Goal: Information Seeking & Learning: Learn about a topic

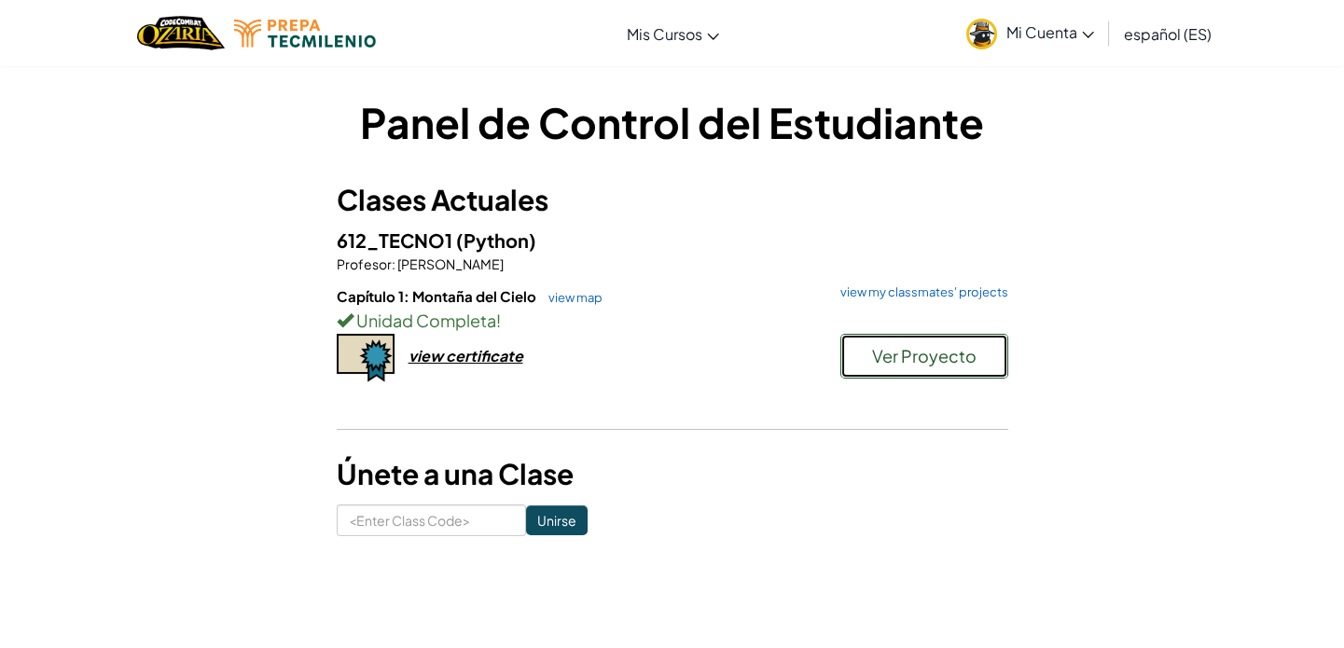
click at [945, 362] on span "Ver Proyecto" at bounding box center [924, 355] width 104 height 21
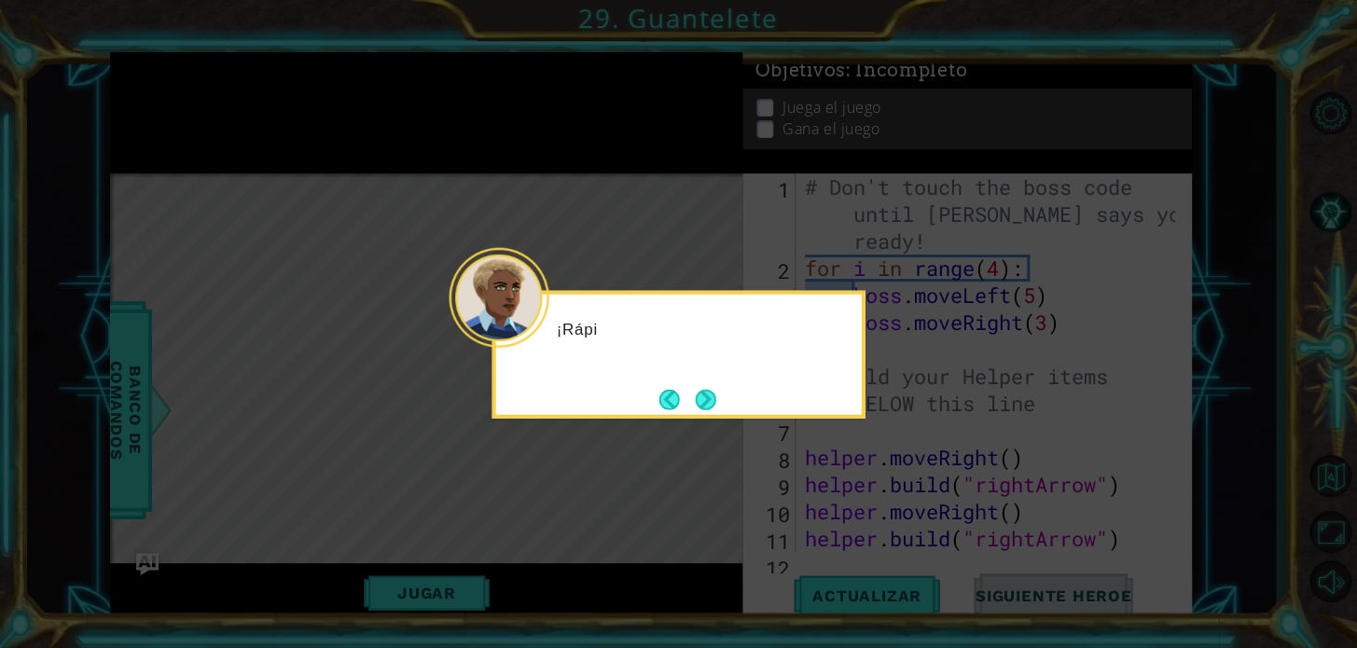
scroll to position [486, 0]
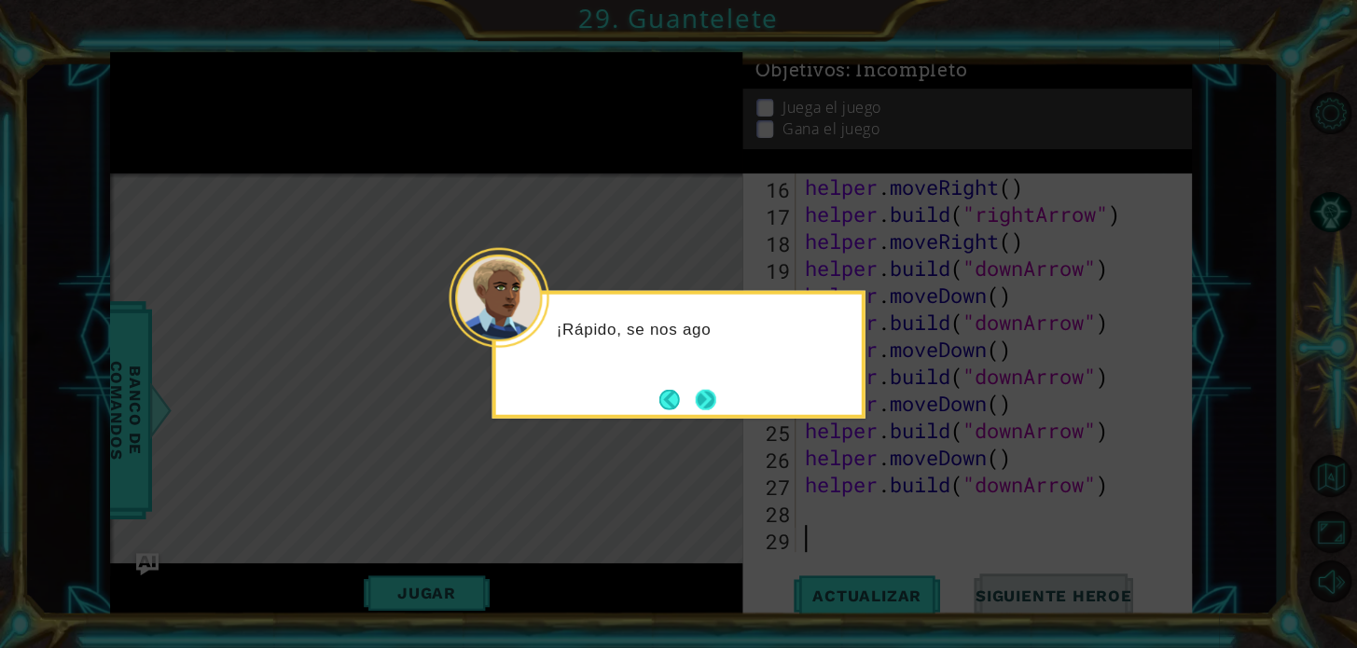
click at [703, 406] on button "Next" at bounding box center [705, 399] width 34 height 34
click at [703, 406] on button "Next" at bounding box center [706, 399] width 34 height 34
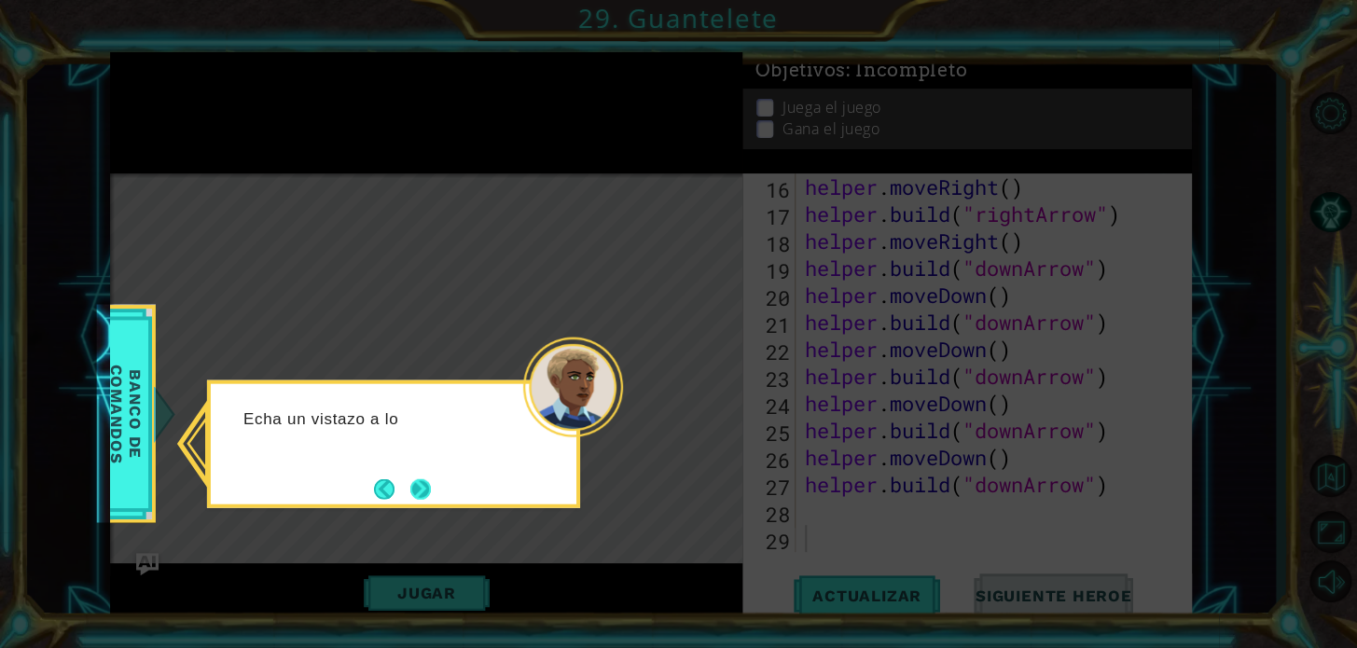
click at [409, 477] on button "Next" at bounding box center [421, 489] width 33 height 33
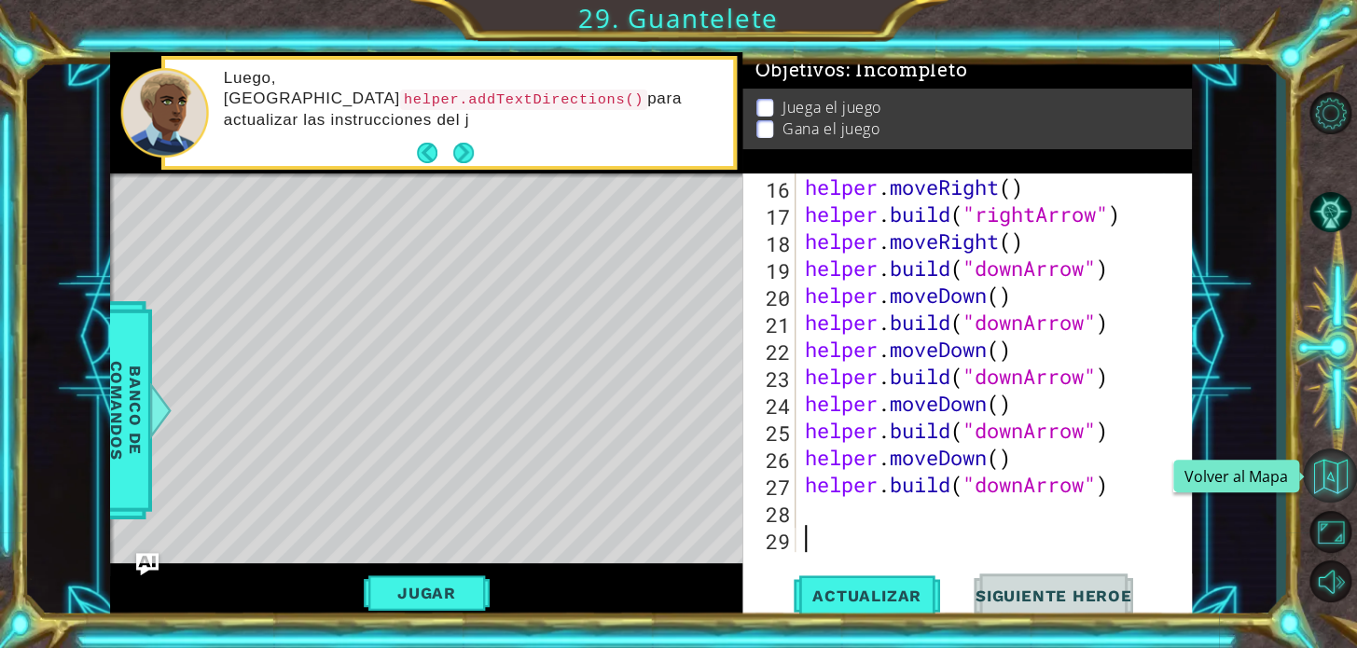
click at [1339, 466] on button "Volver al Mapa" at bounding box center [1330, 475] width 54 height 54
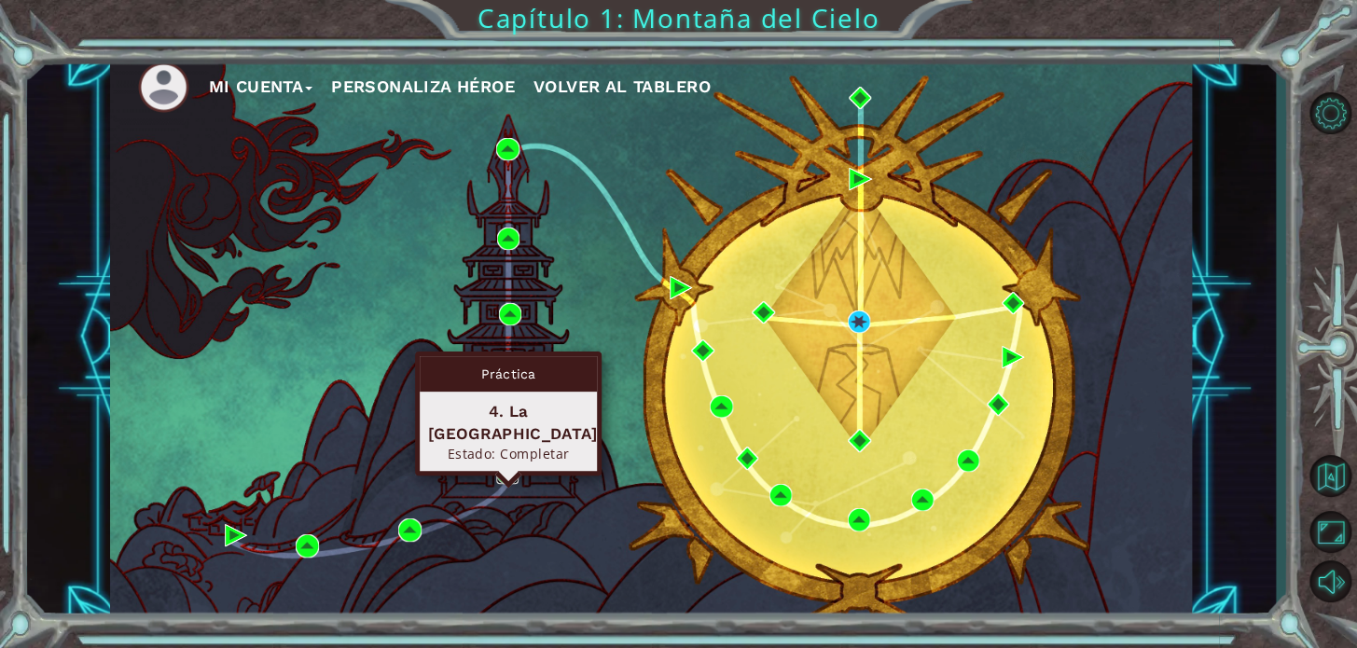
click at [499, 479] on img at bounding box center [507, 473] width 22 height 22
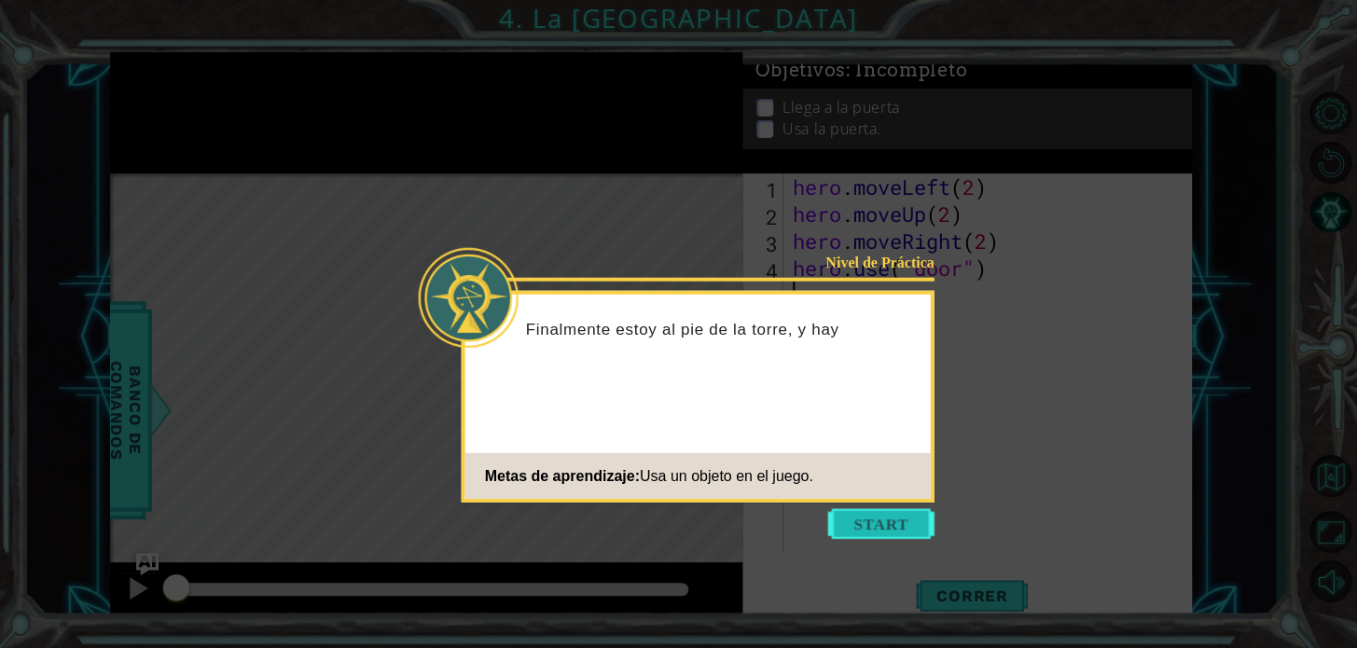
click at [882, 523] on button "Start" at bounding box center [881, 524] width 106 height 30
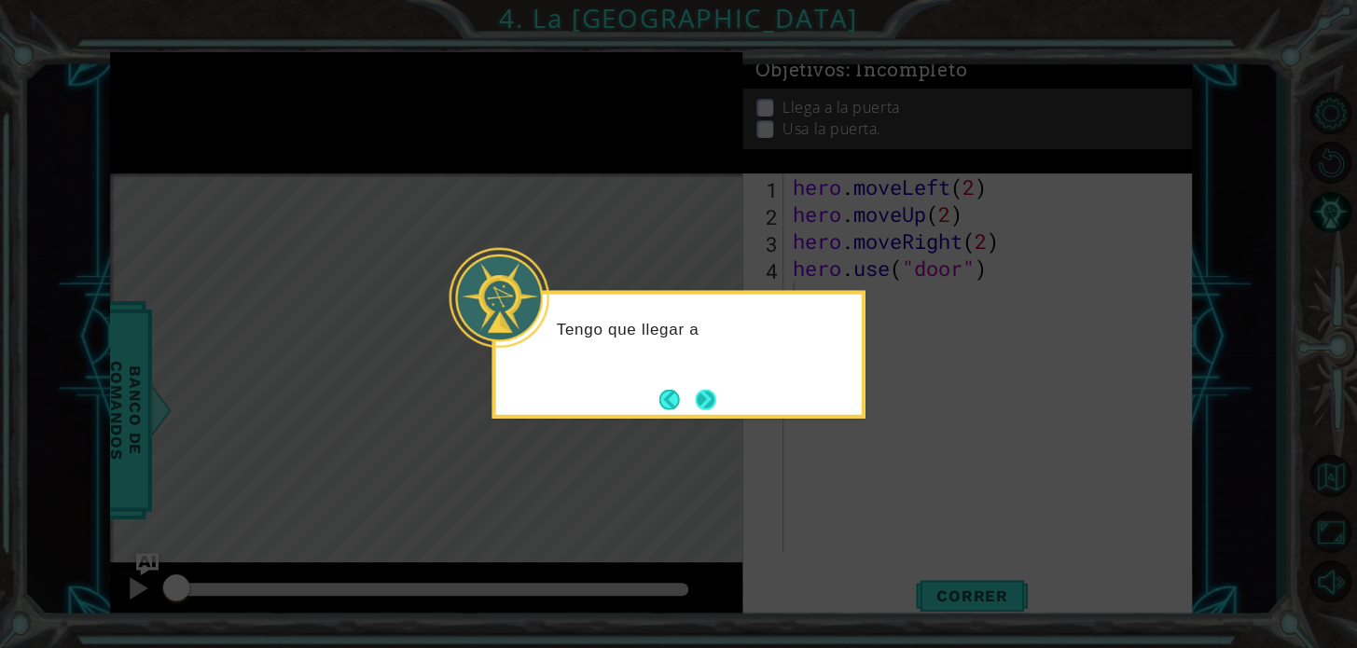
drag, startPoint x: 673, startPoint y: 388, endPoint x: 711, endPoint y: 396, distance: 38.2
click at [701, 393] on footer at bounding box center [687, 399] width 57 height 28
click at [711, 396] on button "Next" at bounding box center [705, 399] width 23 height 23
click at [712, 396] on button "Next" at bounding box center [705, 399] width 21 height 21
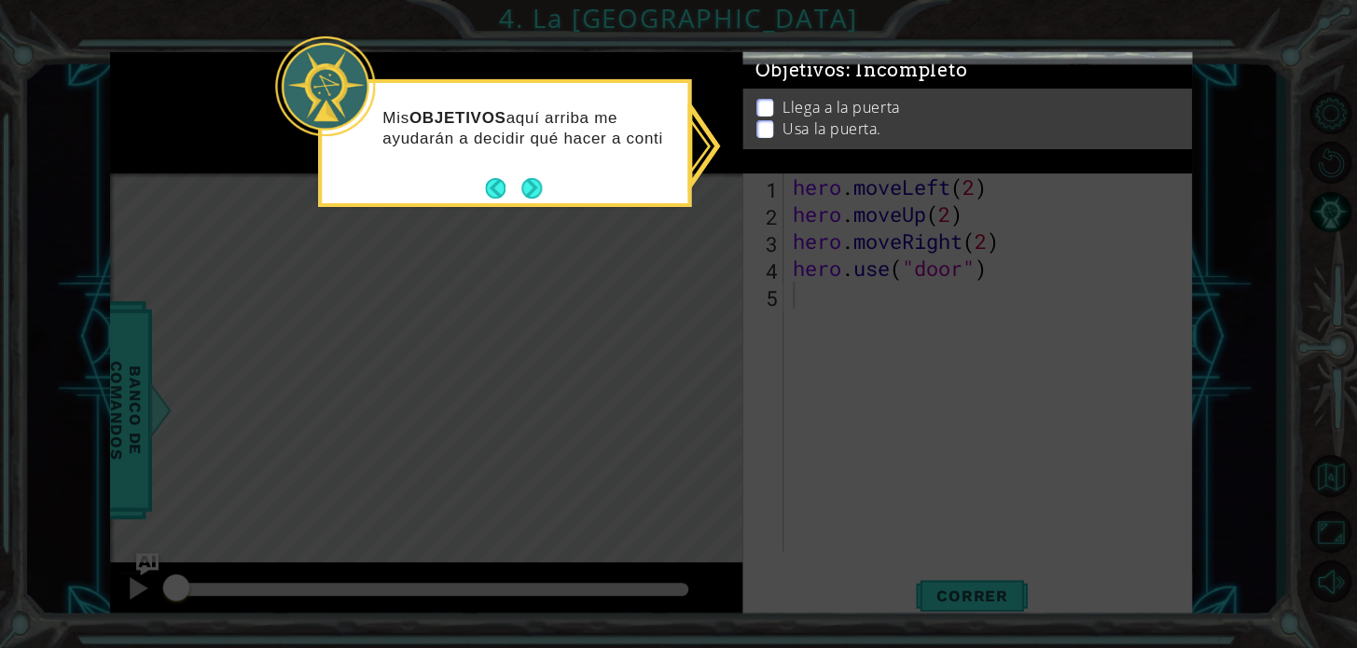
click at [532, 186] on button "Next" at bounding box center [532, 188] width 32 height 32
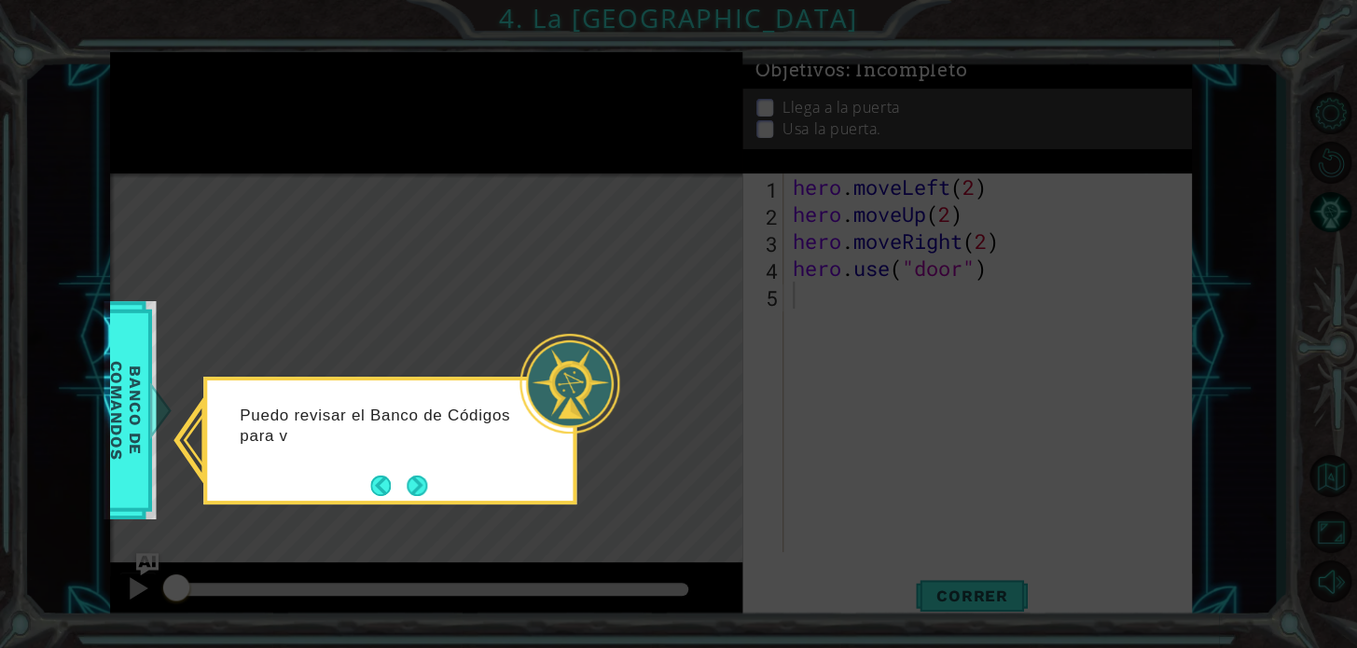
click at [543, 437] on div "Puedo revisar el Banco de Códigos para v" at bounding box center [390, 434] width 366 height 94
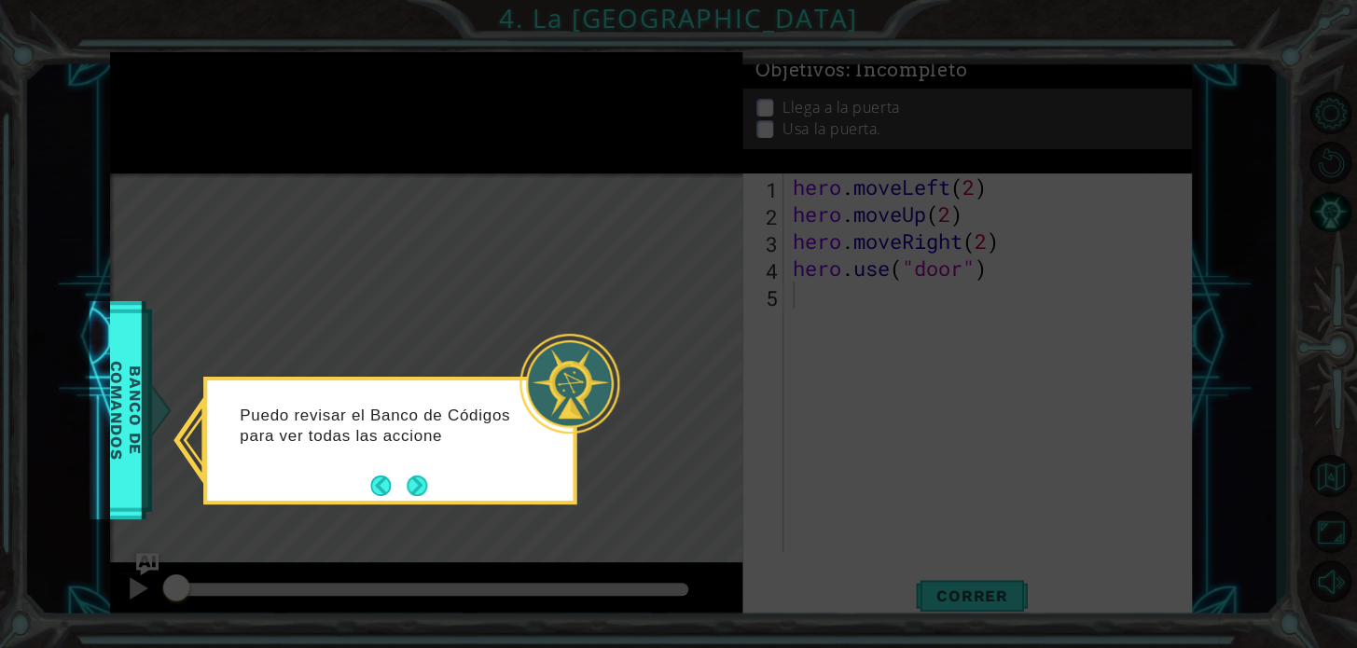
drag, startPoint x: 551, startPoint y: 451, endPoint x: 552, endPoint y: 461, distance: 9.4
click at [552, 456] on div "Puedo revisar el Banco de Códigos para ver todas las accione" at bounding box center [390, 434] width 366 height 94
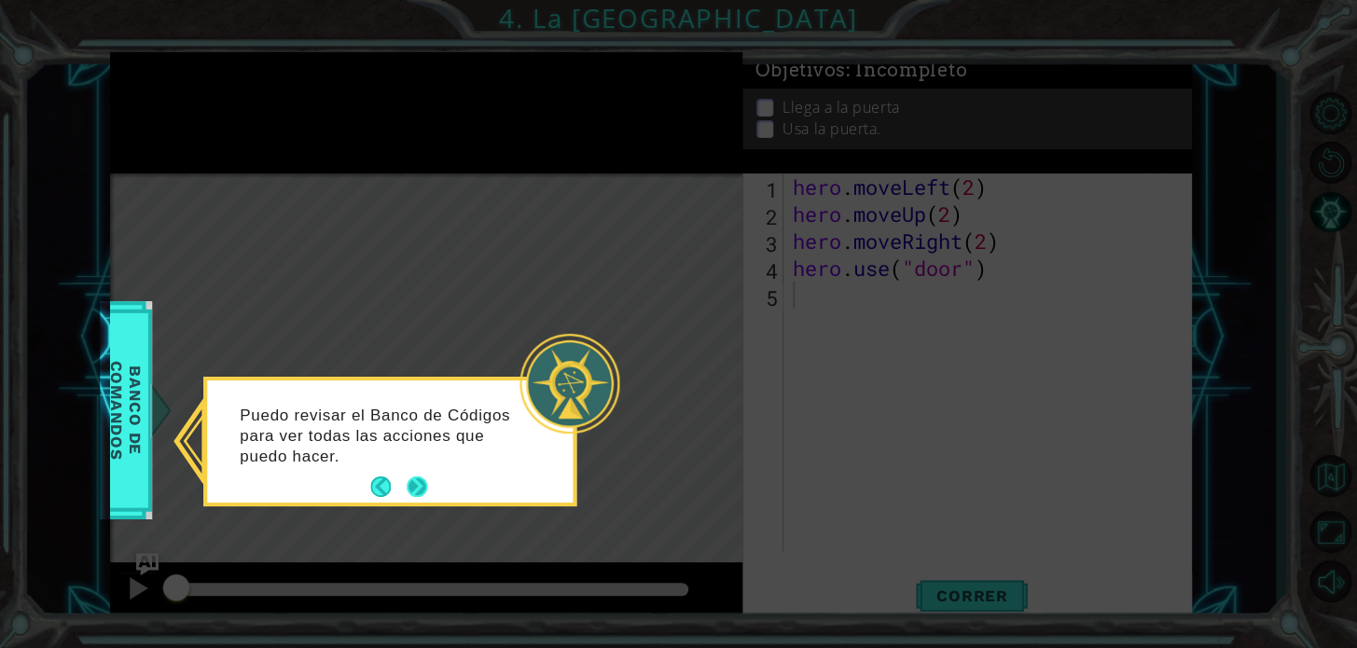
click at [418, 476] on button "Next" at bounding box center [417, 487] width 29 height 29
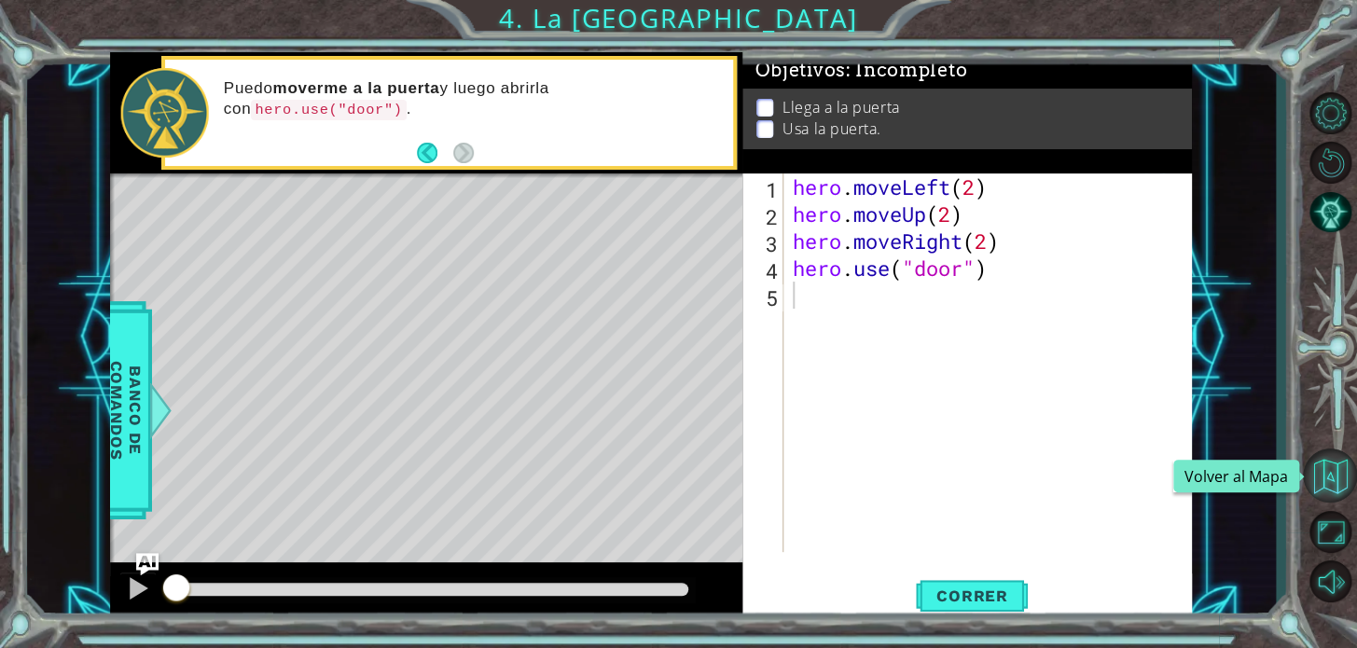
click at [1324, 485] on button "Volver al Mapa" at bounding box center [1330, 475] width 54 height 54
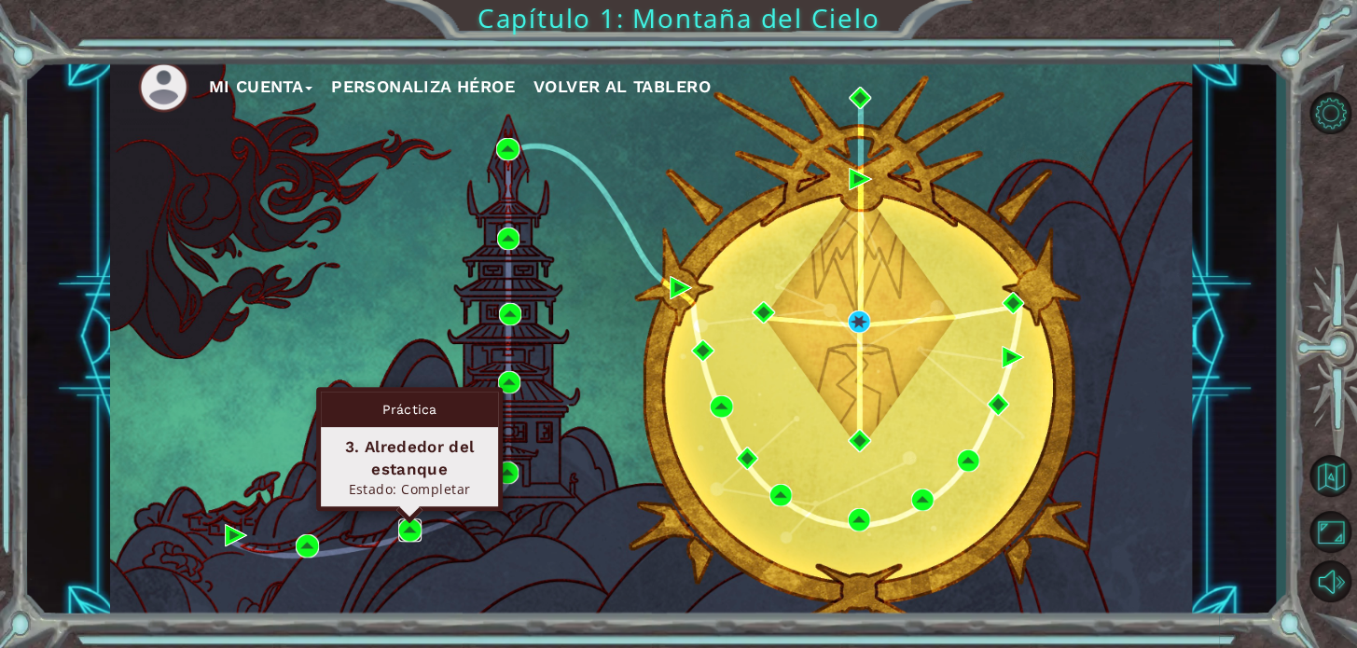
click at [400, 520] on img at bounding box center [409, 529] width 22 height 22
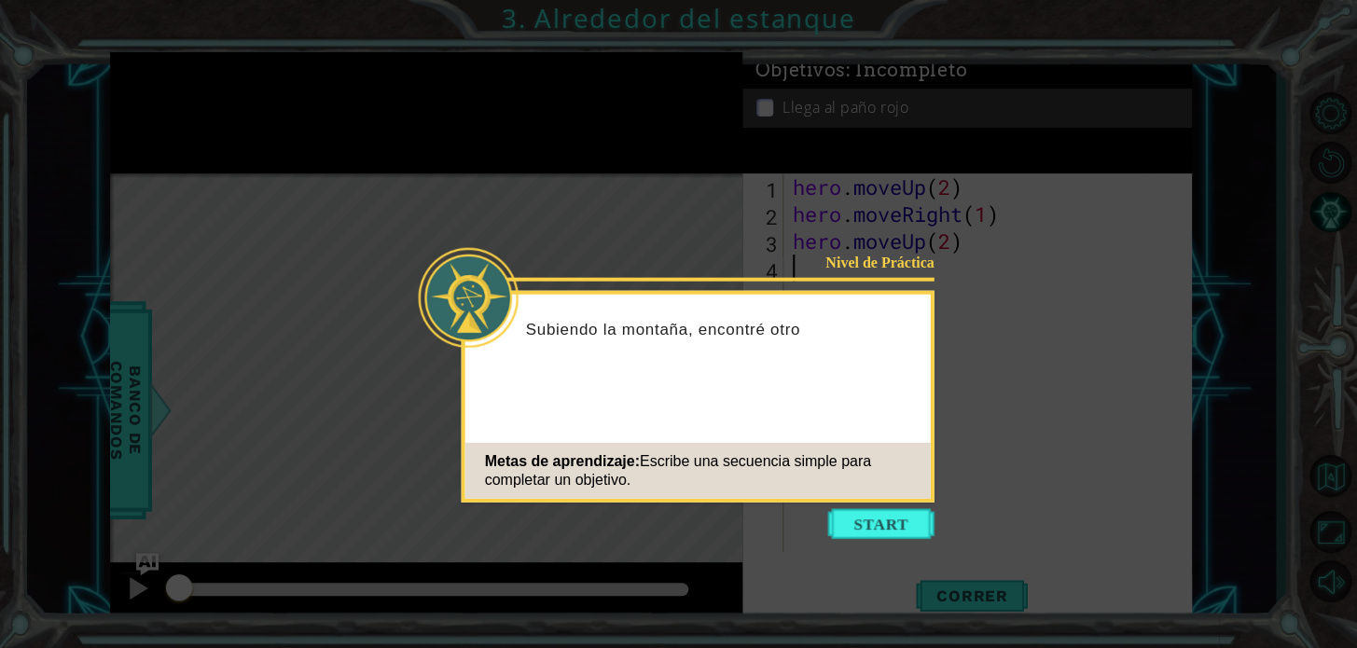
click at [906, 530] on button "Start" at bounding box center [881, 524] width 106 height 30
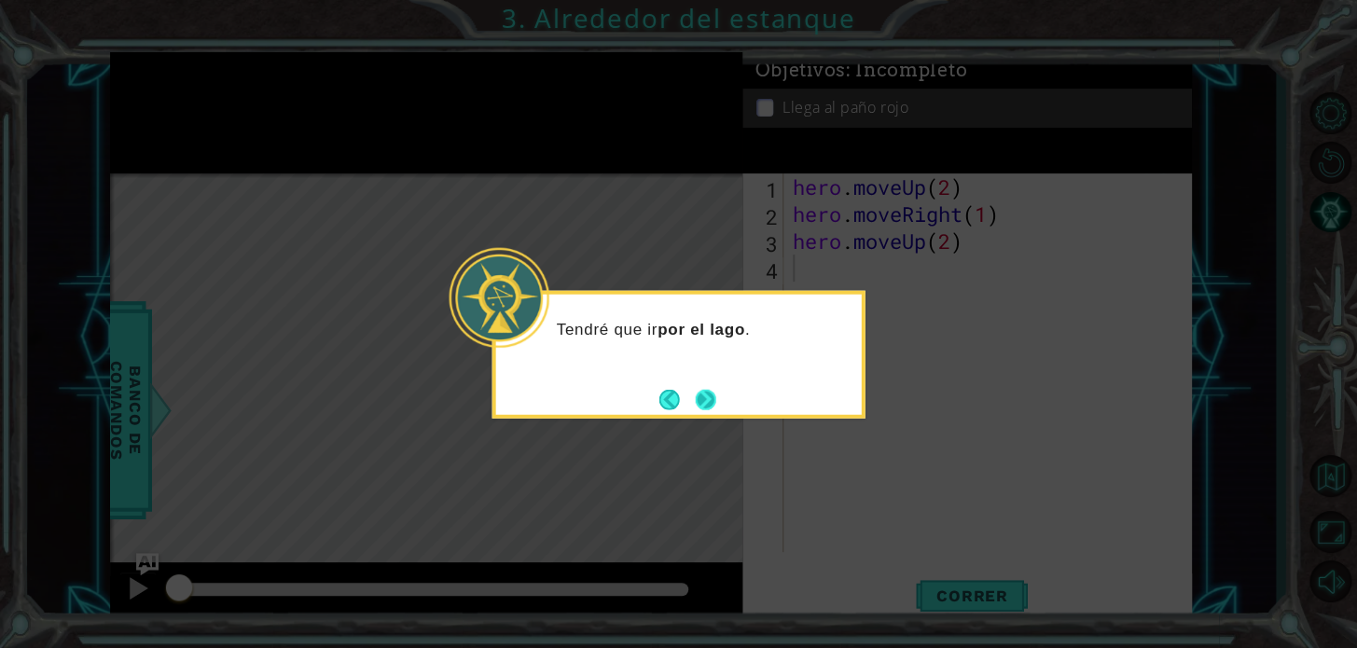
click at [697, 387] on footer at bounding box center [687, 399] width 57 height 28
click at [709, 392] on button "Next" at bounding box center [705, 399] width 25 height 25
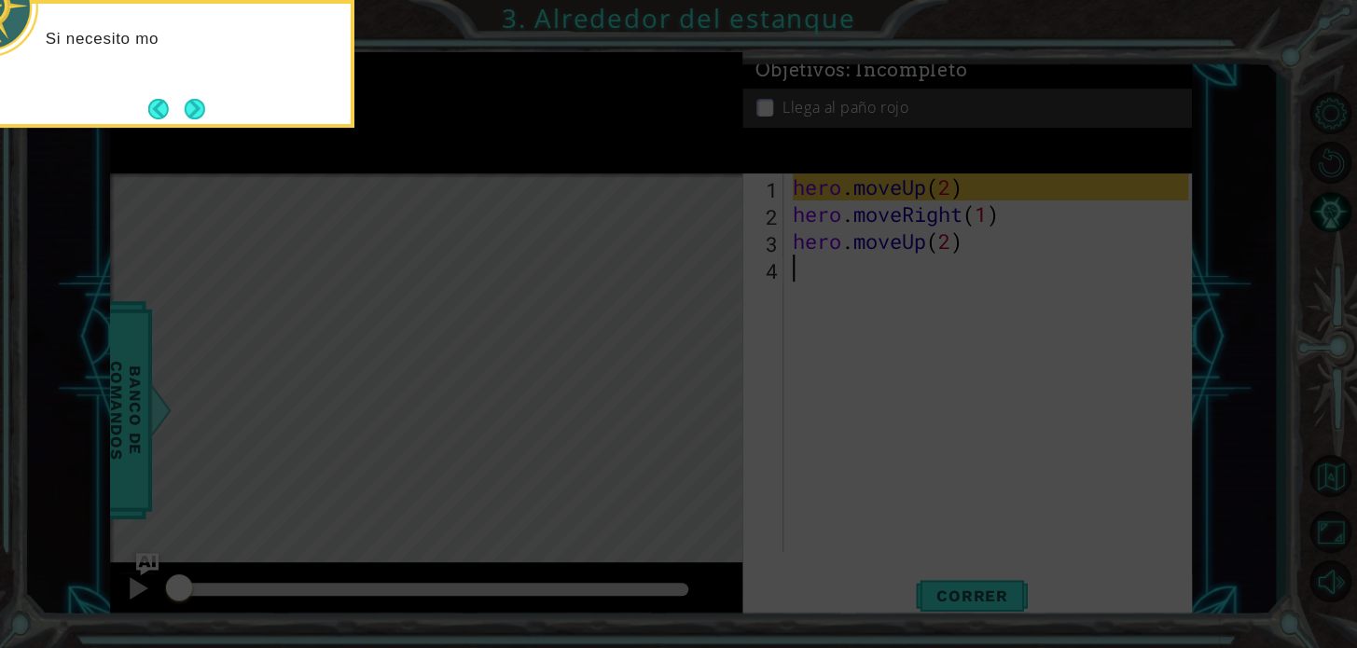
click at [924, 526] on icon at bounding box center [678, 97] width 1357 height 1102
click at [183, 111] on footer at bounding box center [176, 109] width 57 height 28
click at [184, 111] on button "Next" at bounding box center [195, 109] width 22 height 22
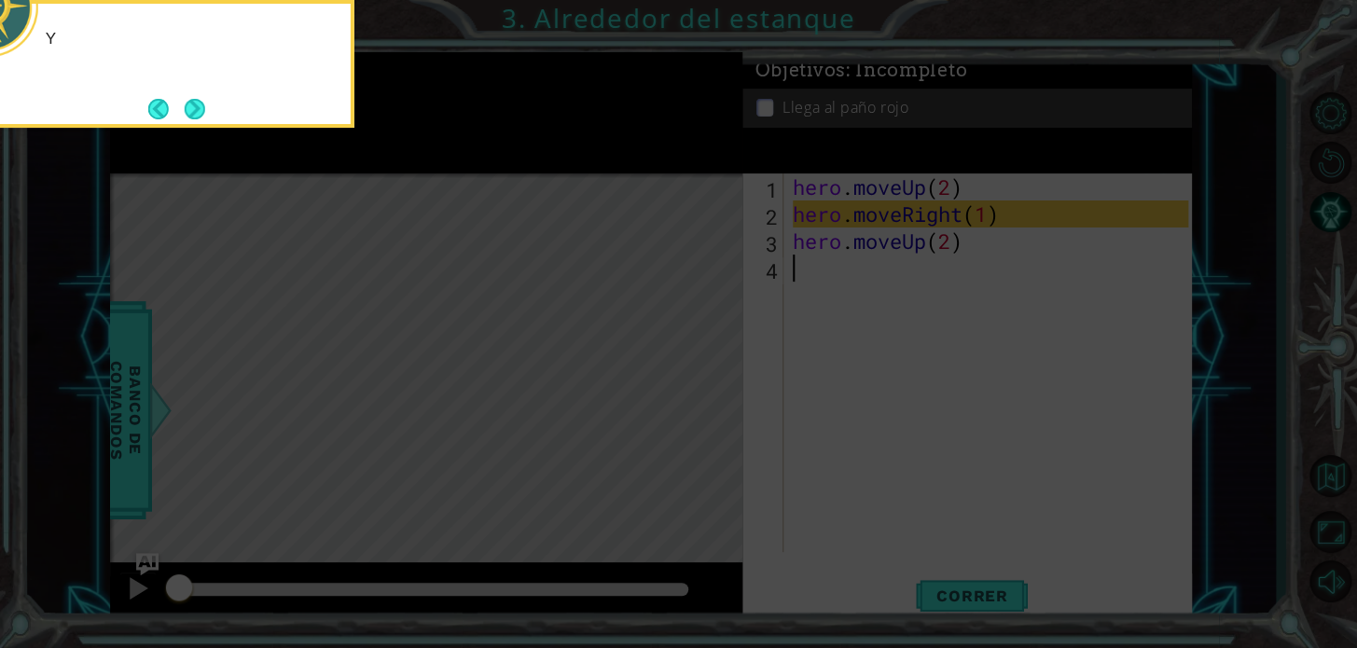
click at [185, 111] on button "Next" at bounding box center [195, 109] width 21 height 21
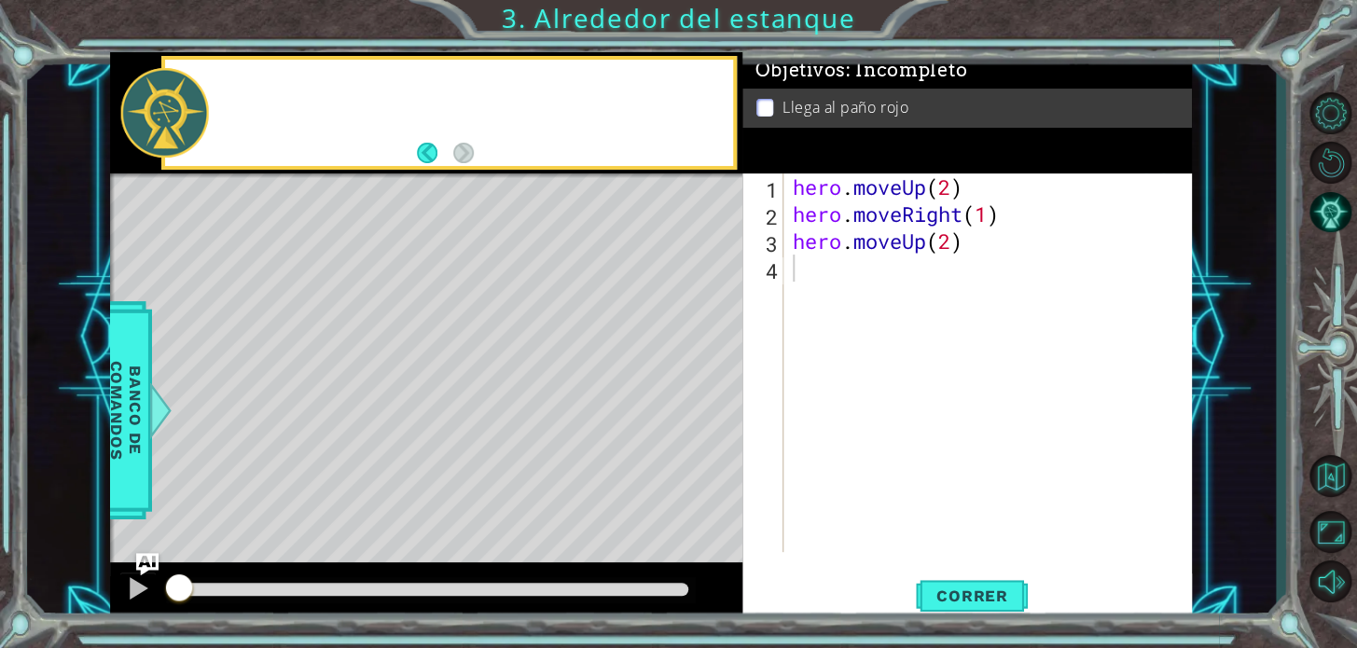
click at [183, 111] on div at bounding box center [164, 113] width 89 height 90
click at [960, 611] on button "Correr" at bounding box center [972, 595] width 112 height 45
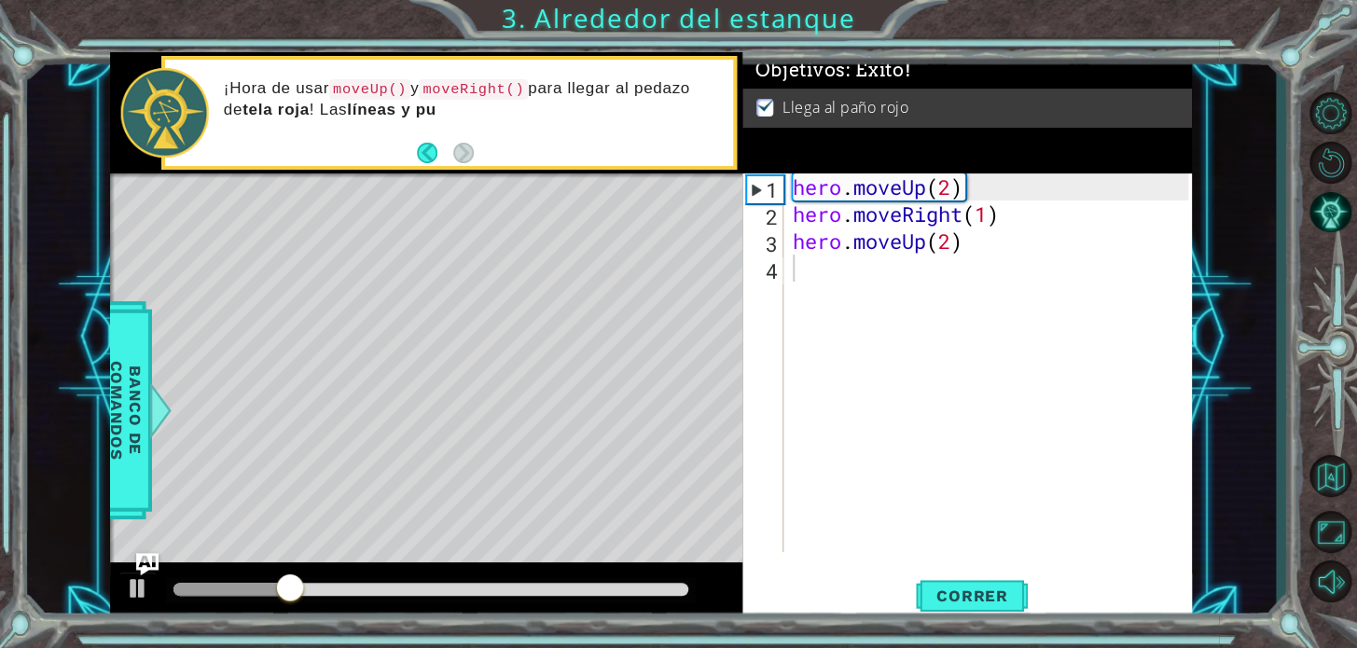
click at [671, 578] on div at bounding box center [431, 590] width 530 height 26
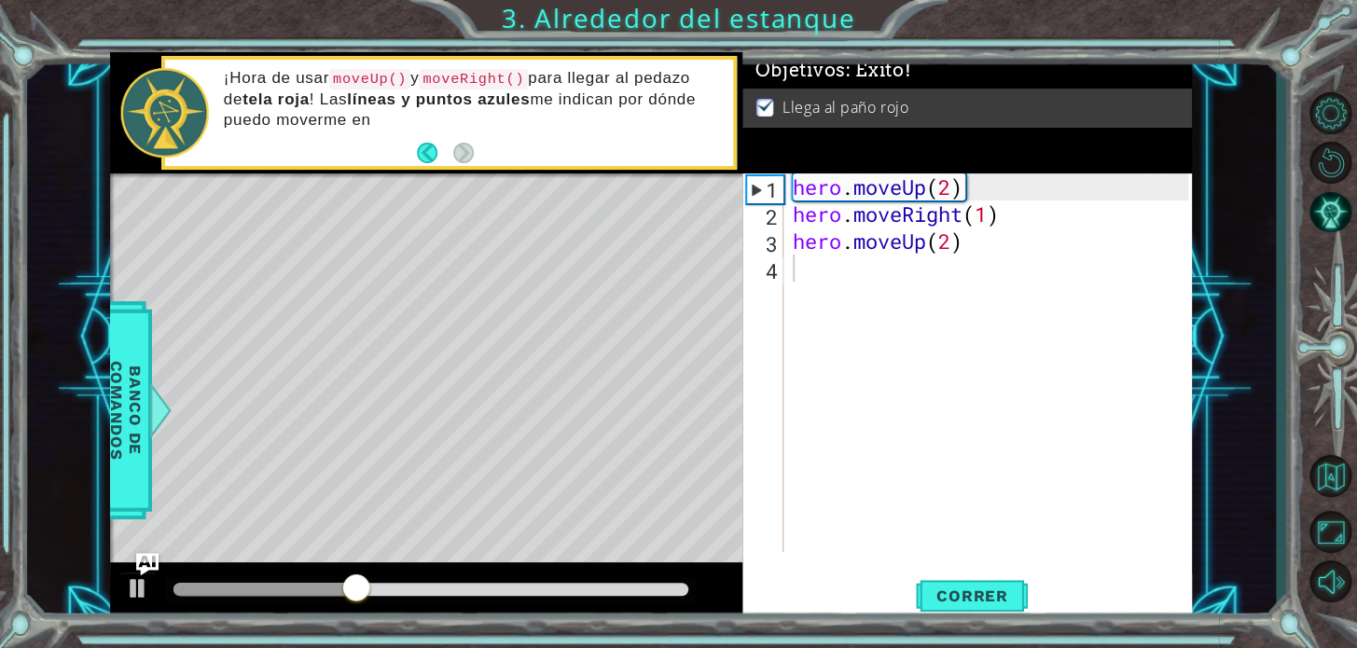
click at [671, 578] on div at bounding box center [431, 590] width 530 height 26
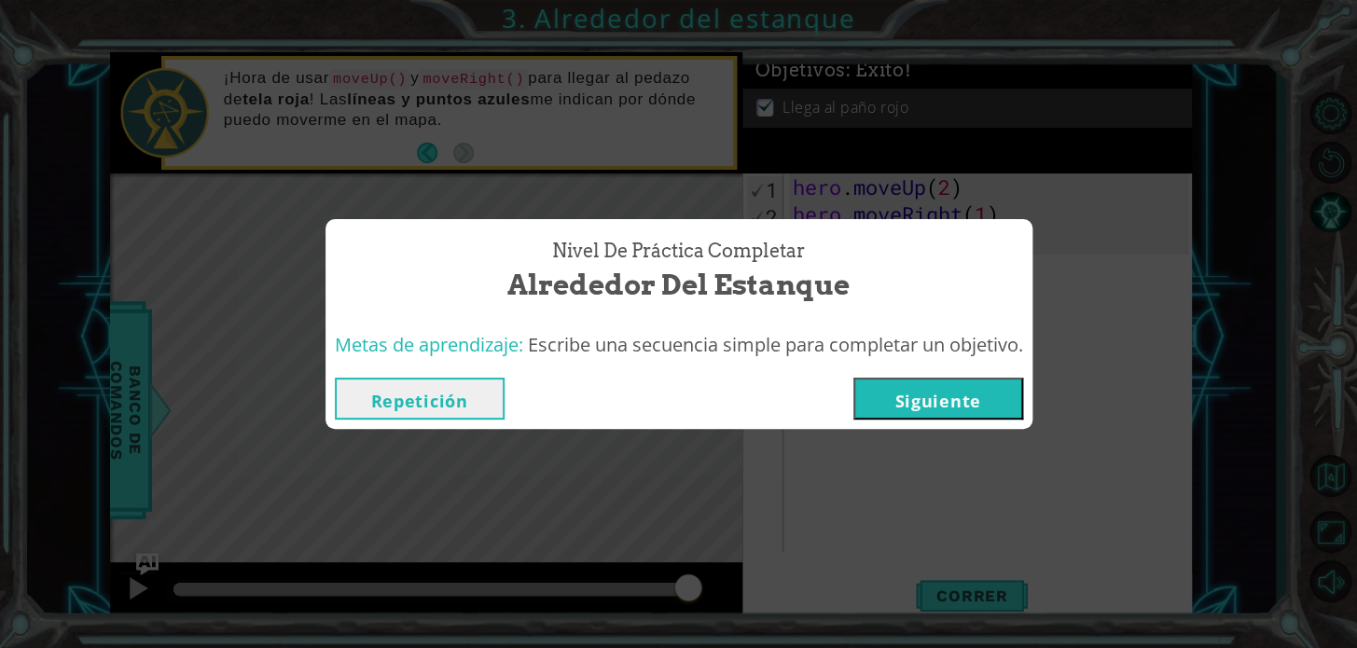
click at [901, 366] on div "Metas de aprendizaje: Escribe una secuencia simple para completar un objetivo." at bounding box center [678, 346] width 707 height 46
click at [918, 384] on button "Siguiente" at bounding box center [938, 399] width 170 height 42
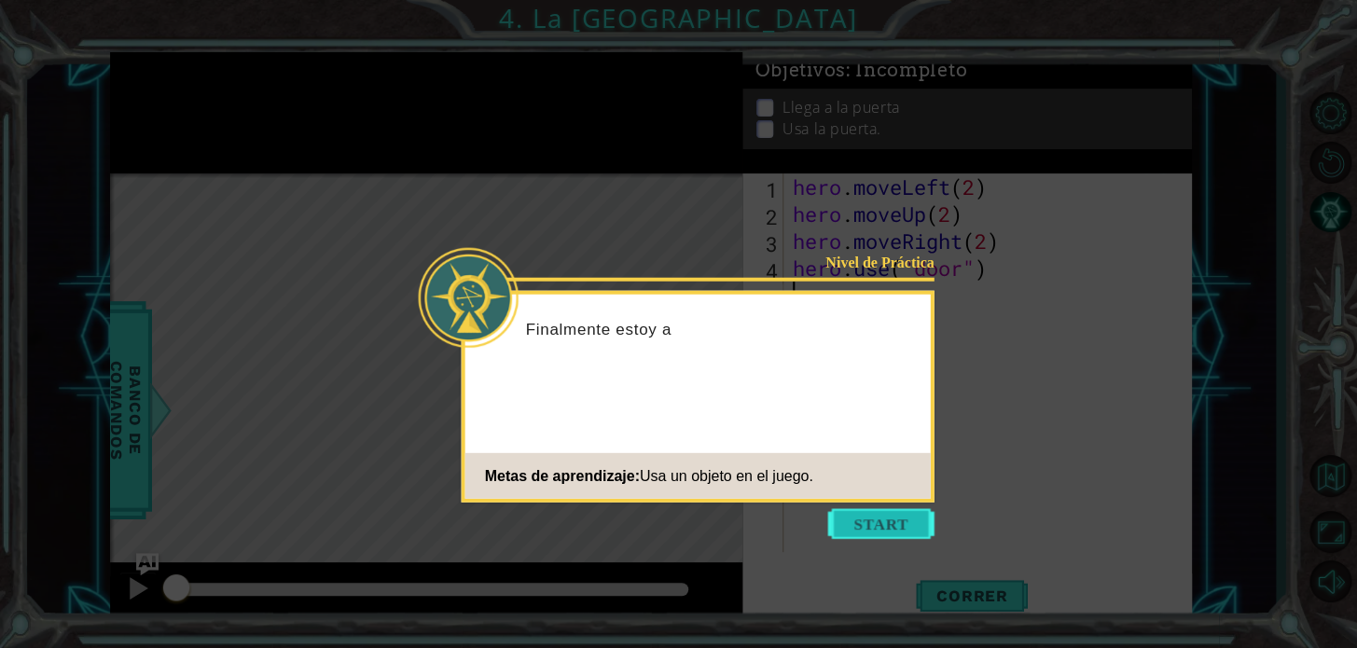
click at [913, 513] on button "Start" at bounding box center [881, 524] width 106 height 30
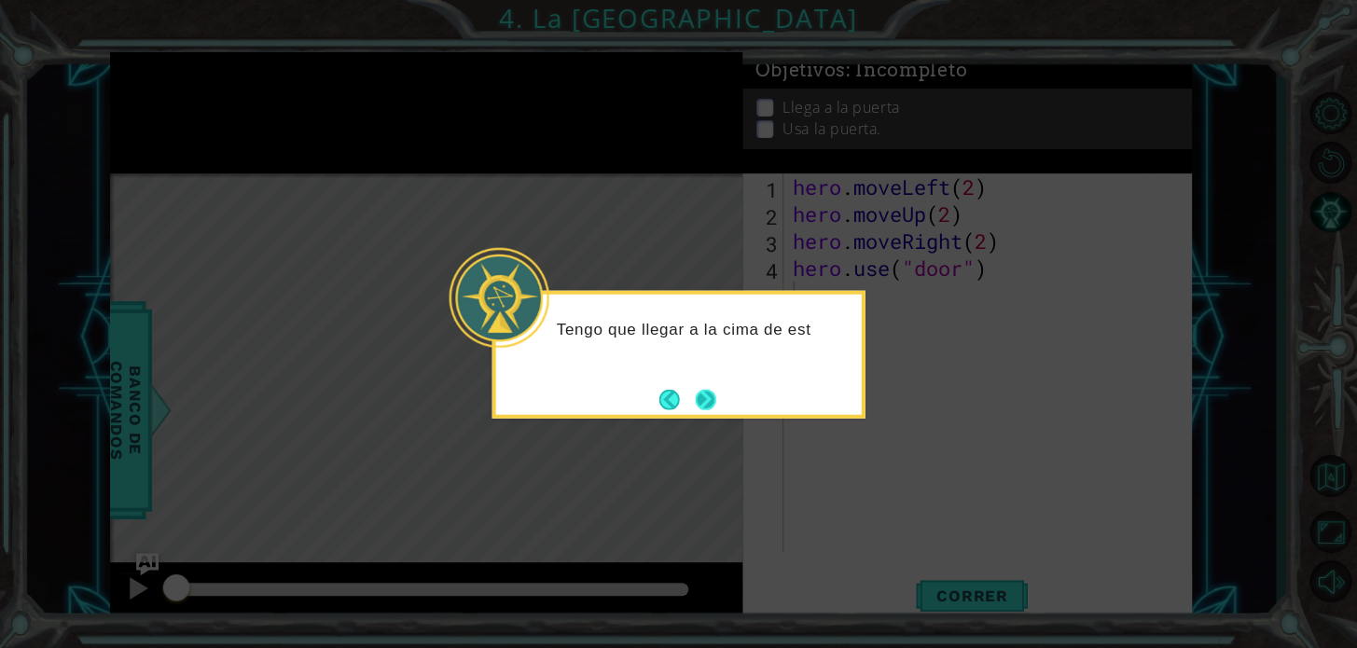
click at [699, 385] on button "Next" at bounding box center [705, 399] width 34 height 34
click at [699, 385] on button "Next" at bounding box center [705, 399] width 32 height 32
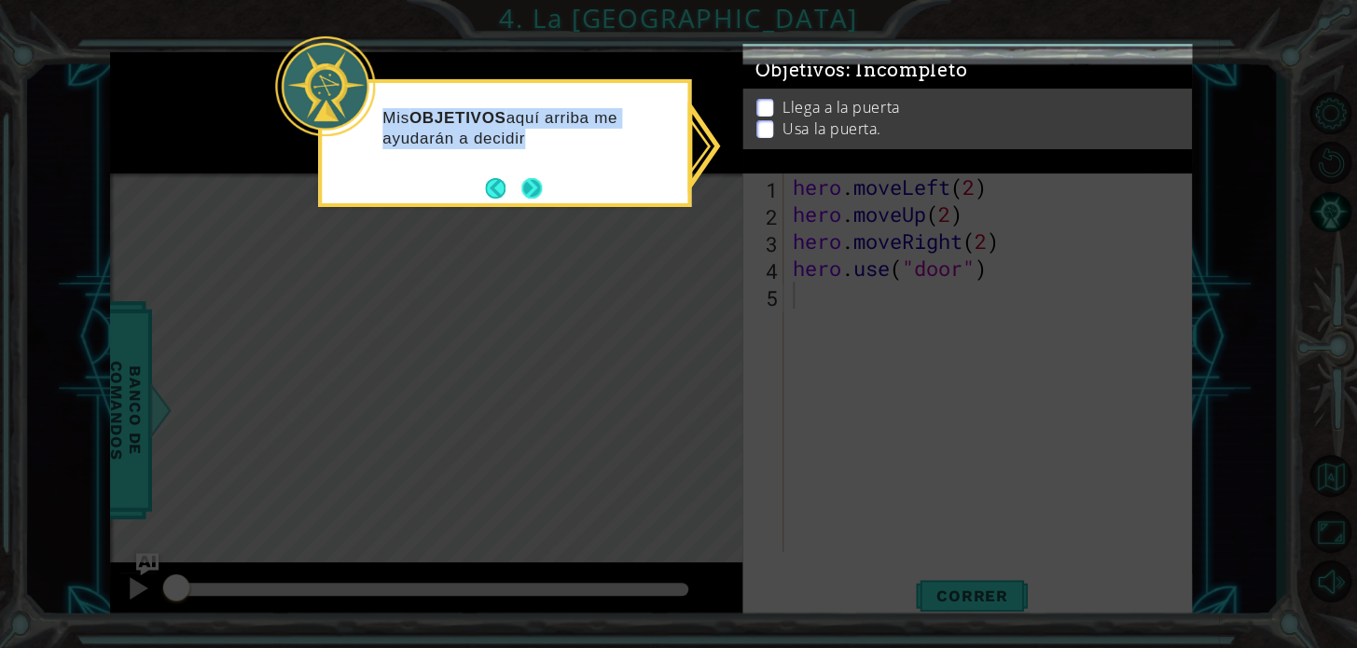
drag, startPoint x: 559, startPoint y: 202, endPoint x: 545, endPoint y: 198, distance: 13.9
click at [545, 198] on div "Mis OBJETIVOS aquí arriba me ayudarán a decidir" at bounding box center [504, 143] width 373 height 128
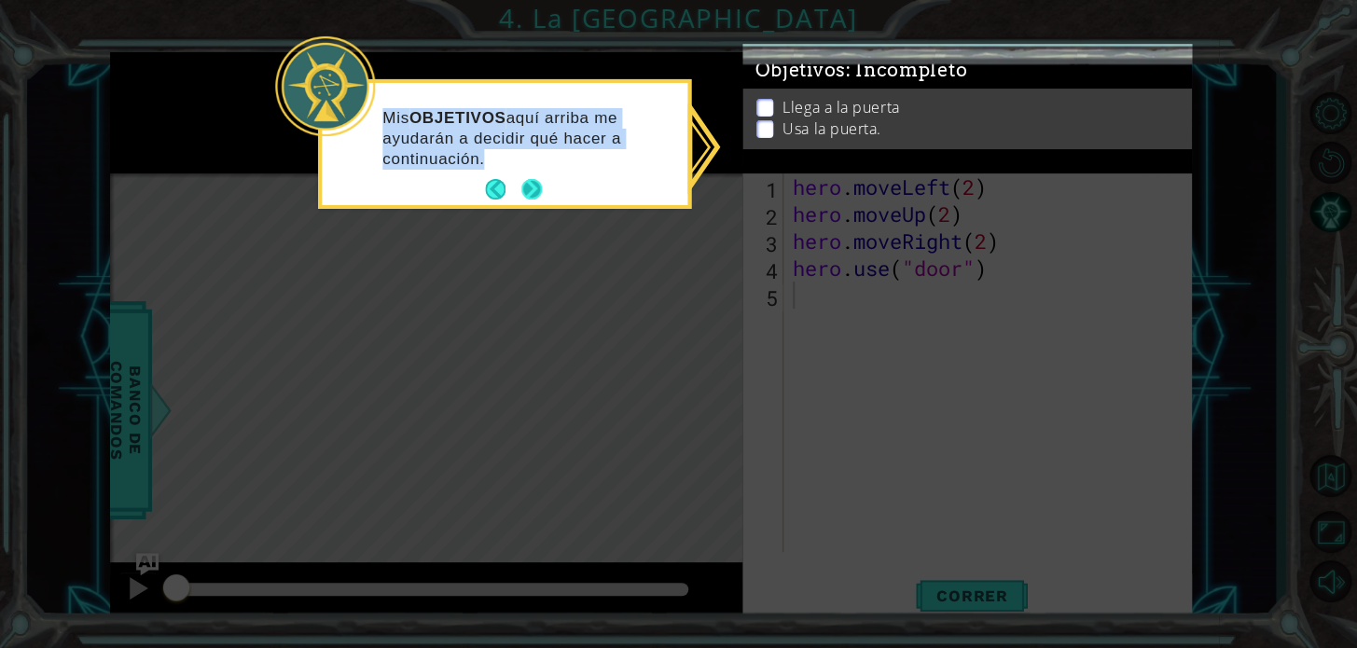
click at [538, 190] on button "Next" at bounding box center [532, 190] width 34 height 34
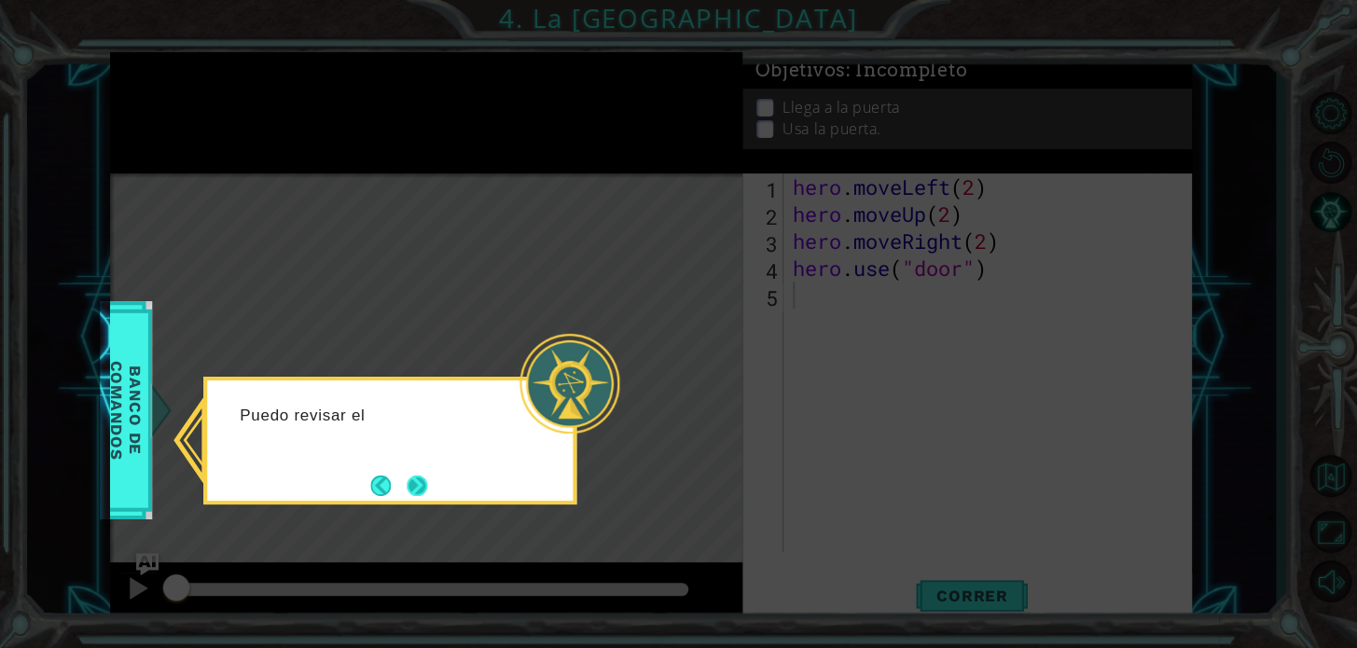
click at [429, 480] on button "Next" at bounding box center [417, 486] width 28 height 28
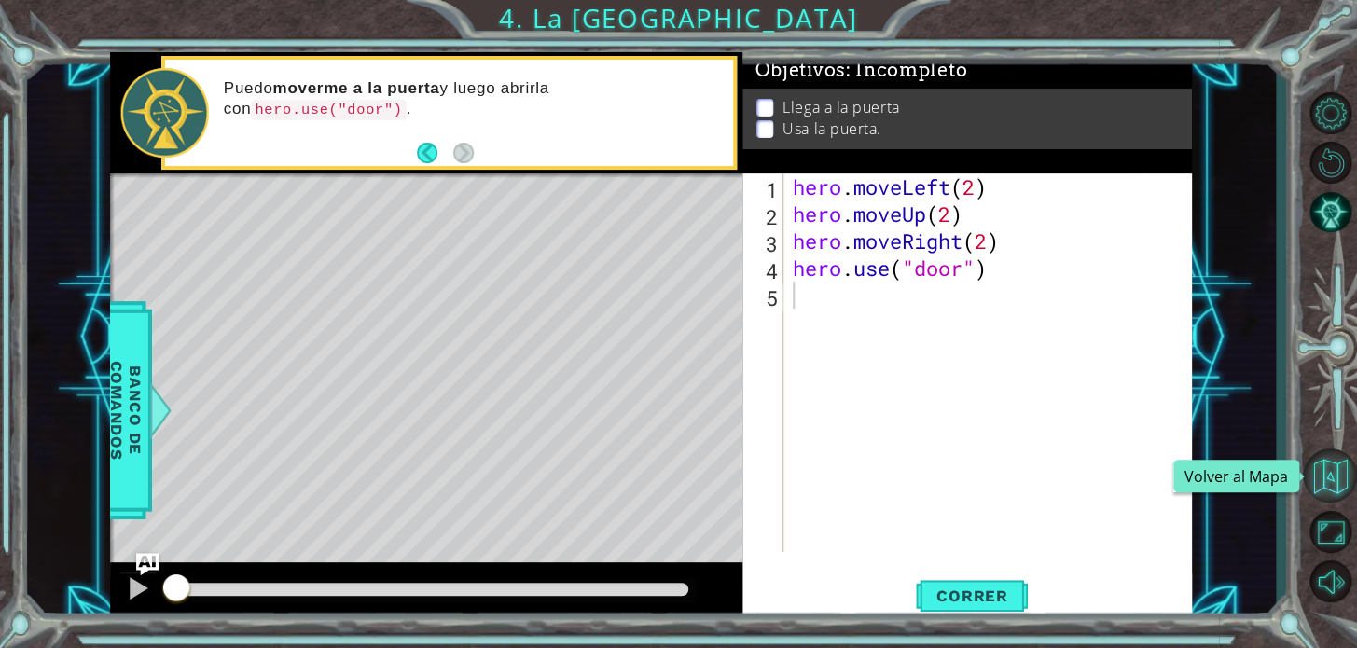
click at [1343, 471] on button "Volver al Mapa" at bounding box center [1330, 475] width 54 height 54
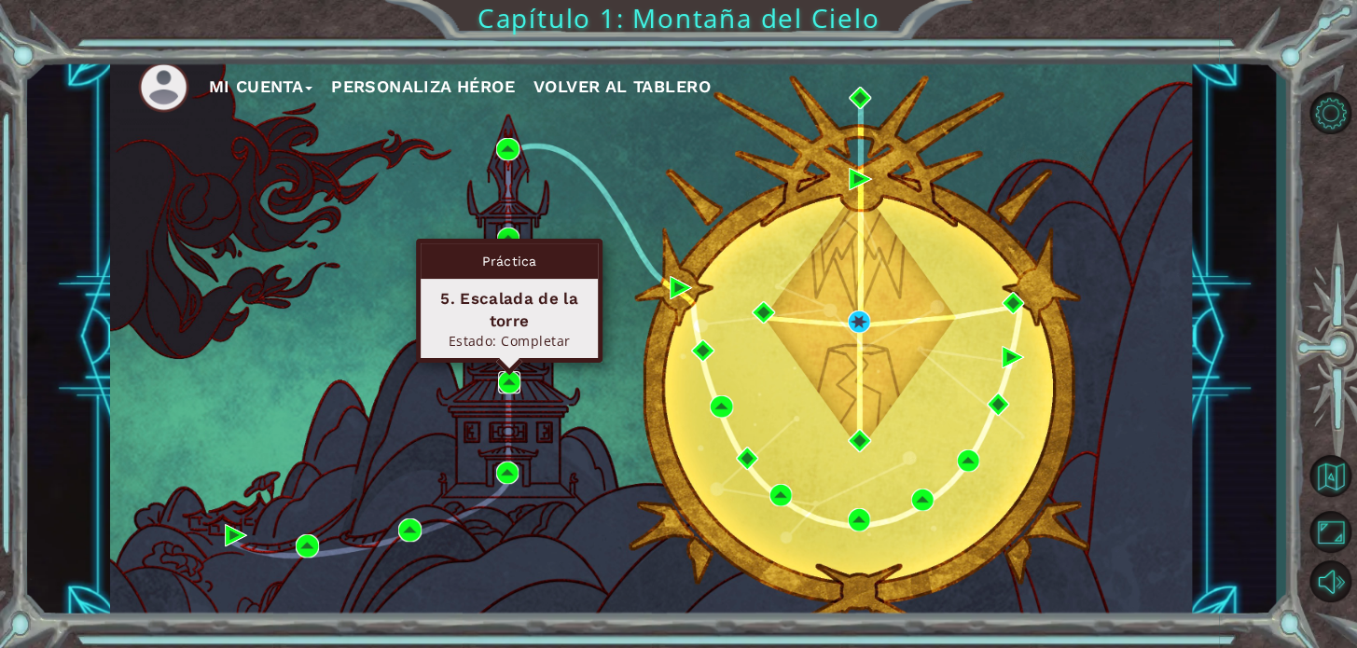
click at [516, 385] on img at bounding box center [509, 382] width 22 height 22
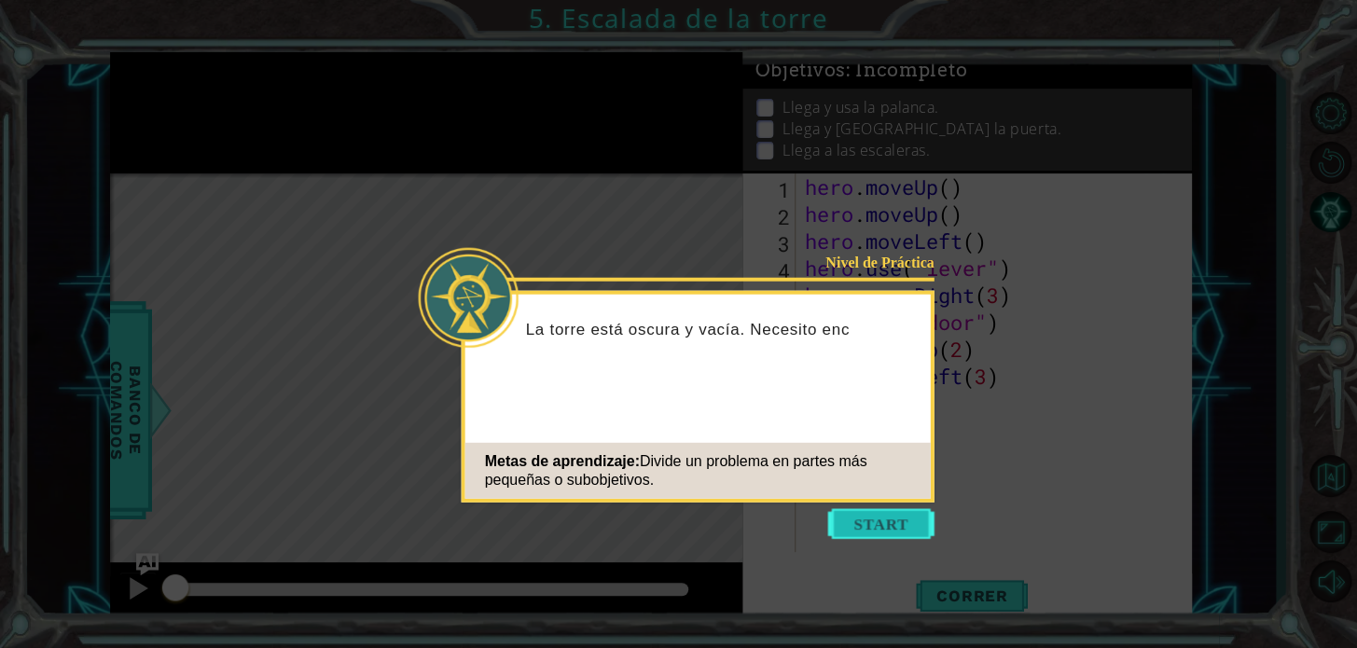
click at [851, 523] on button "Start" at bounding box center [881, 524] width 106 height 30
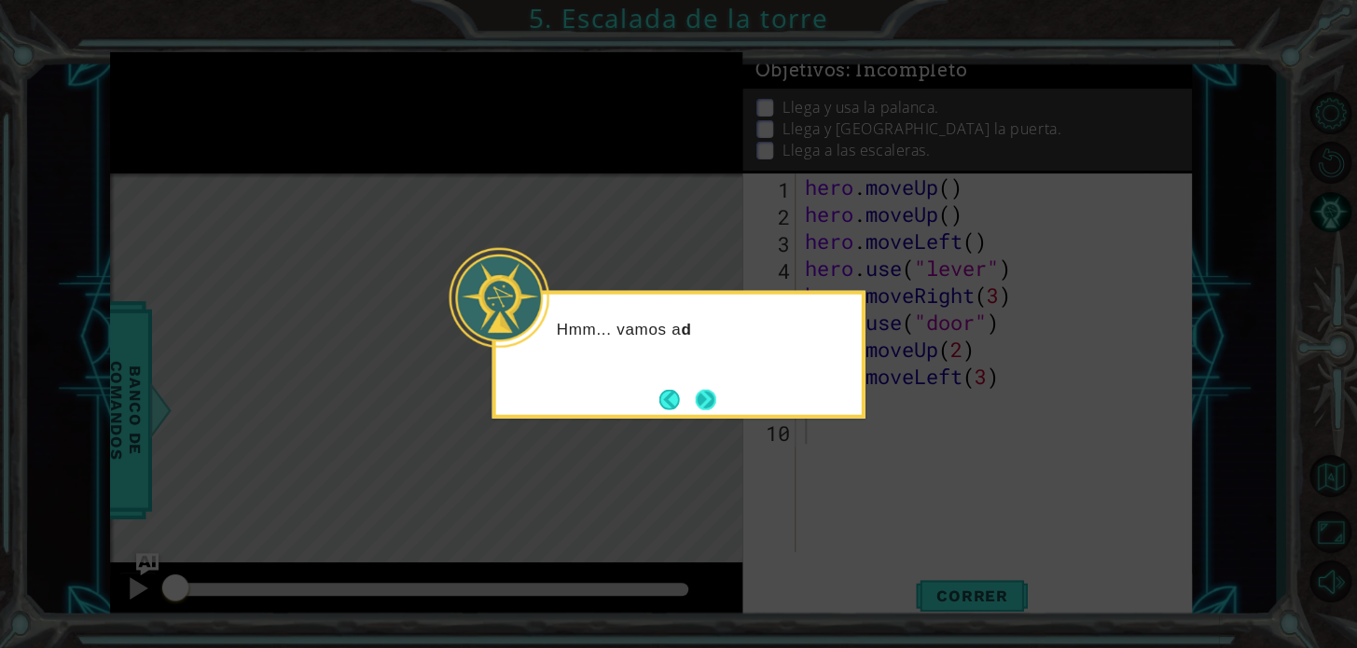
click at [715, 406] on button "Next" at bounding box center [705, 399] width 34 height 34
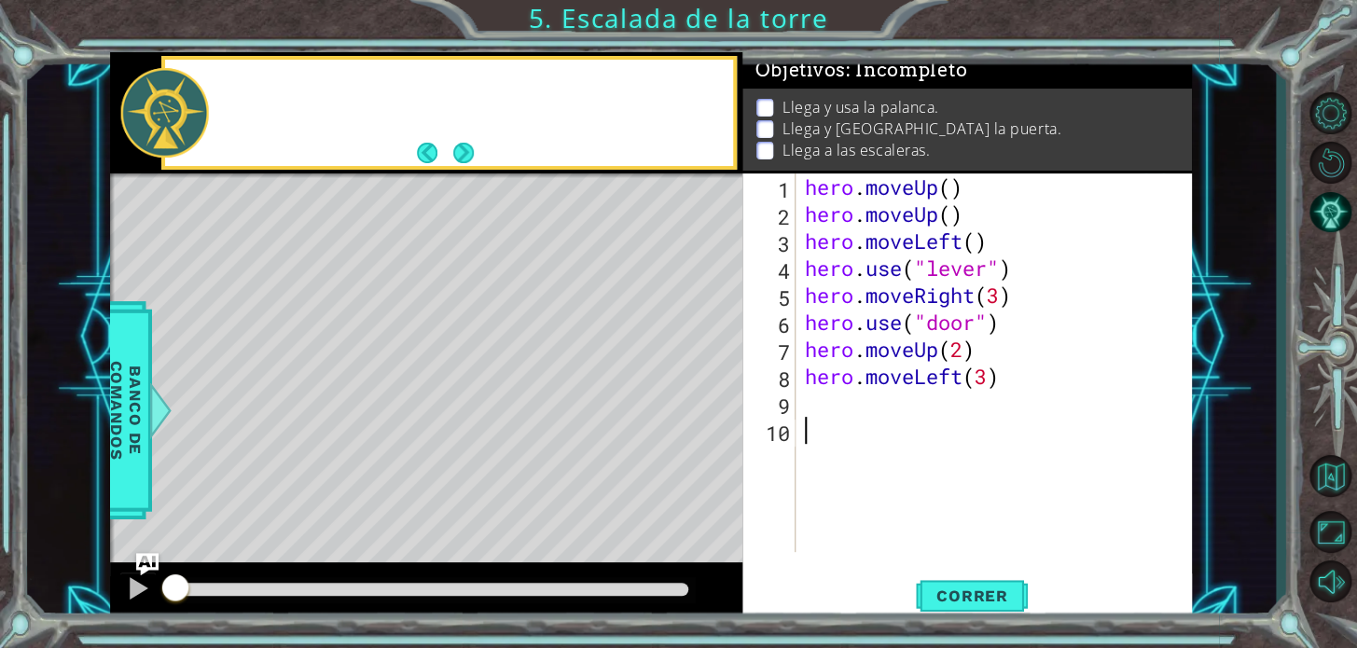
click at [715, 406] on div "Level Map" at bounding box center [541, 447] width 862 height 549
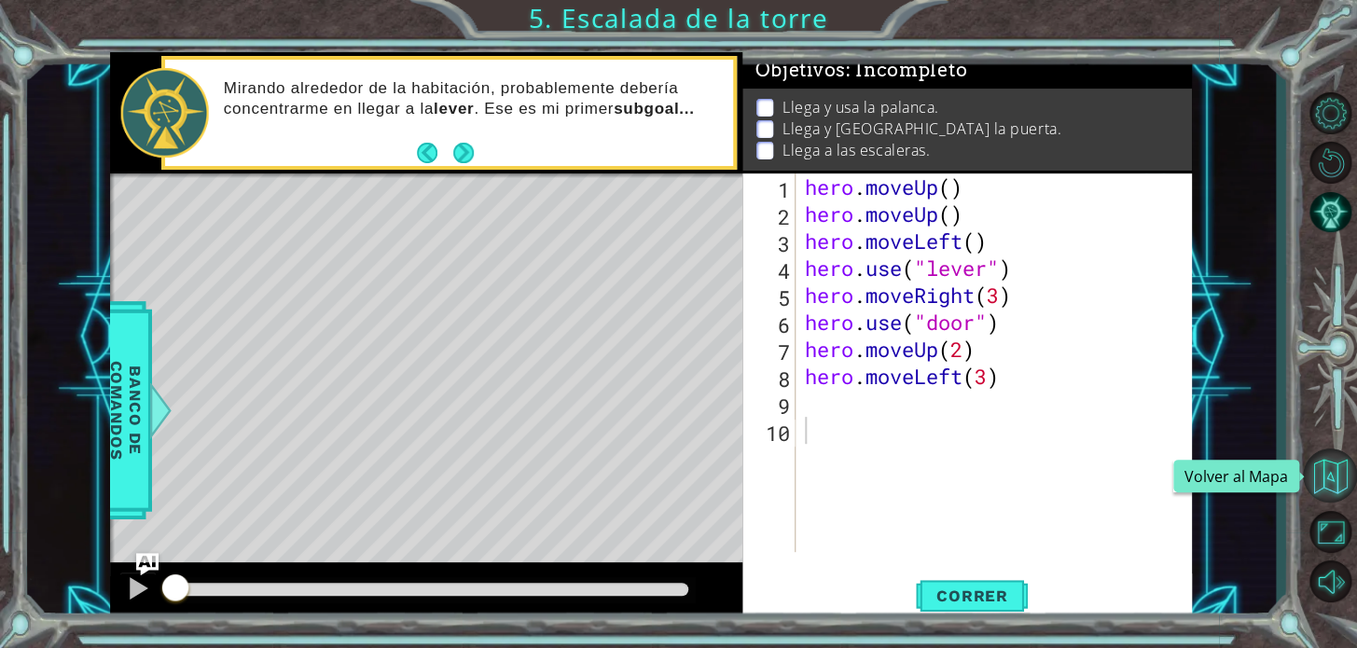
click at [1332, 474] on button "Volver al Mapa" at bounding box center [1330, 475] width 54 height 54
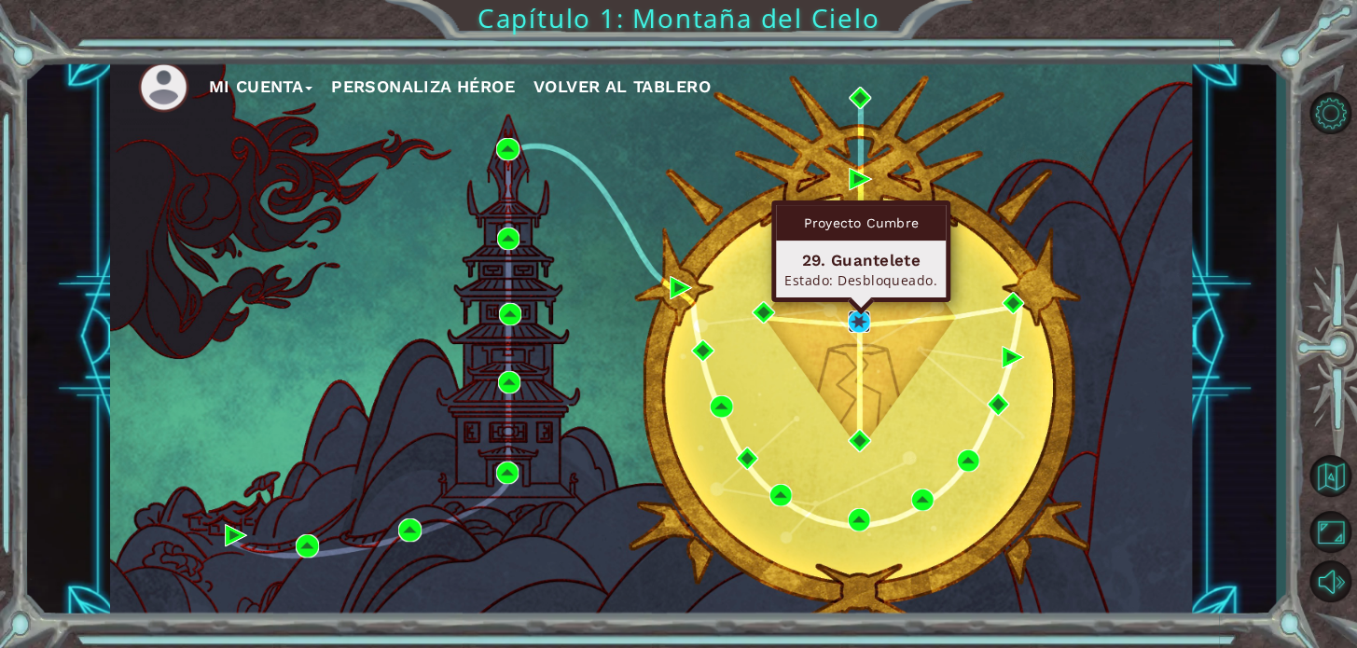
click at [859, 322] on img at bounding box center [859, 321] width 22 height 22
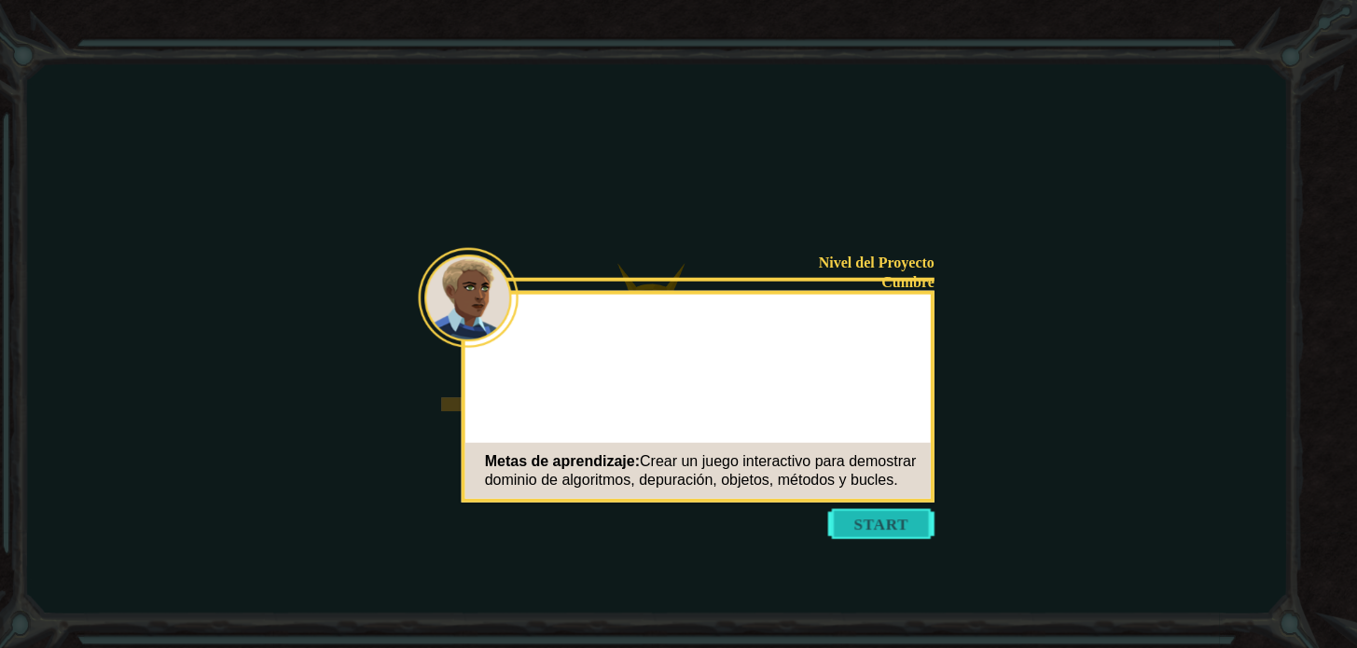
click at [863, 530] on button "Start" at bounding box center [881, 524] width 106 height 30
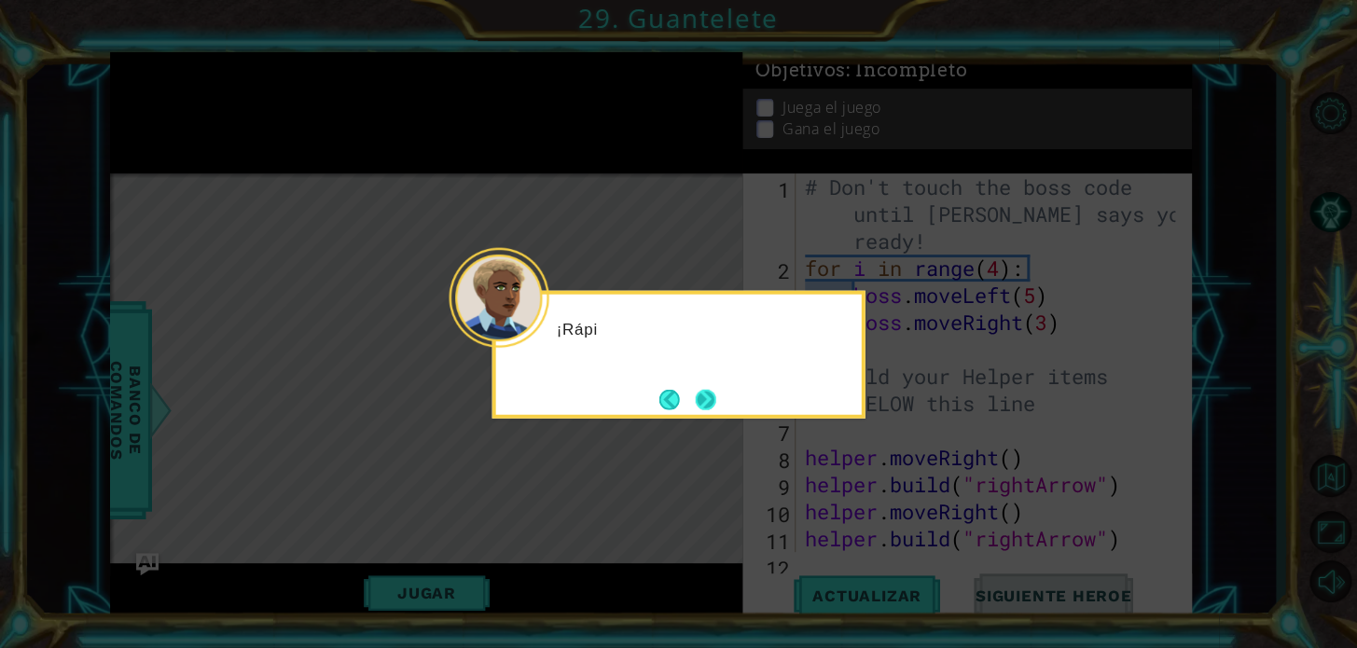
scroll to position [486, 0]
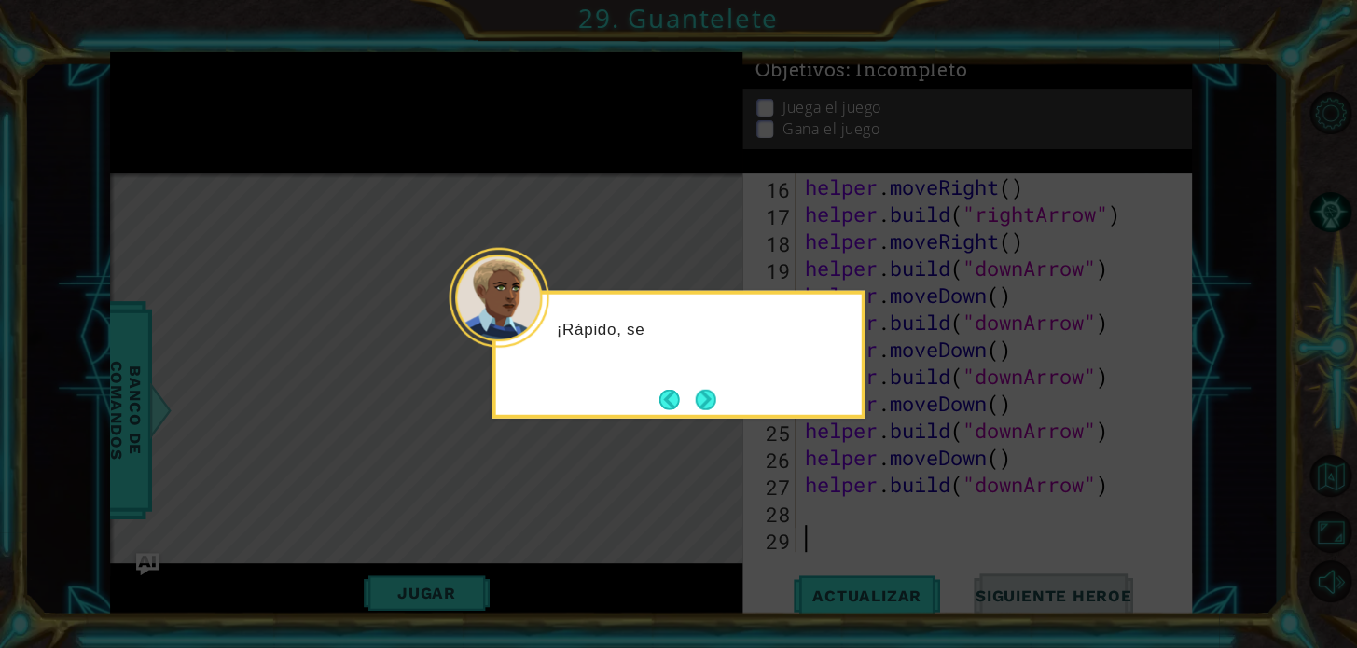
click at [710, 403] on button "Next" at bounding box center [705, 399] width 34 height 34
click at [709, 399] on button "Next" at bounding box center [705, 399] width 21 height 21
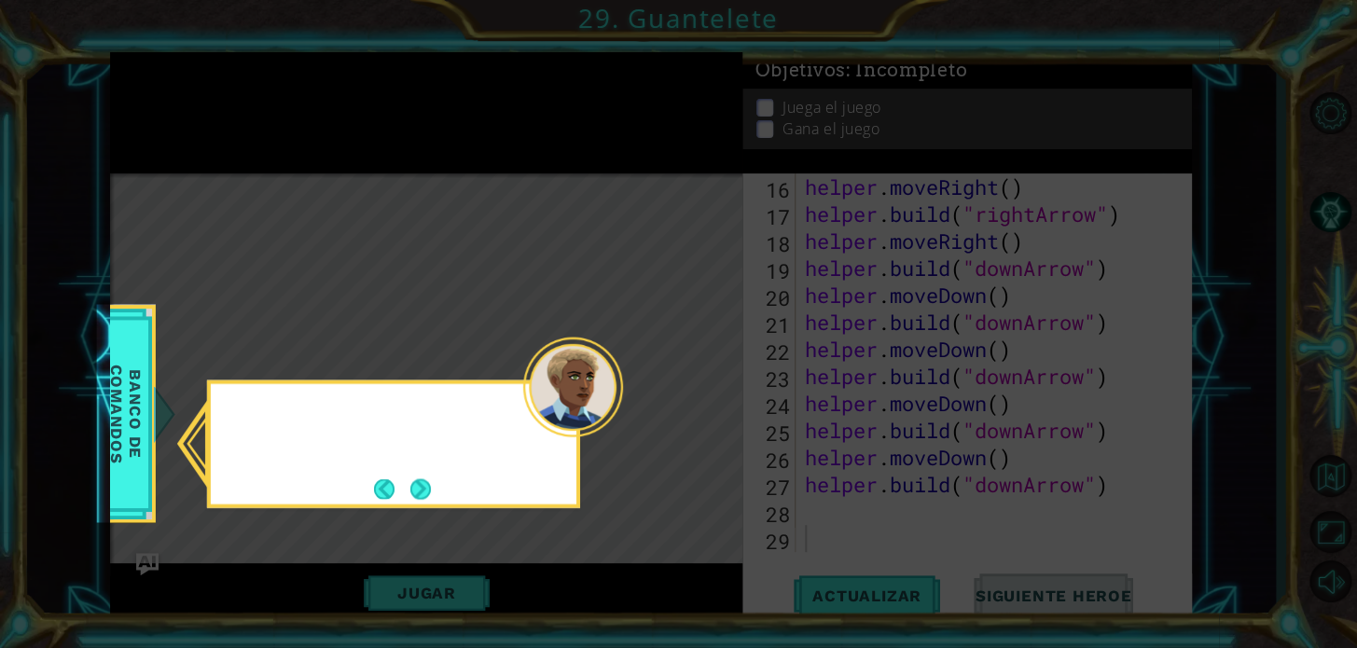
click at [709, 399] on icon at bounding box center [678, 324] width 1357 height 648
drag, startPoint x: 410, startPoint y: 497, endPoint x: 413, endPoint y: 486, distance: 11.5
click at [413, 486] on button "Next" at bounding box center [420, 488] width 22 height 22
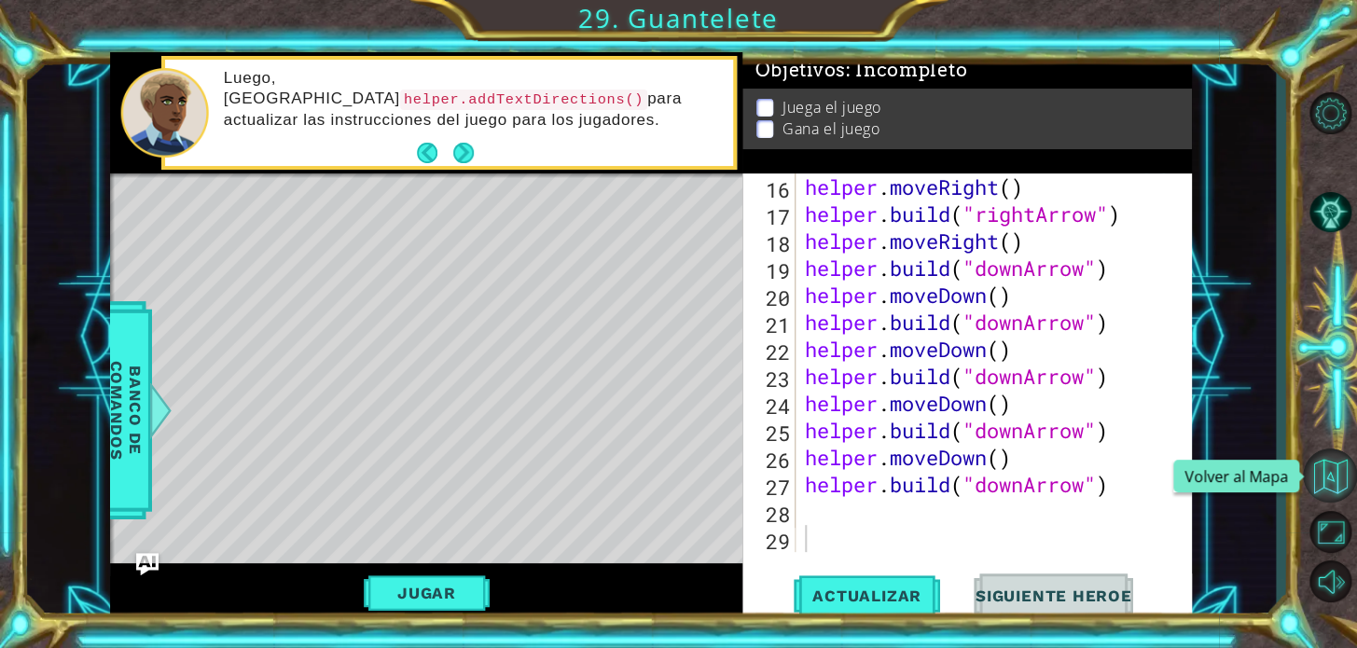
click at [1343, 456] on button "Volver al Mapa" at bounding box center [1330, 475] width 54 height 54
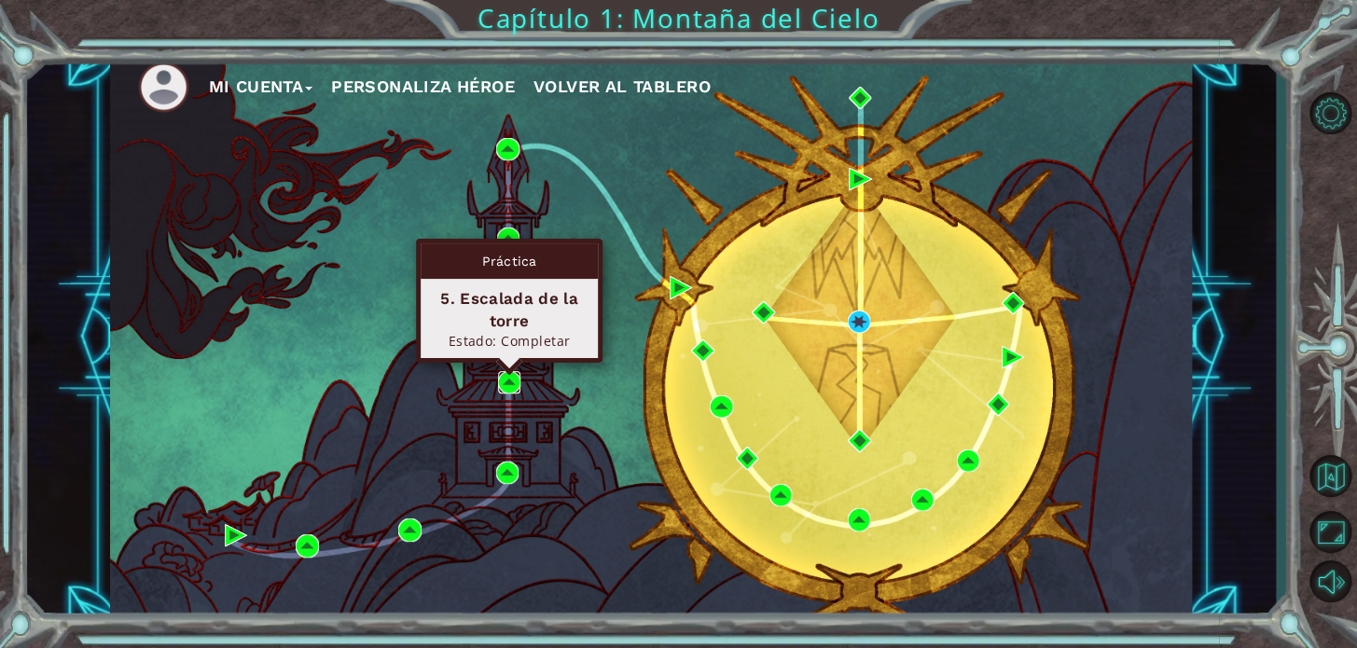
click at [507, 386] on img at bounding box center [509, 382] width 22 height 22
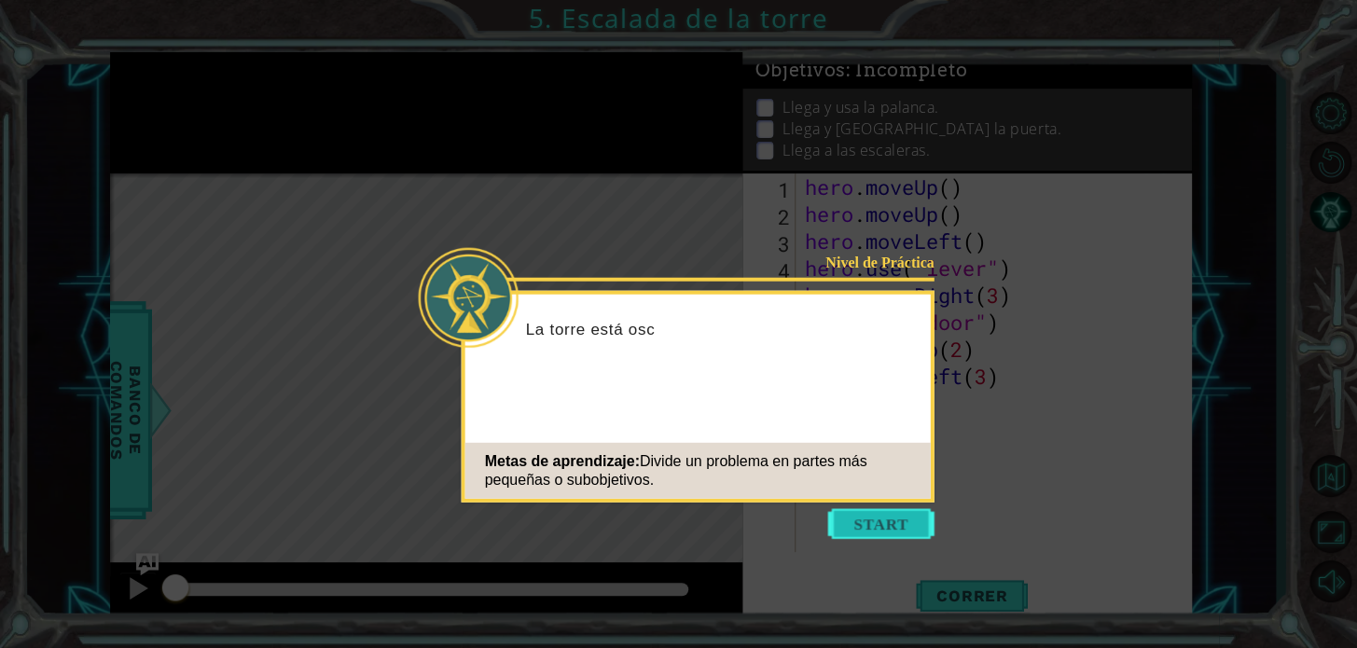
click at [881, 522] on button "Start" at bounding box center [881, 524] width 106 height 30
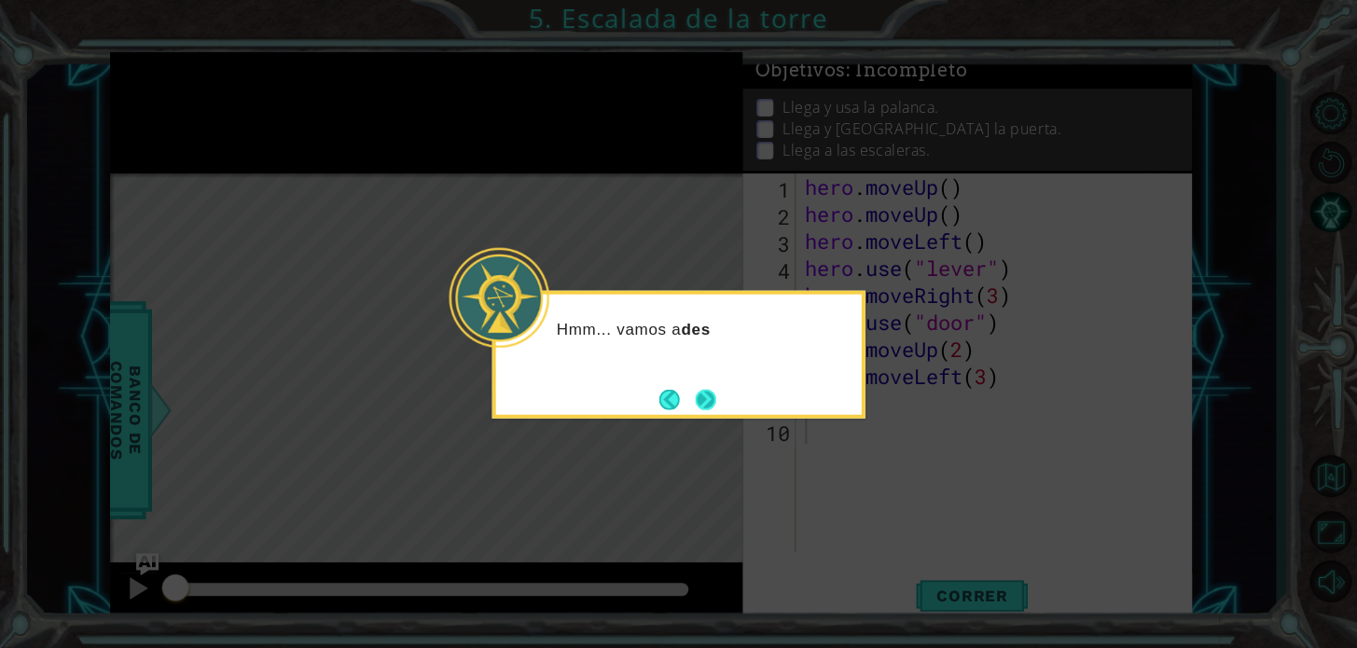
click at [700, 399] on button "Next" at bounding box center [705, 399] width 34 height 34
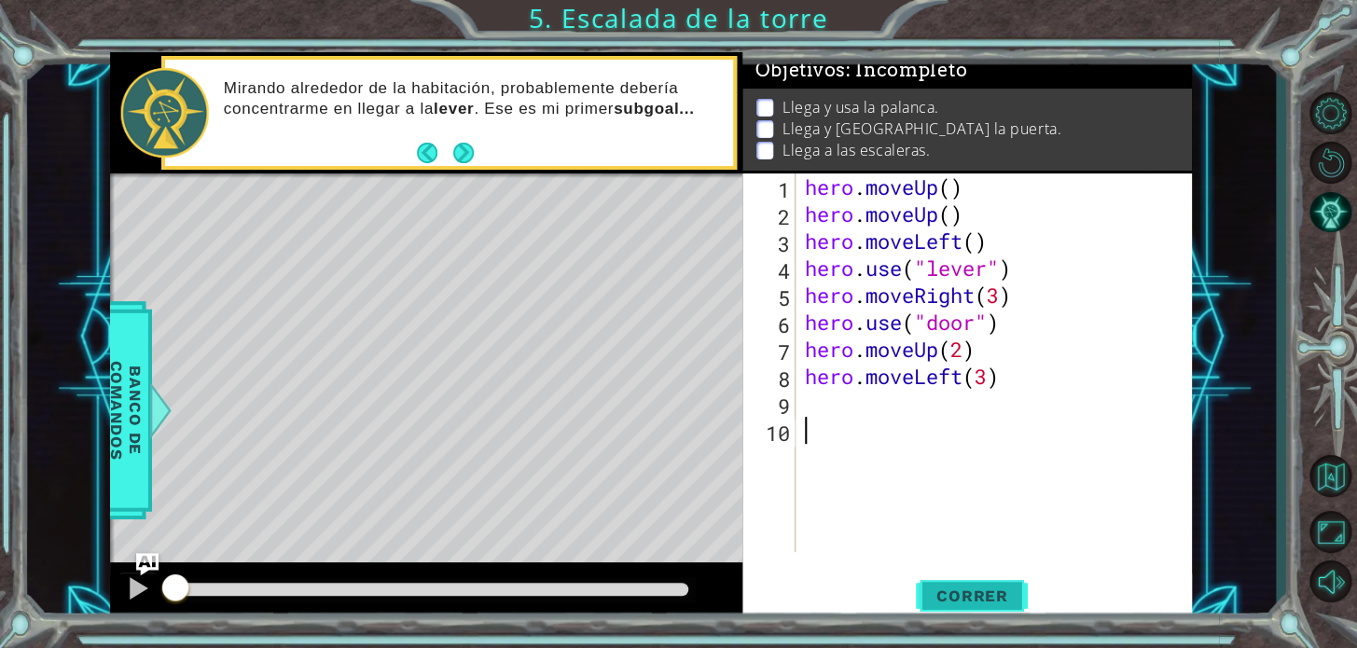
click at [942, 599] on span "Correr" at bounding box center [972, 595] width 109 height 19
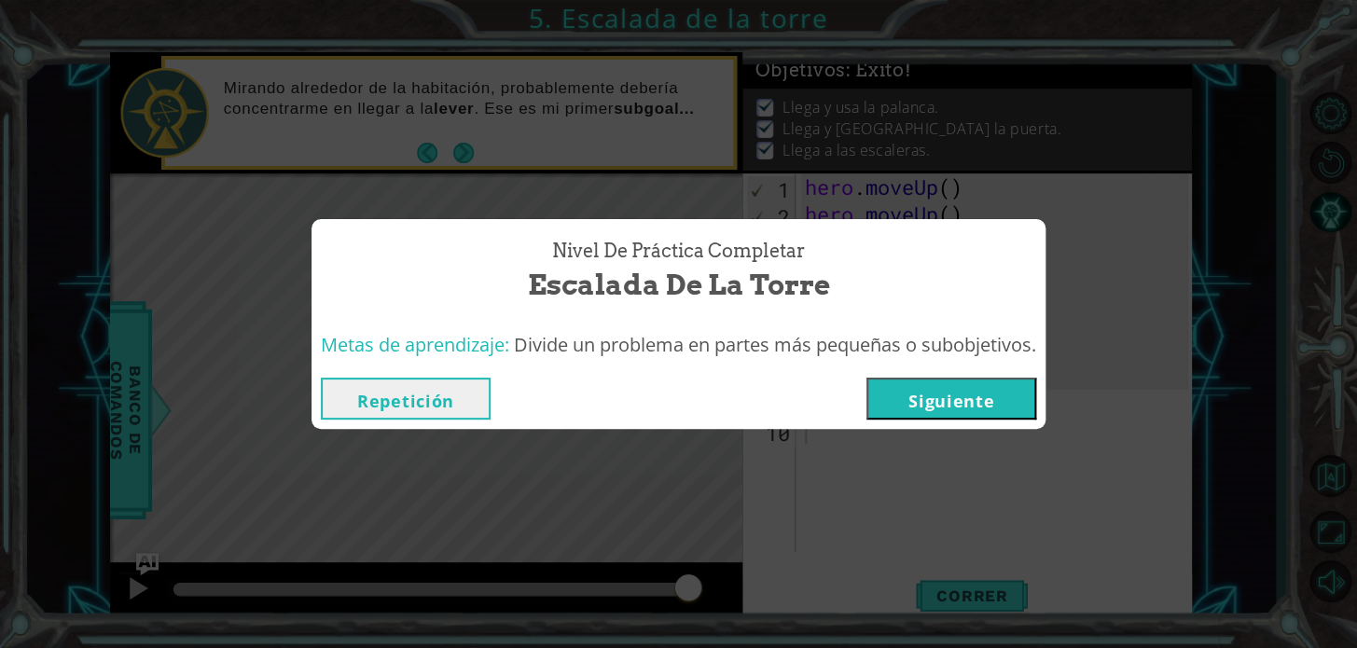
click at [953, 396] on button "Siguiente" at bounding box center [951, 399] width 170 height 42
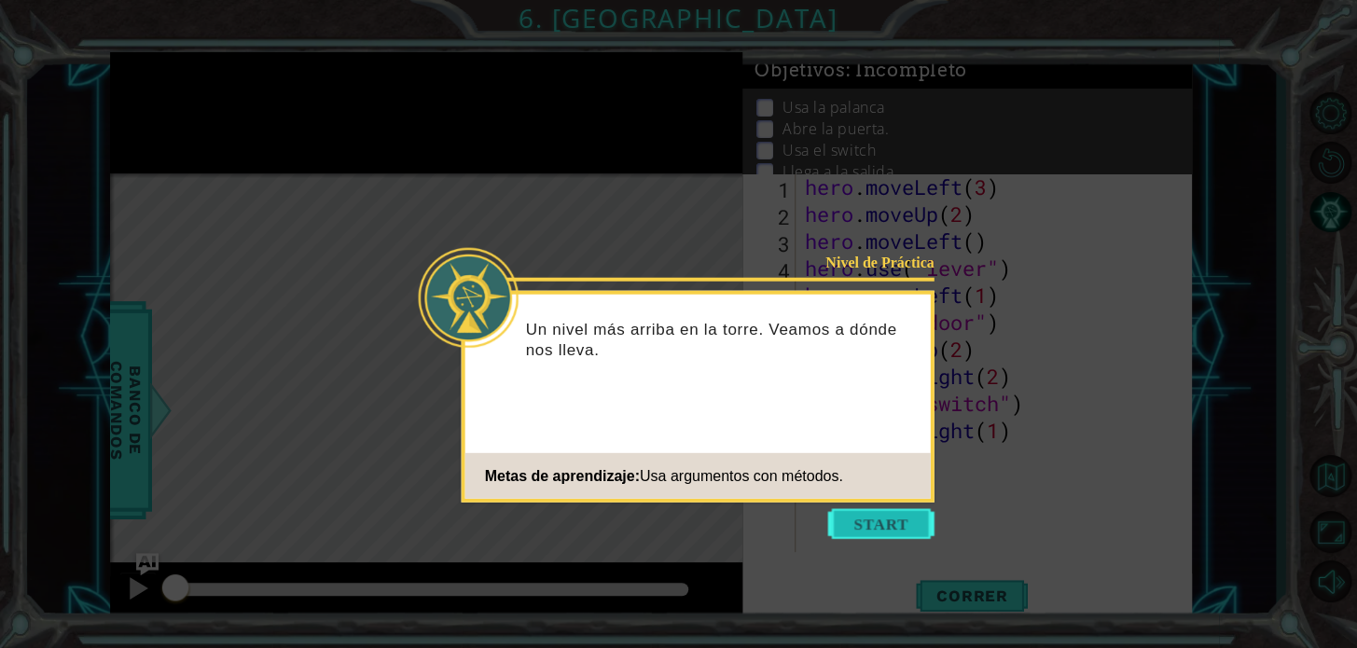
click at [901, 513] on button "Start" at bounding box center [881, 524] width 106 height 30
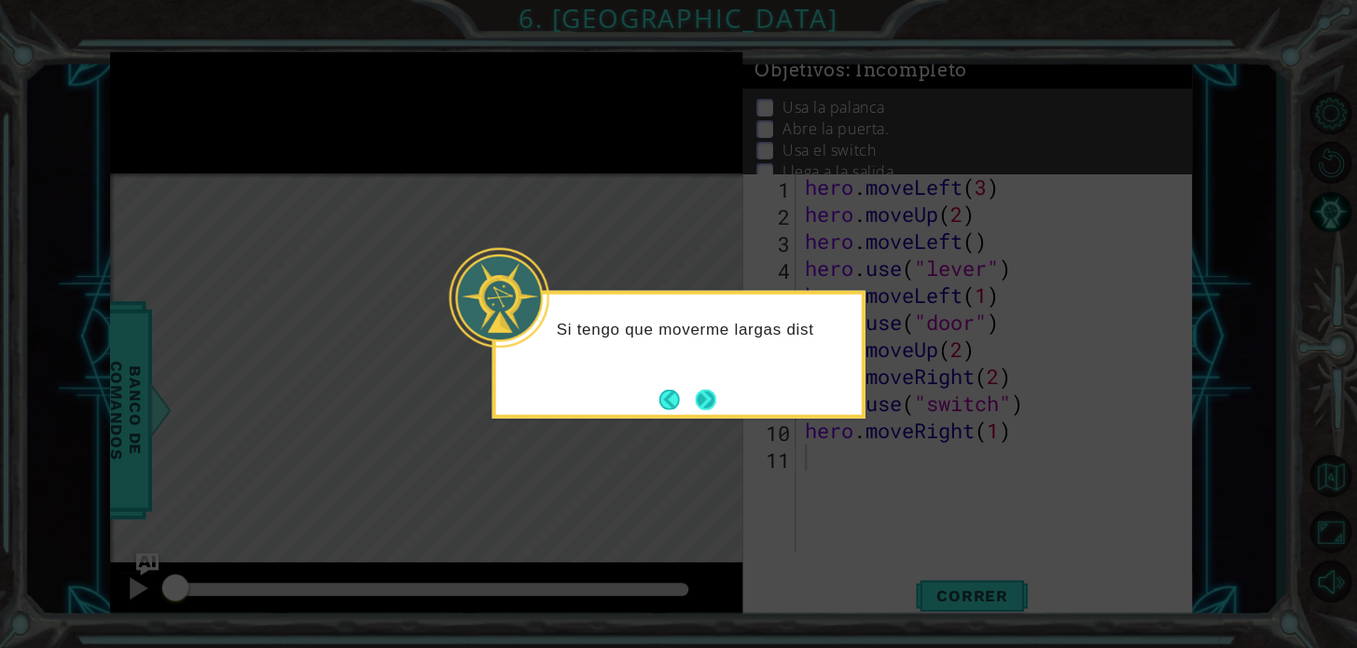
click at [717, 389] on button "Next" at bounding box center [705, 399] width 34 height 34
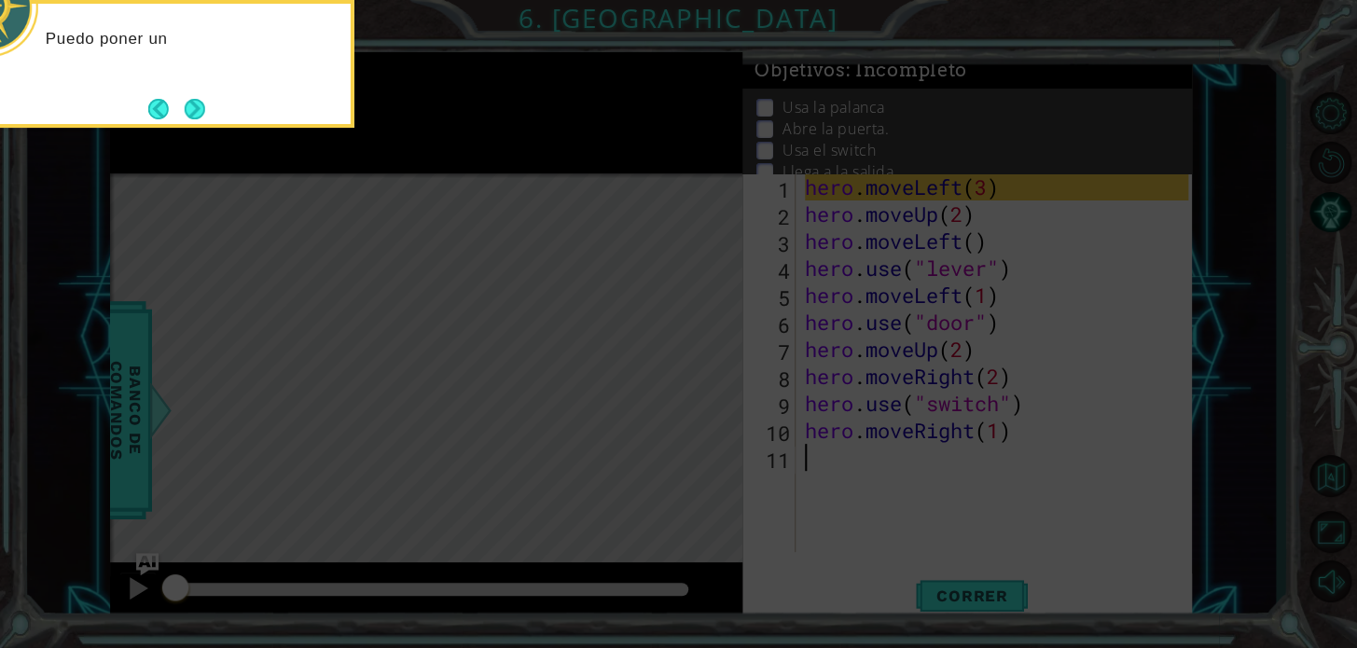
click at [604, 350] on icon at bounding box center [678, 97] width 1357 height 1102
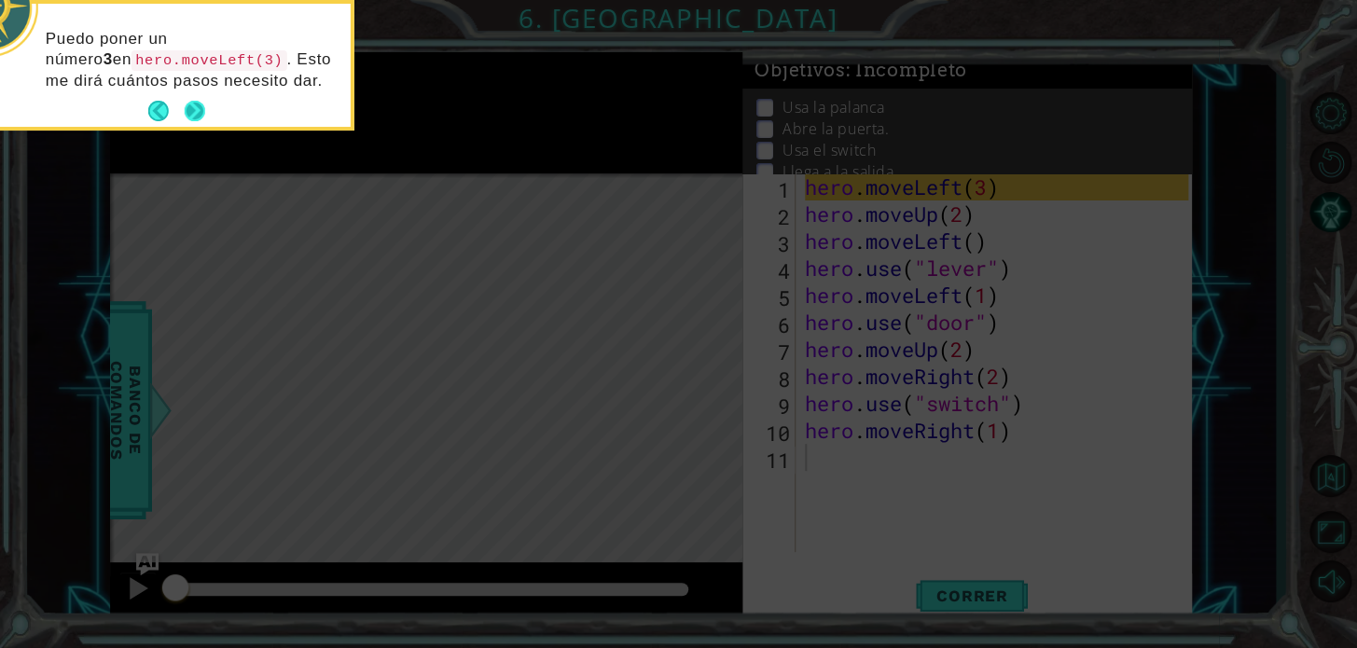
click at [201, 101] on button "Next" at bounding box center [194, 111] width 31 height 31
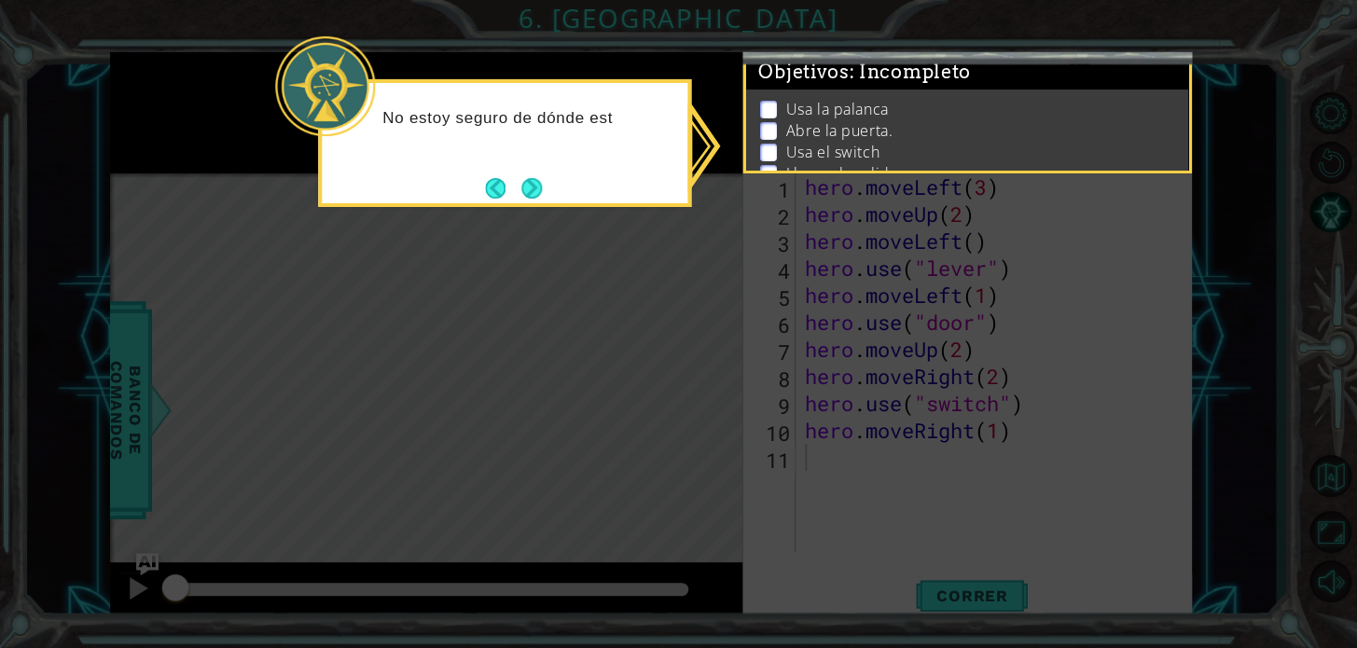
click at [536, 182] on button "Next" at bounding box center [531, 188] width 21 height 21
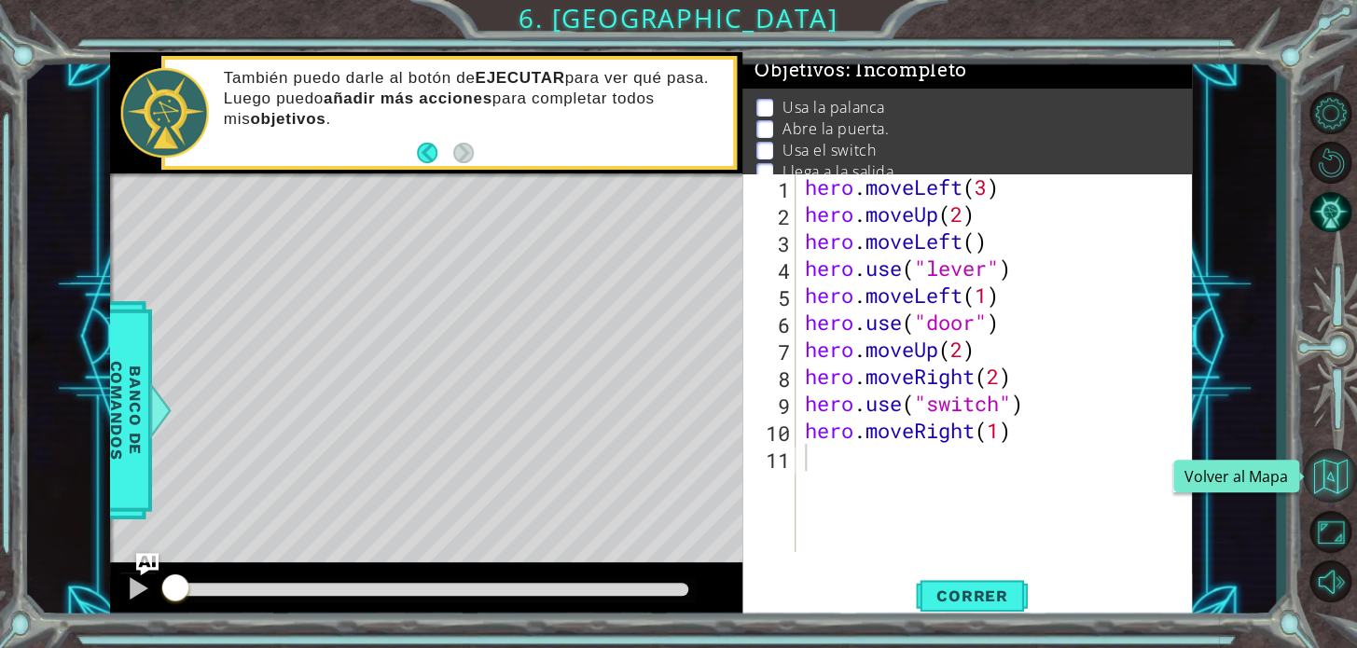
click at [1343, 485] on button "Volver al Mapa" at bounding box center [1330, 475] width 54 height 54
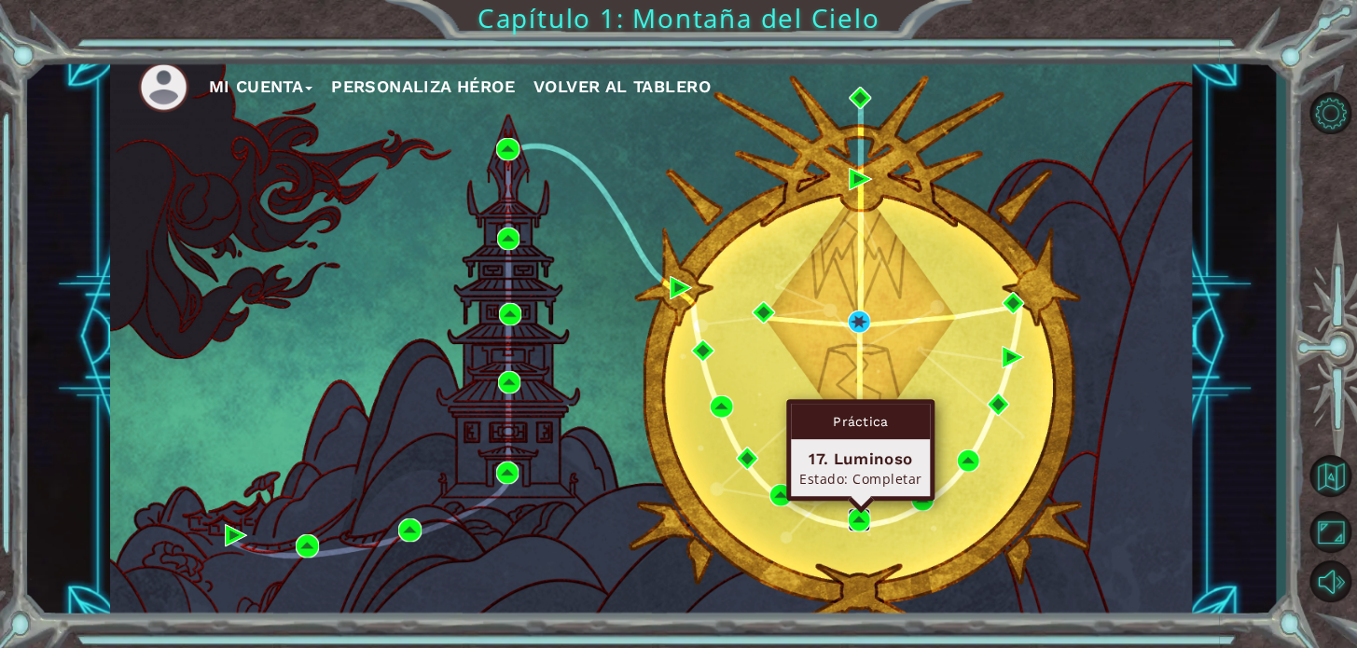
click at [859, 517] on img at bounding box center [859, 519] width 22 height 22
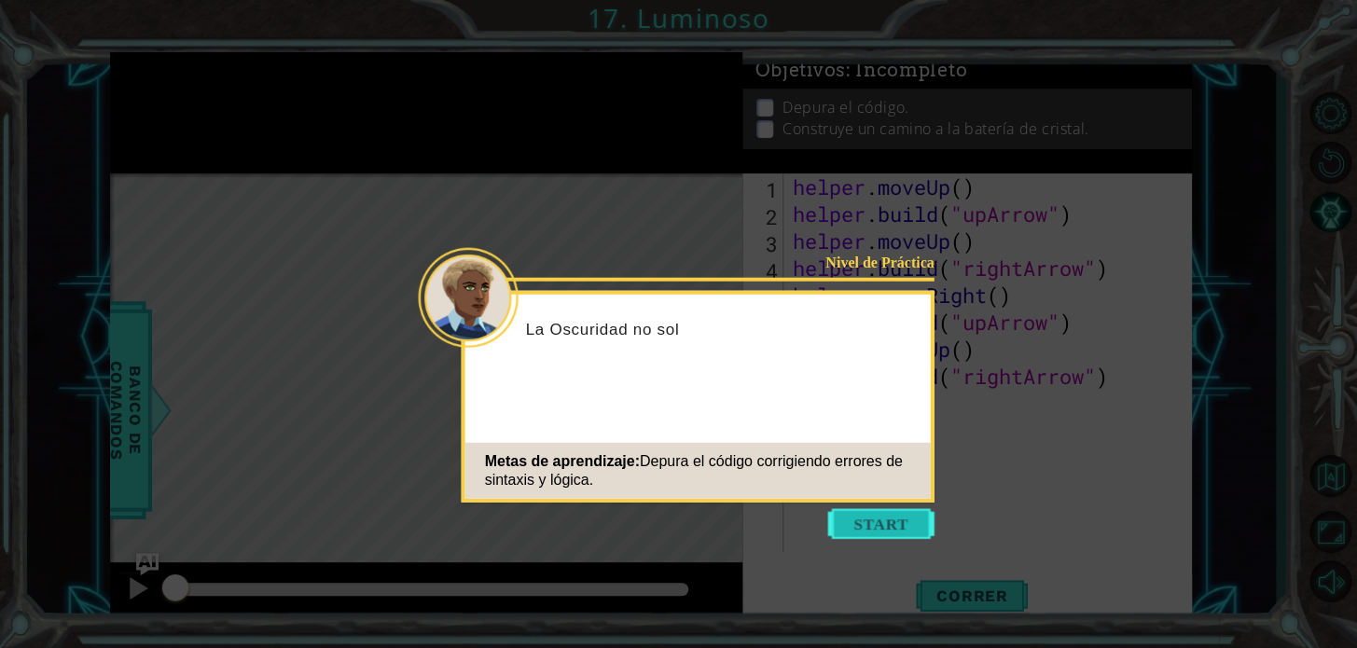
click at [916, 531] on button "Start" at bounding box center [881, 524] width 106 height 30
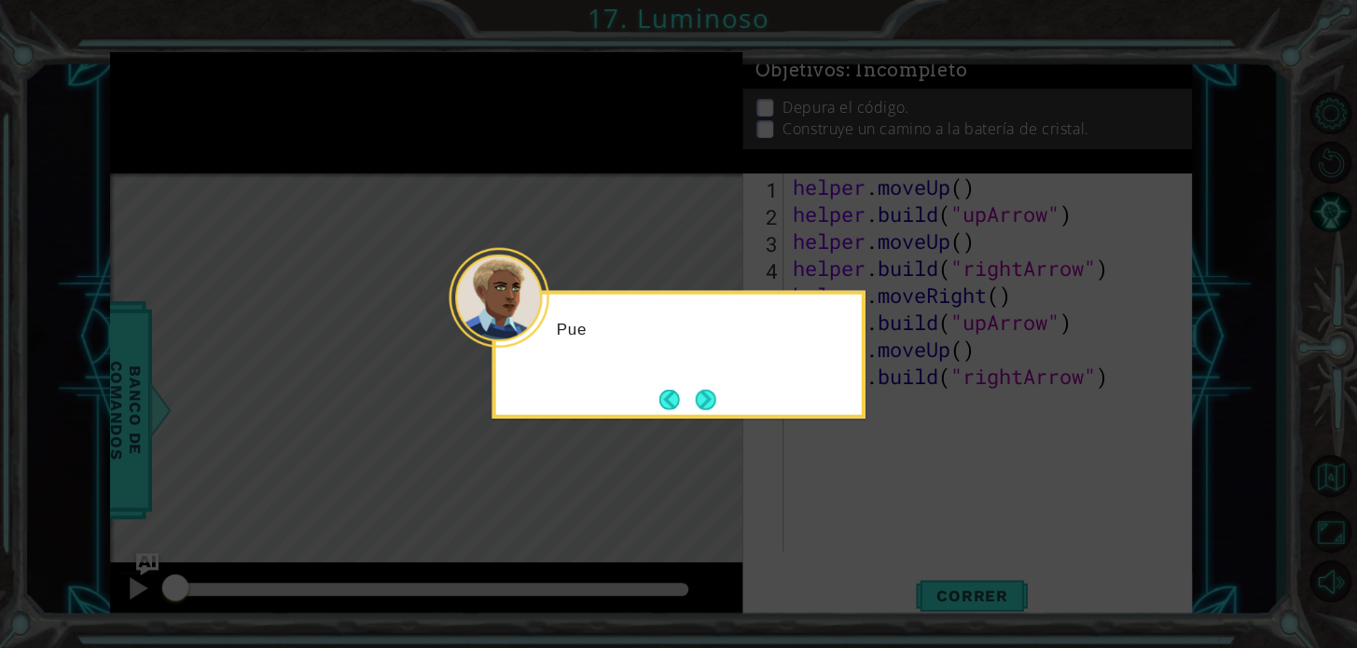
click at [916, 531] on icon at bounding box center [678, 324] width 1357 height 648
click at [699, 391] on button "Next" at bounding box center [705, 399] width 21 height 21
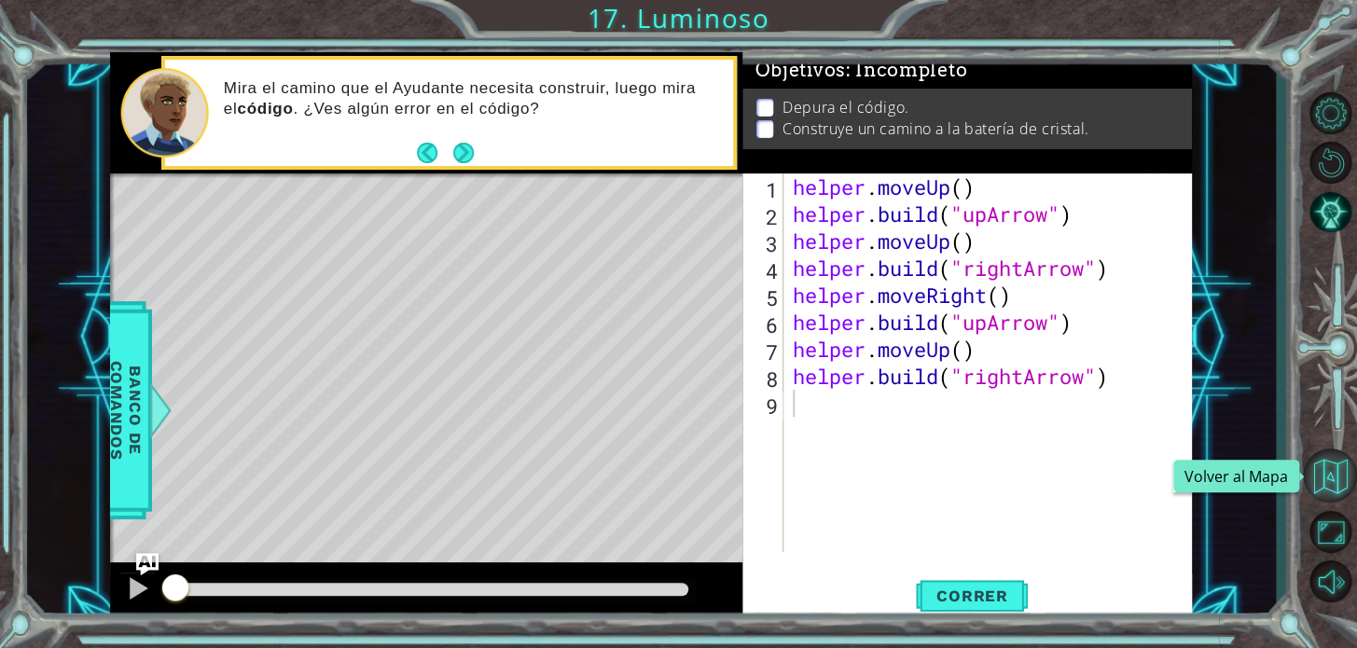
click at [1343, 477] on button "Volver al Mapa" at bounding box center [1330, 475] width 54 height 54
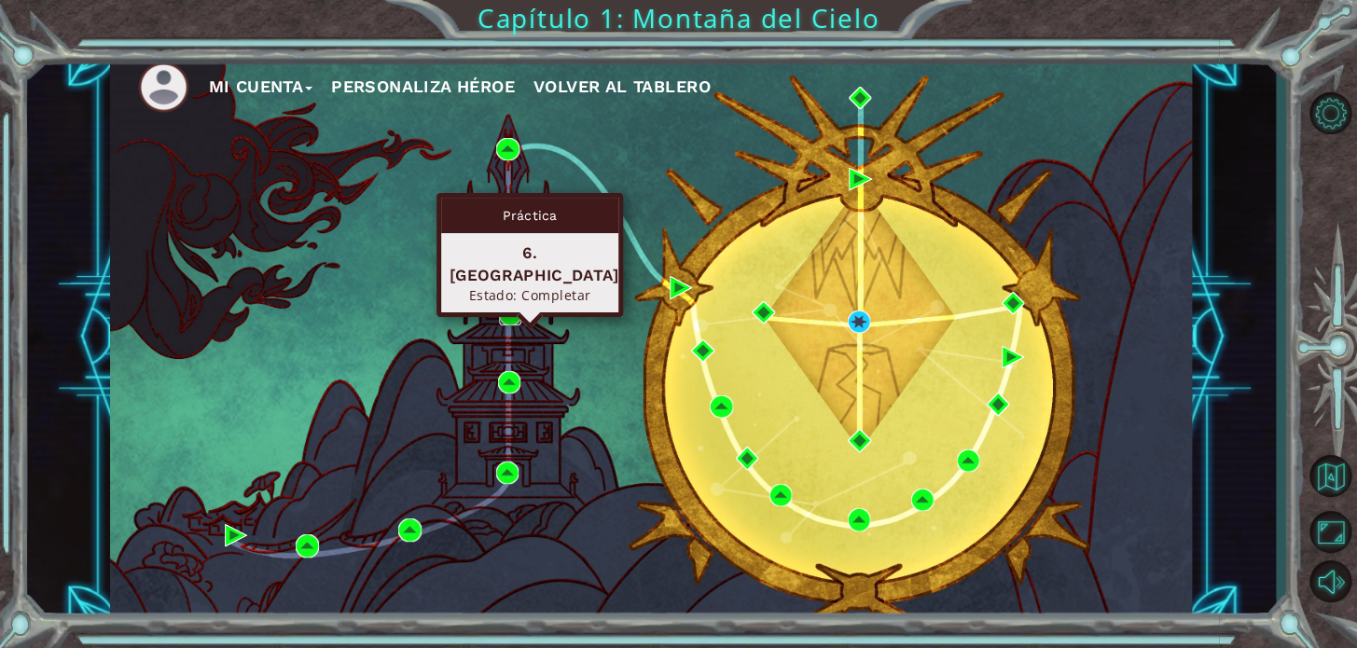
click at [506, 312] on img at bounding box center [510, 314] width 22 height 22
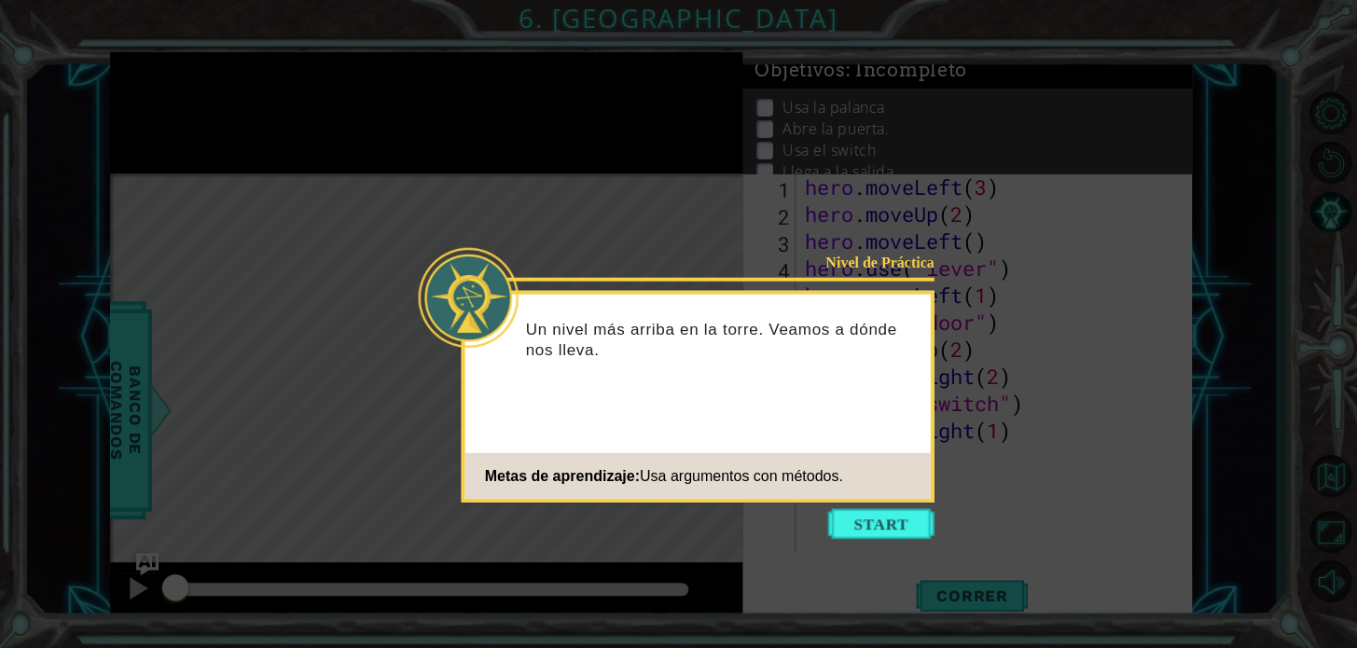
click at [922, 501] on div "Nivel de Práctica Un nivel más arriba en la torre. Veamos a dónde nos lleva. Me…" at bounding box center [698, 397] width 473 height 212
drag, startPoint x: 913, startPoint y: 517, endPoint x: 912, endPoint y: 527, distance: 10.3
click at [912, 527] on button "Start" at bounding box center [881, 524] width 106 height 30
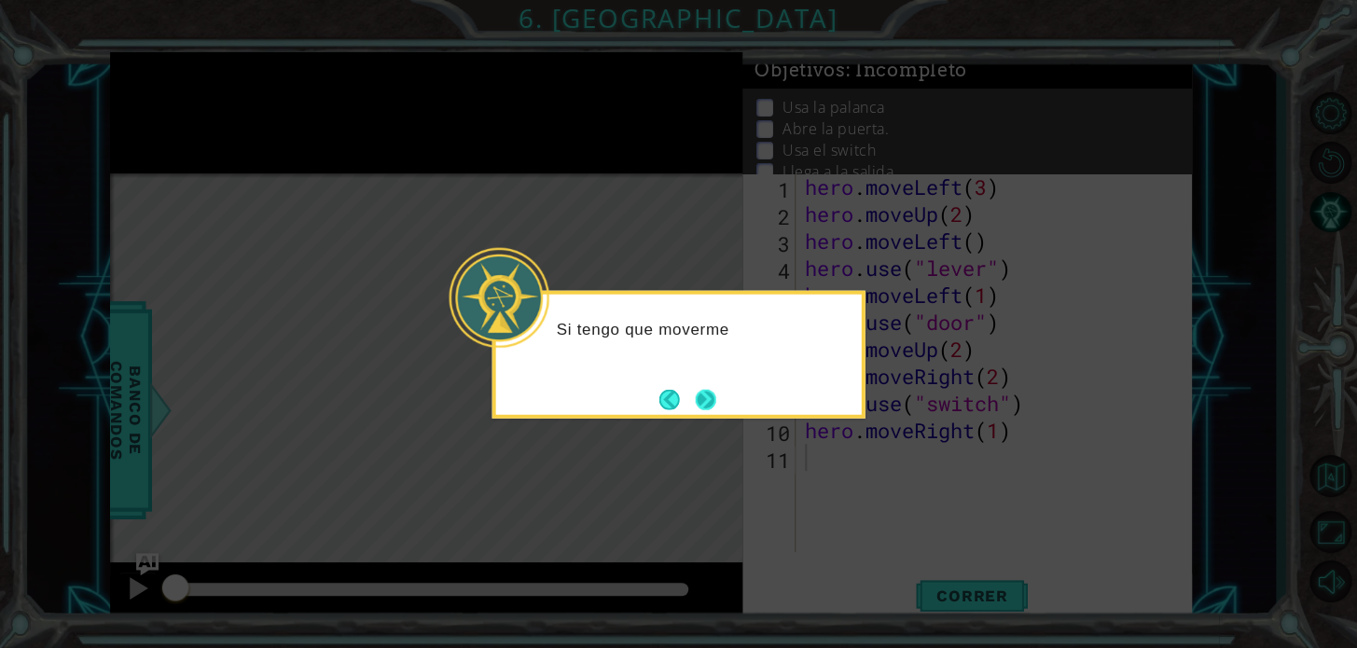
click at [693, 399] on button "Next" at bounding box center [705, 399] width 25 height 25
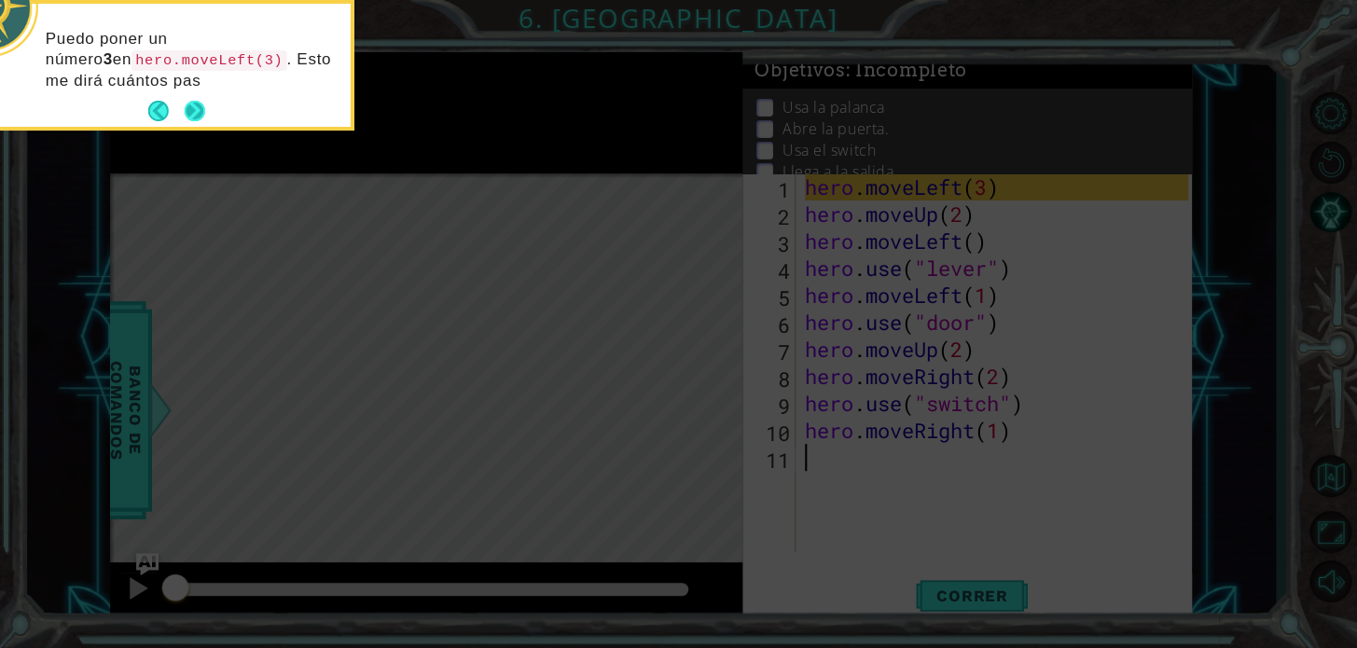
click at [193, 103] on button "Next" at bounding box center [195, 111] width 34 height 34
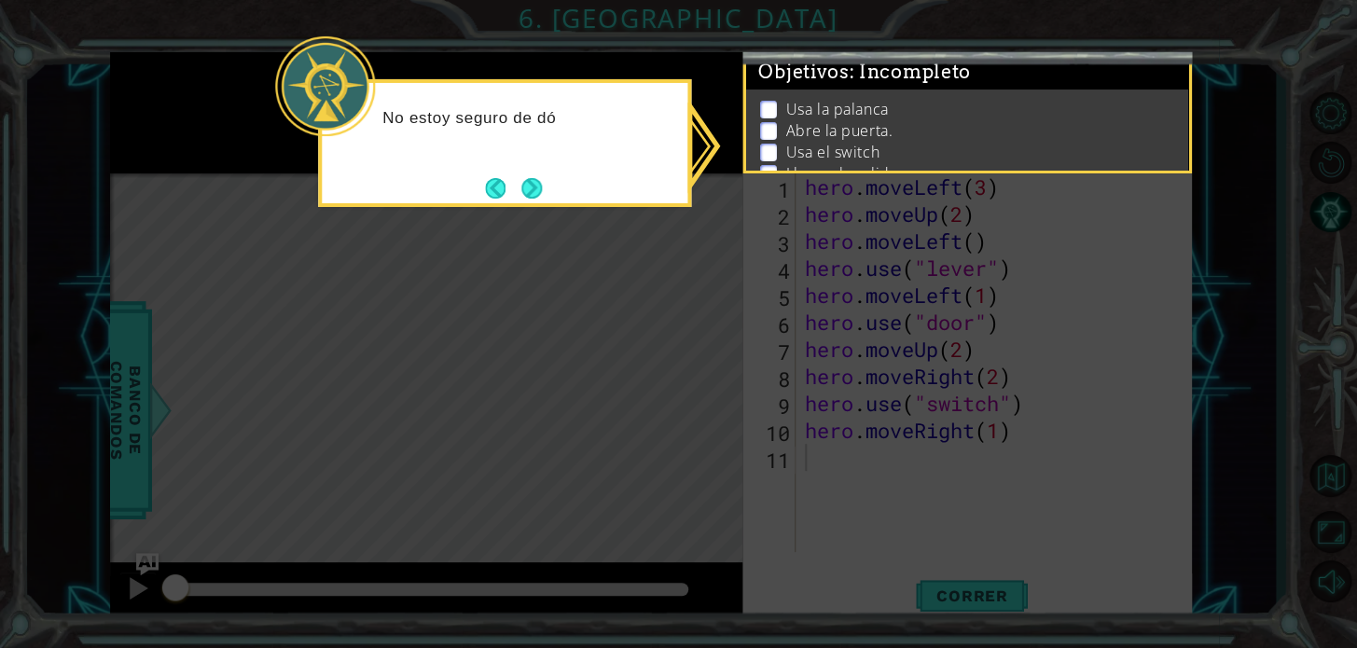
click at [549, 196] on div "No estoy seguro de dó" at bounding box center [504, 143] width 373 height 128
click at [549, 196] on div "No estoy seguro de dónde está la salida," at bounding box center [504, 143] width 373 height 128
click at [541, 188] on footer at bounding box center [513, 188] width 57 height 28
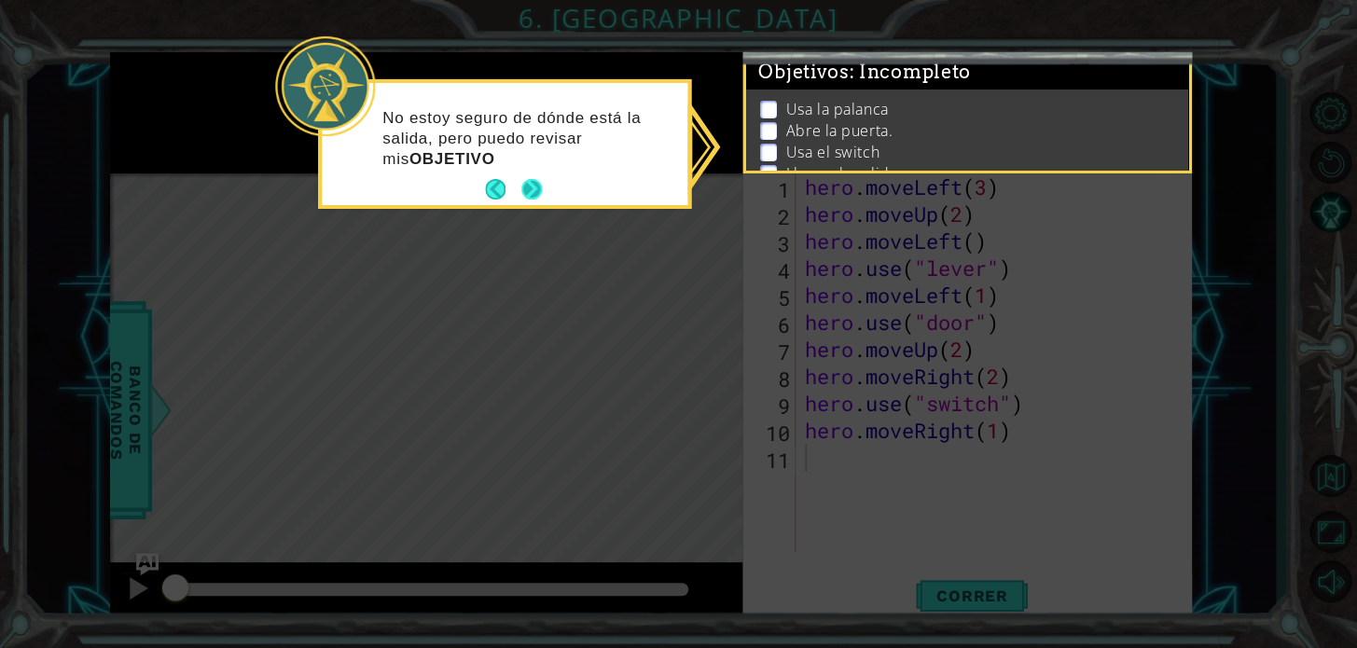
click at [534, 186] on button "Next" at bounding box center [532, 190] width 34 height 34
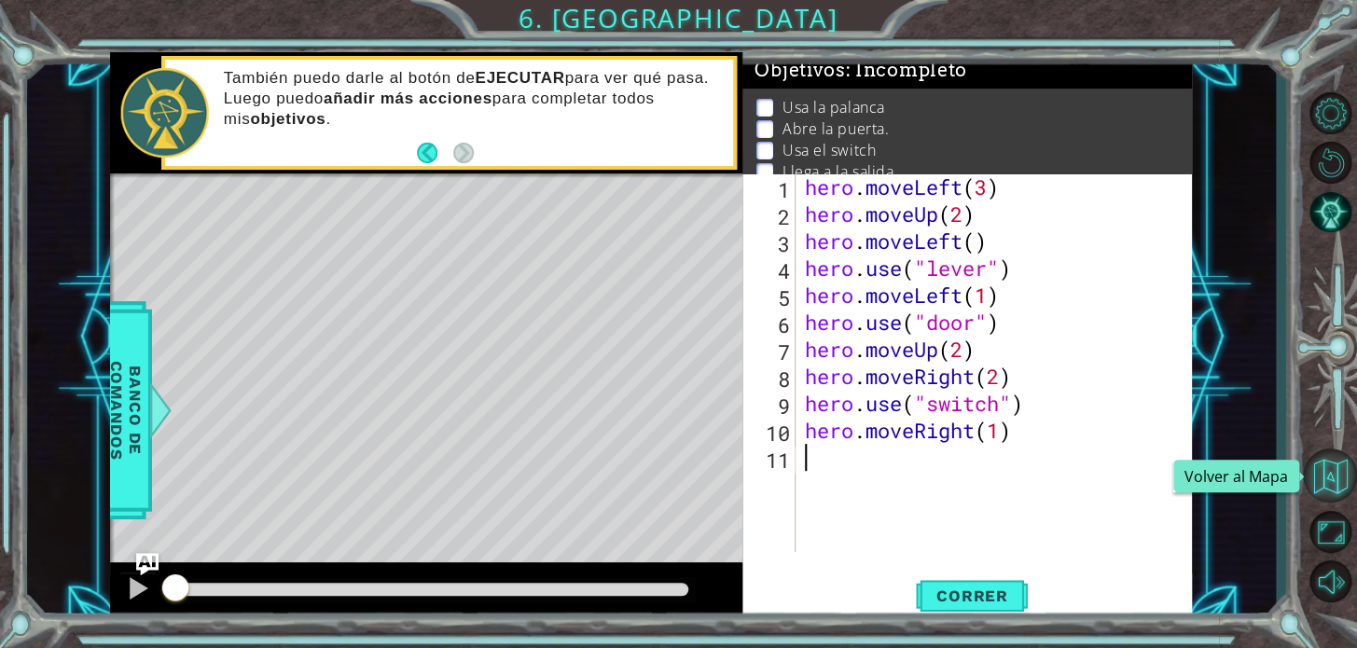
click at [1343, 475] on button "Volver al Mapa" at bounding box center [1330, 475] width 54 height 54
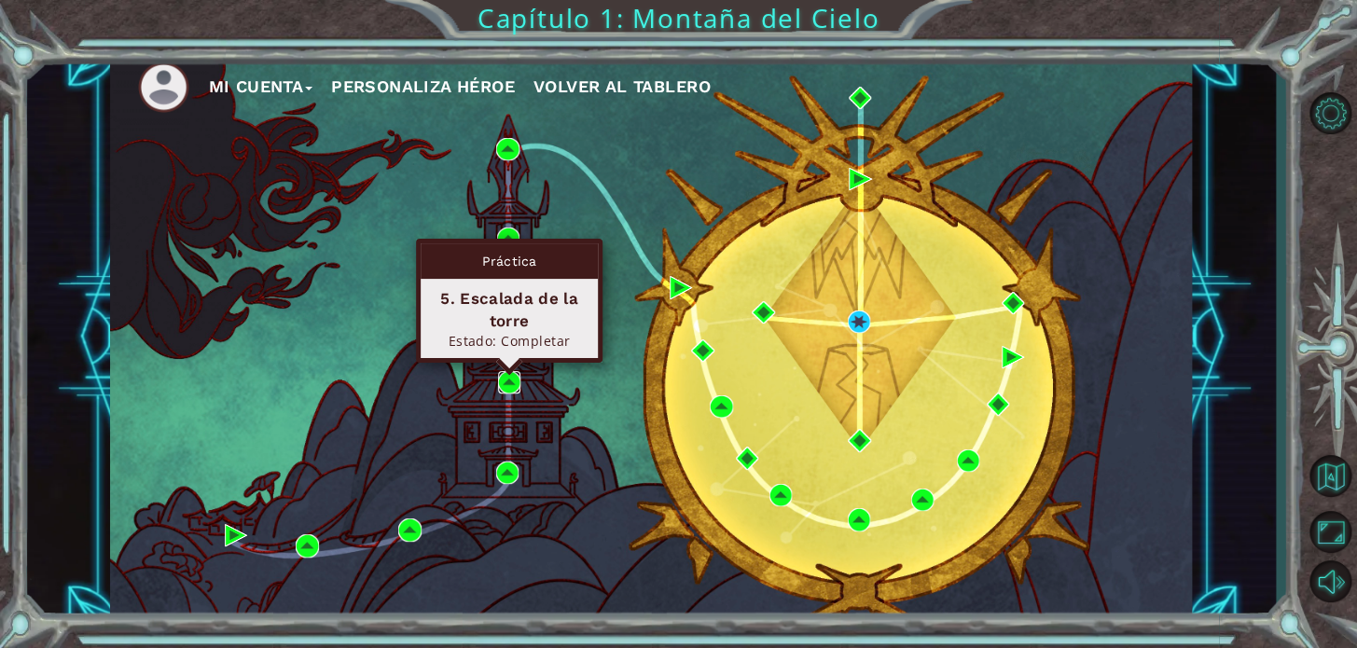
click at [511, 383] on img at bounding box center [509, 382] width 22 height 22
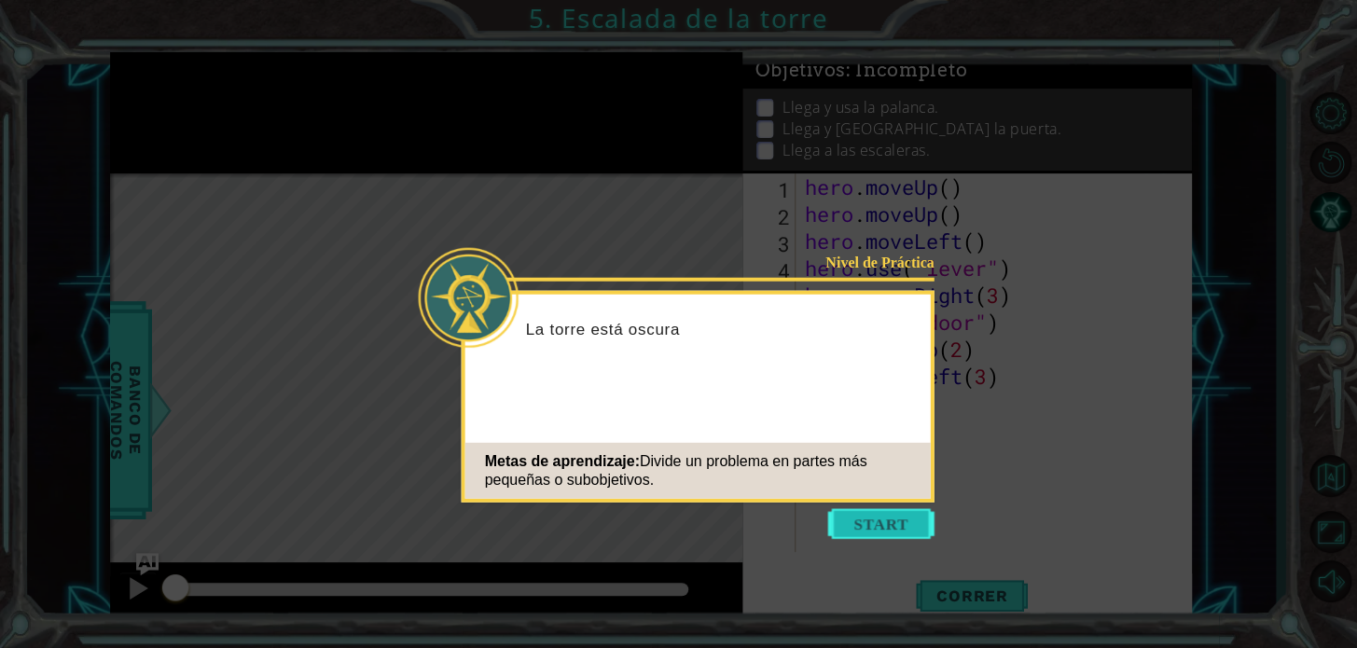
click at [931, 522] on button "Start" at bounding box center [881, 524] width 106 height 30
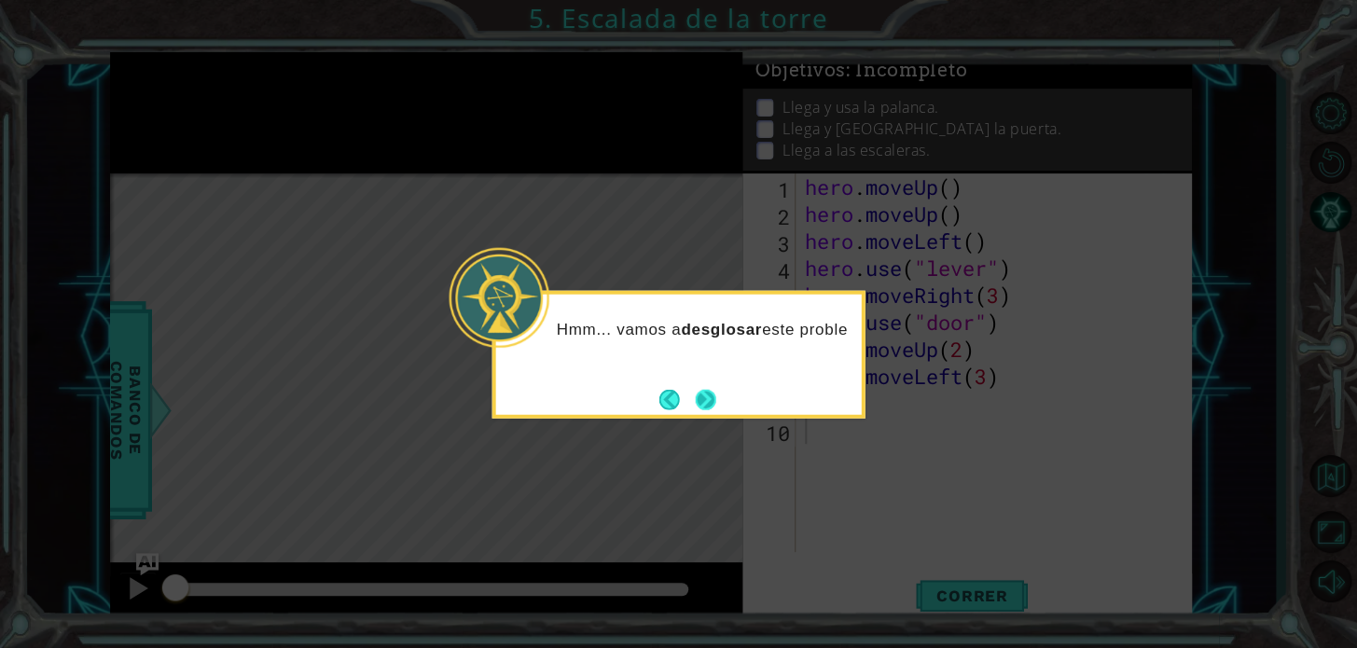
click at [714, 409] on button "Next" at bounding box center [705, 399] width 21 height 21
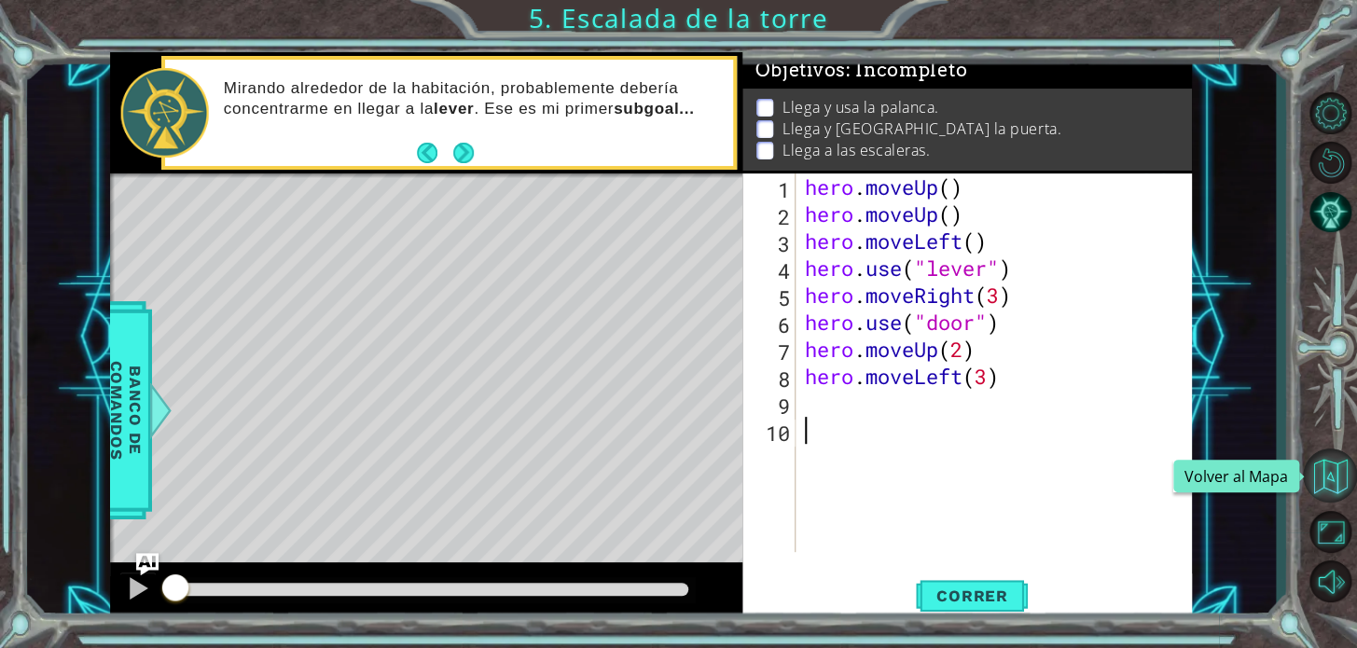
click at [1337, 482] on button "Volver al Mapa" at bounding box center [1330, 475] width 54 height 54
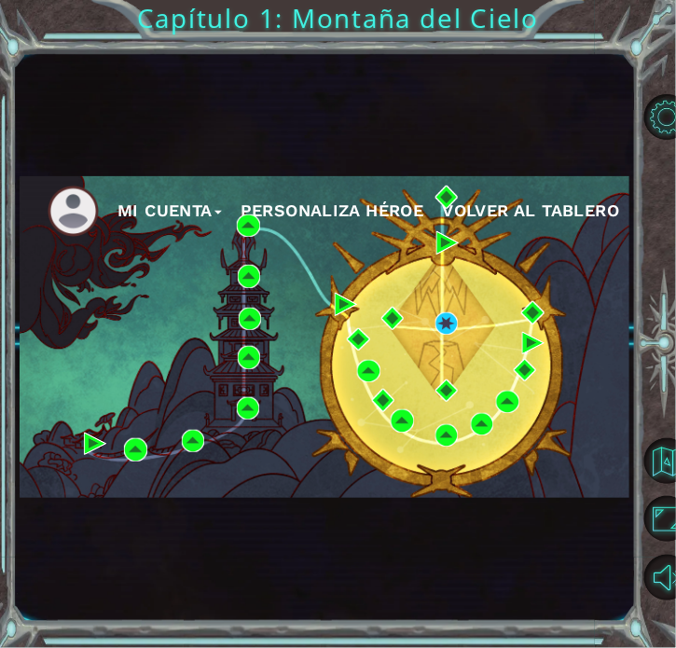
click at [250, 344] on div "Mi Cuenta Personaliza Héroe Volver al Tablero" at bounding box center [325, 337] width 610 height 322
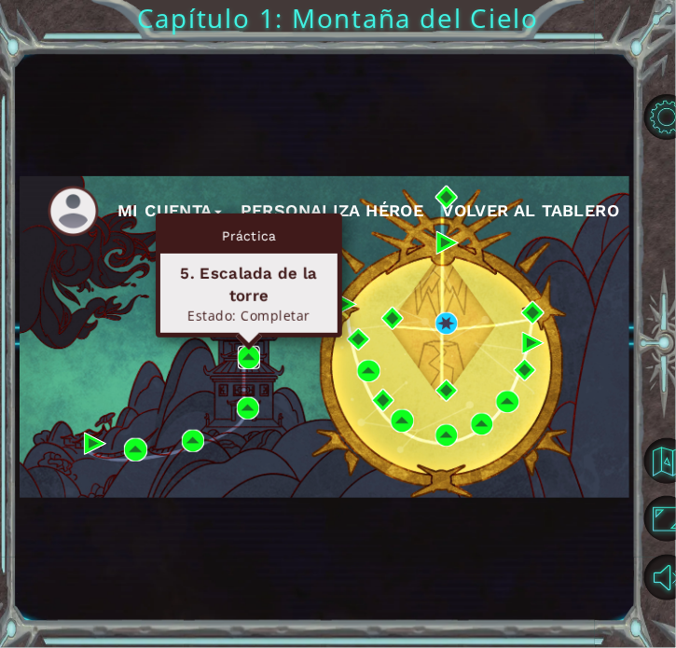
click at [250, 352] on img at bounding box center [249, 357] width 22 height 22
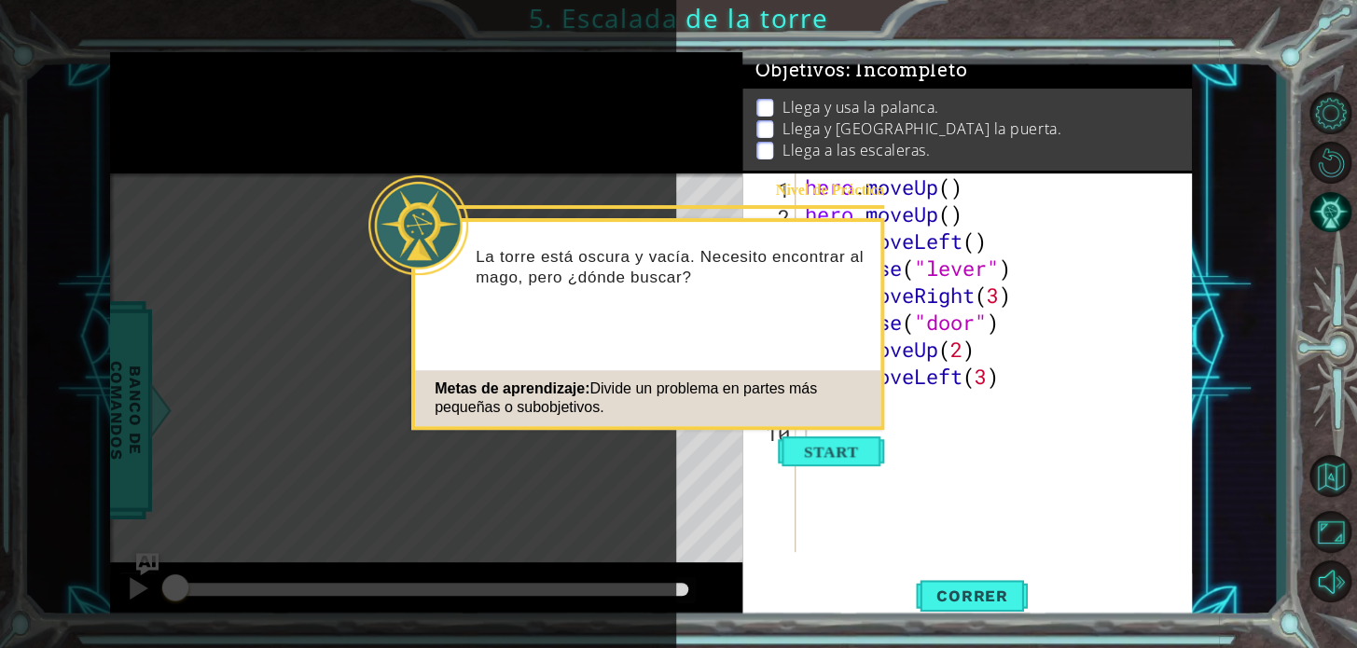
click at [616, 183] on icon at bounding box center [338, 324] width 676 height 648
click at [820, 441] on button "Start" at bounding box center [831, 451] width 106 height 30
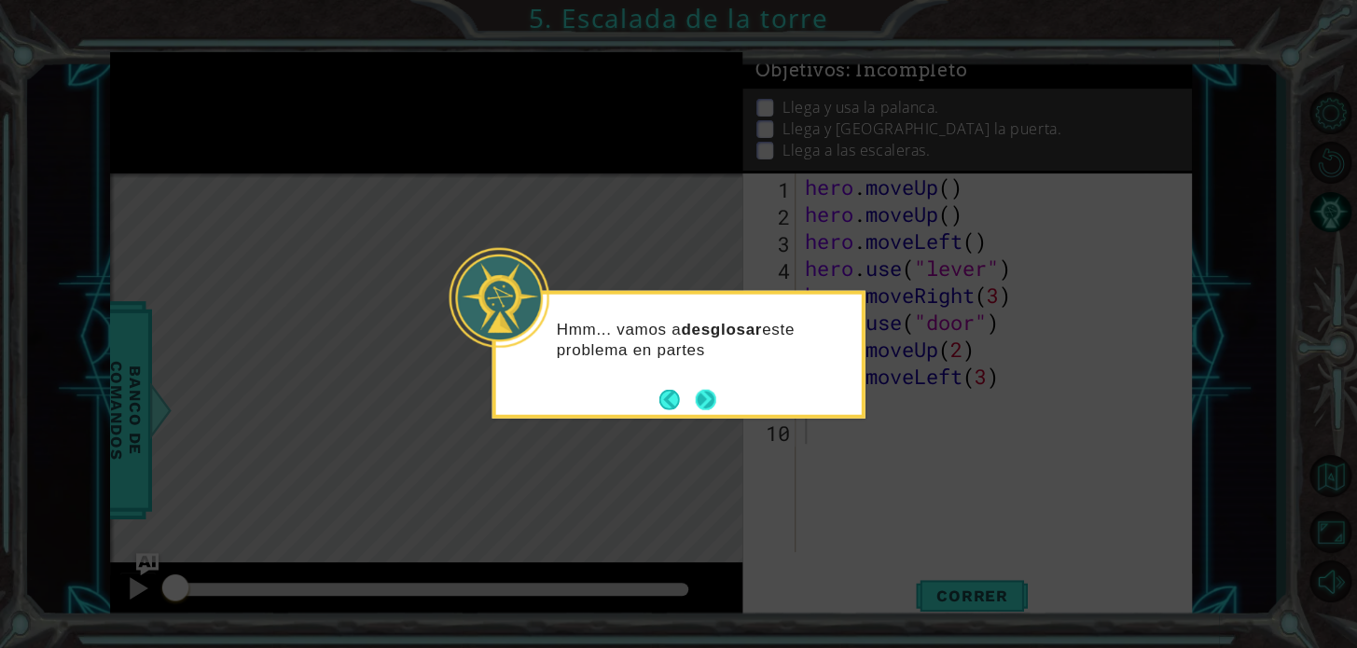
click at [702, 408] on button "Next" at bounding box center [705, 399] width 21 height 21
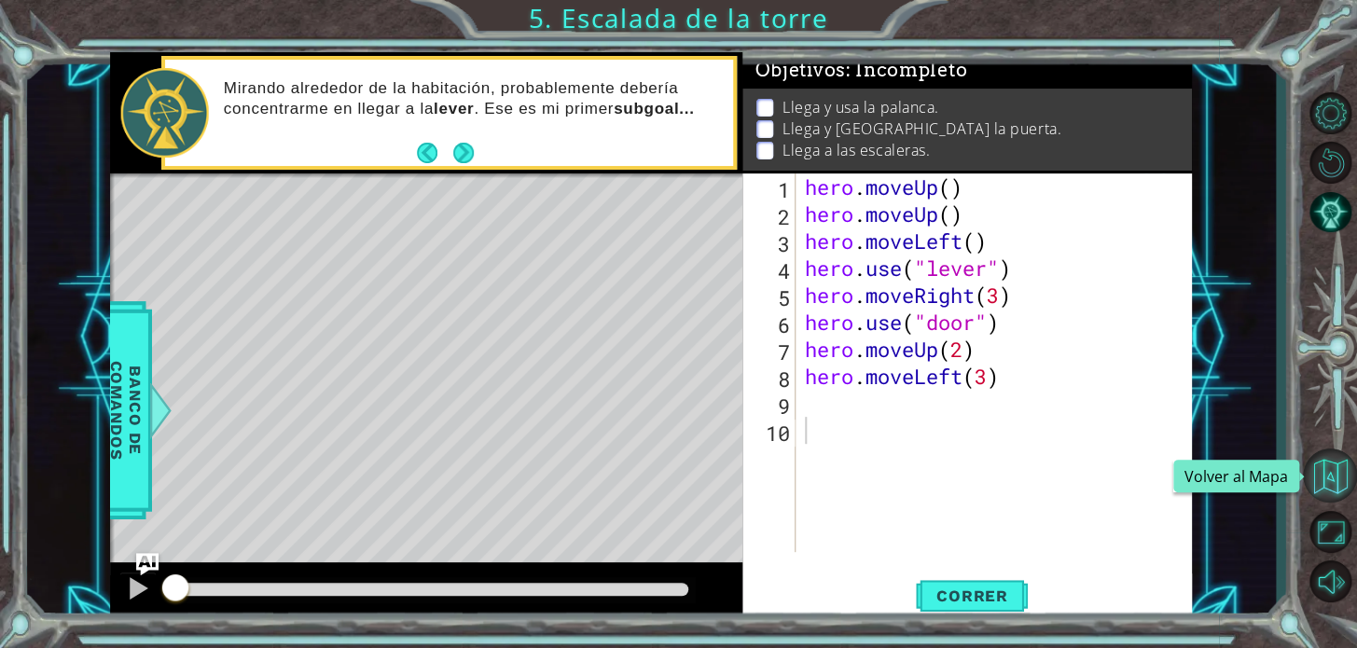
click at [1337, 482] on button "Volver al Mapa" at bounding box center [1330, 475] width 54 height 54
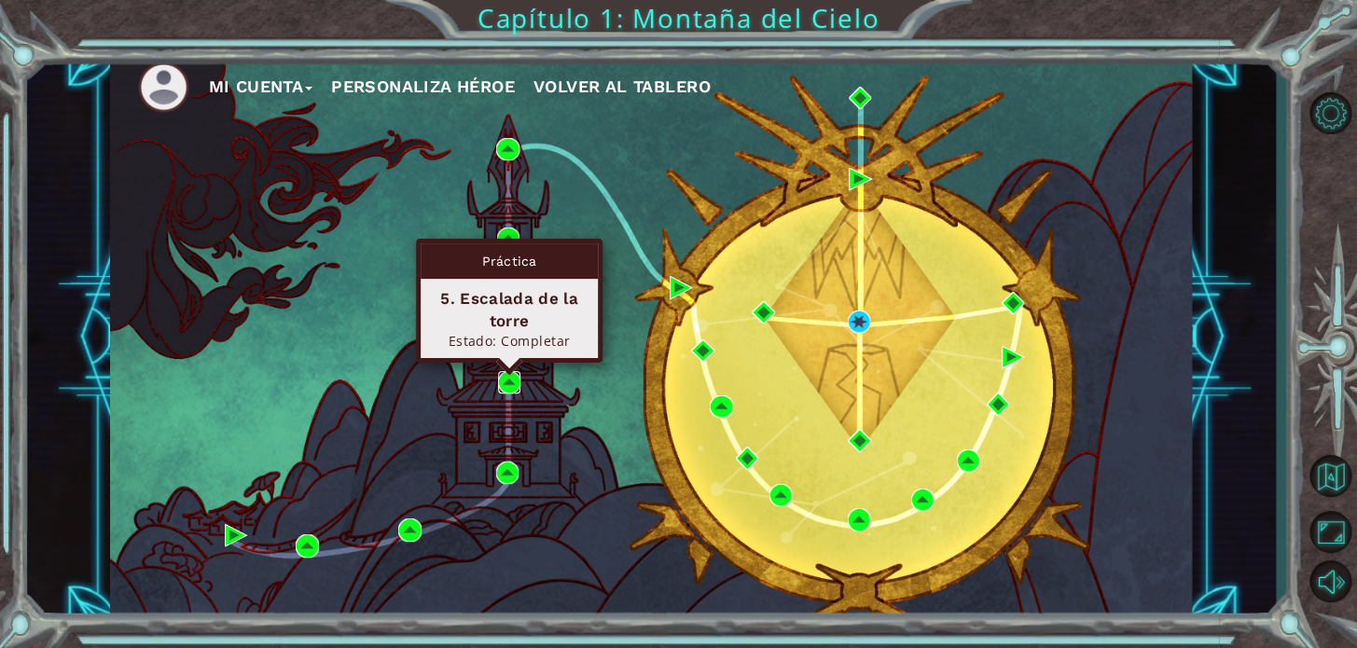
click at [513, 390] on img at bounding box center [509, 382] width 22 height 22
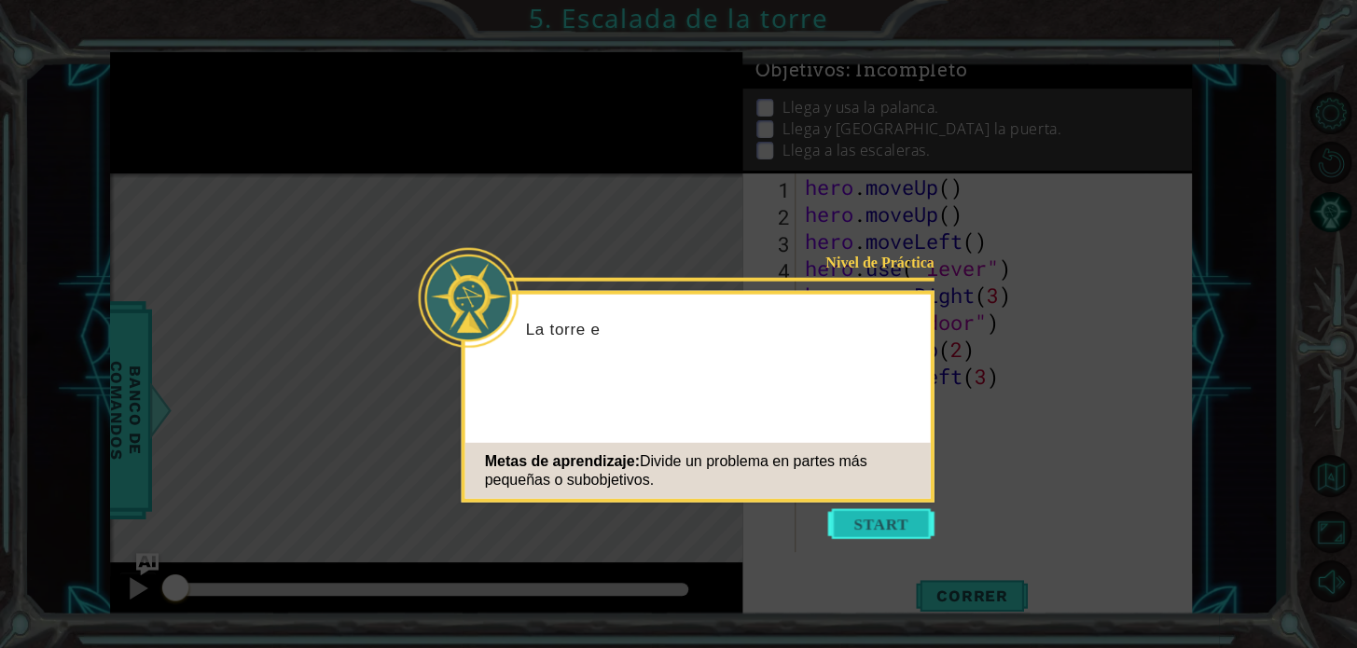
click at [862, 519] on button "Start" at bounding box center [881, 524] width 106 height 30
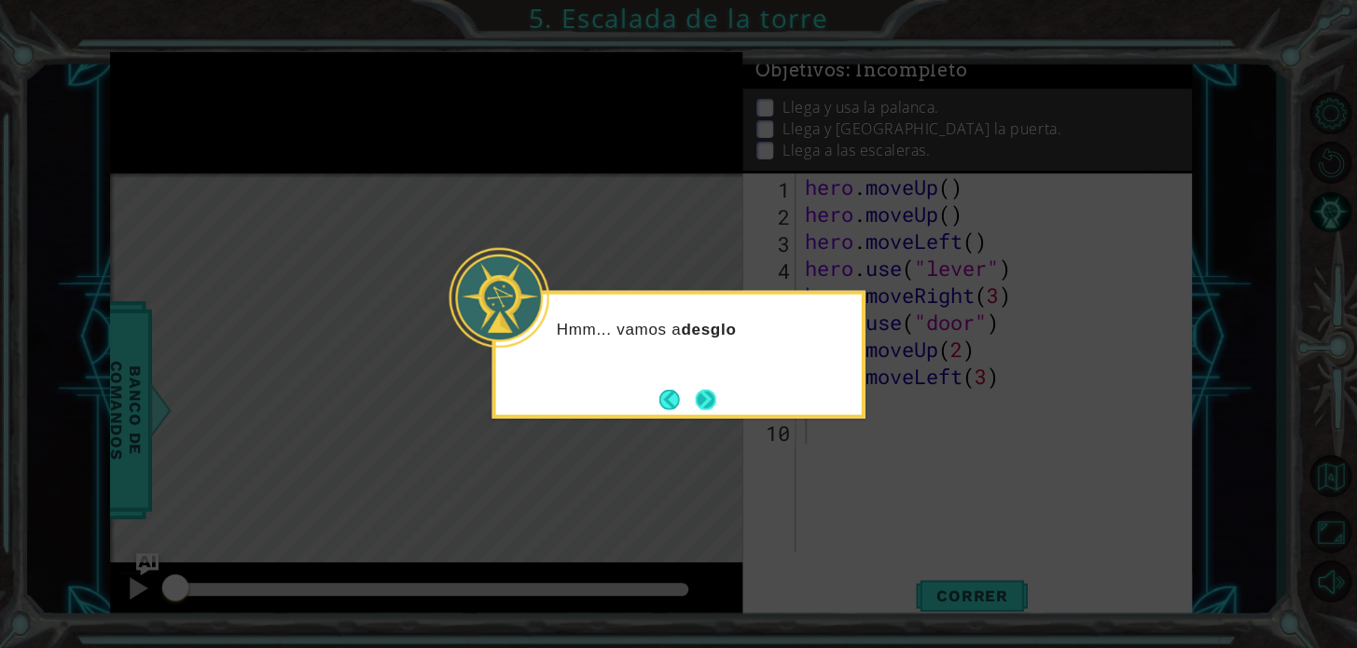
click at [721, 408] on button "Next" at bounding box center [706, 399] width 34 height 34
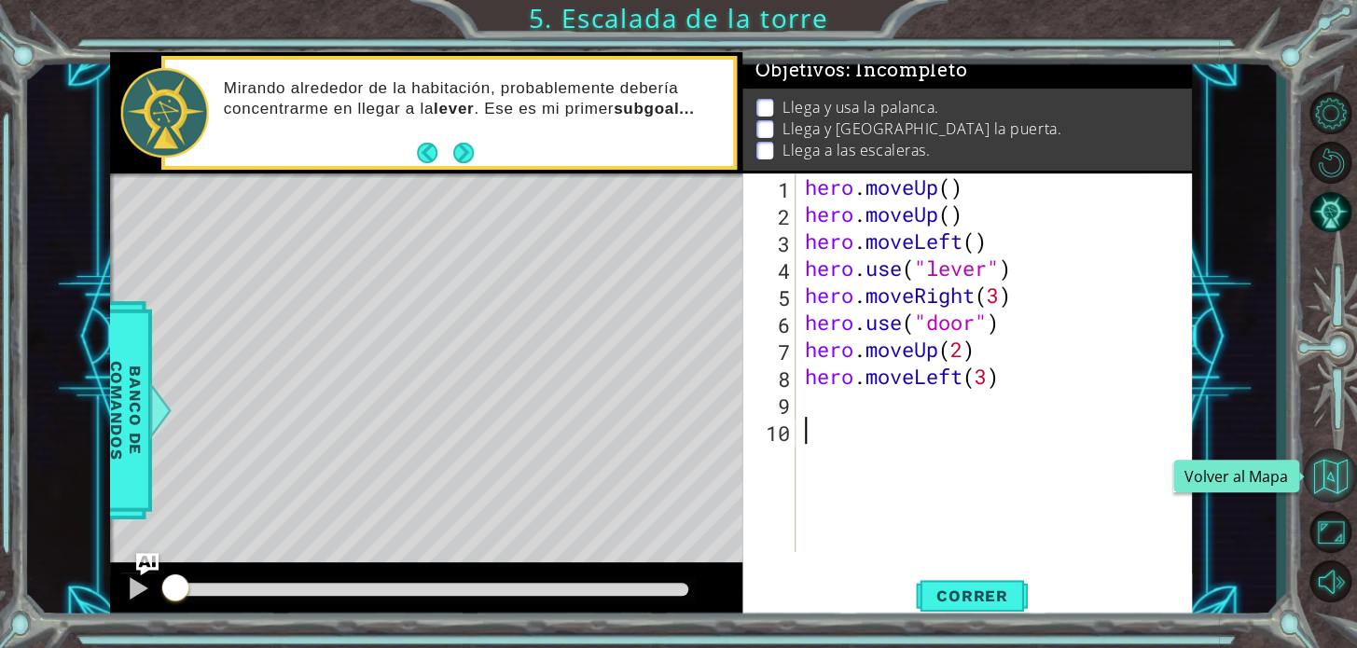
click at [1318, 474] on button "Volver al Mapa" at bounding box center [1330, 475] width 54 height 54
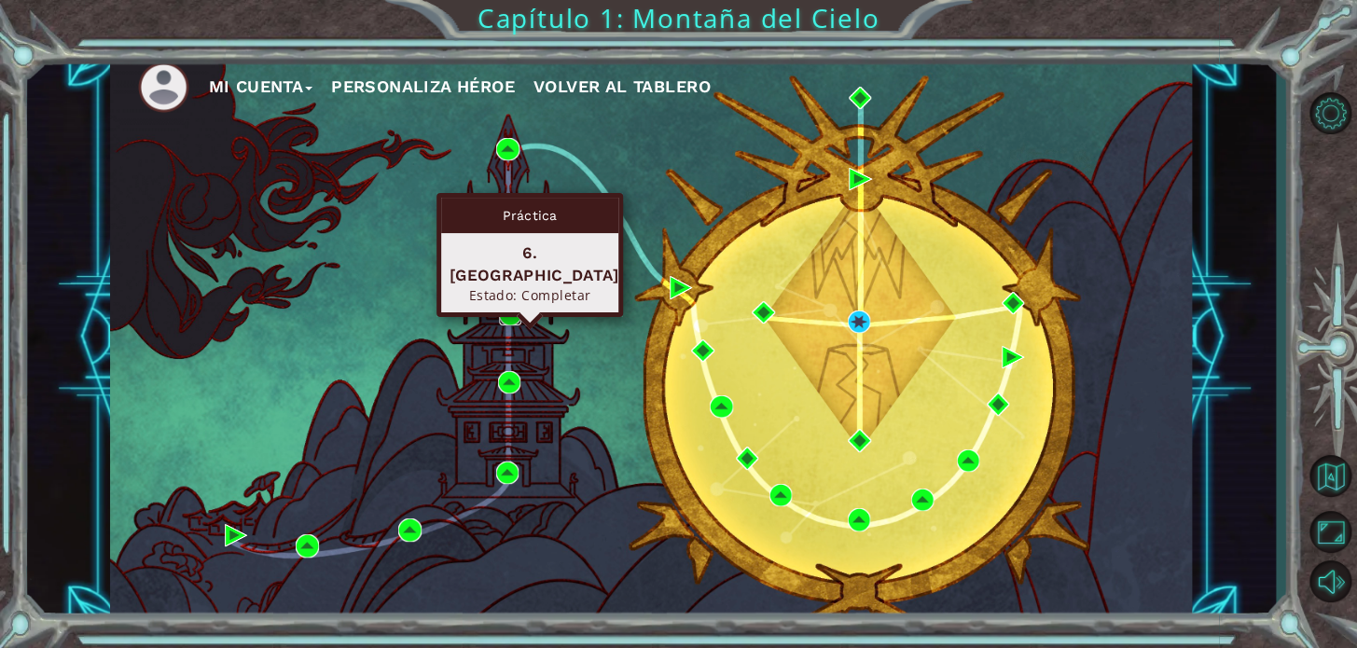
click at [501, 310] on img at bounding box center [510, 314] width 22 height 22
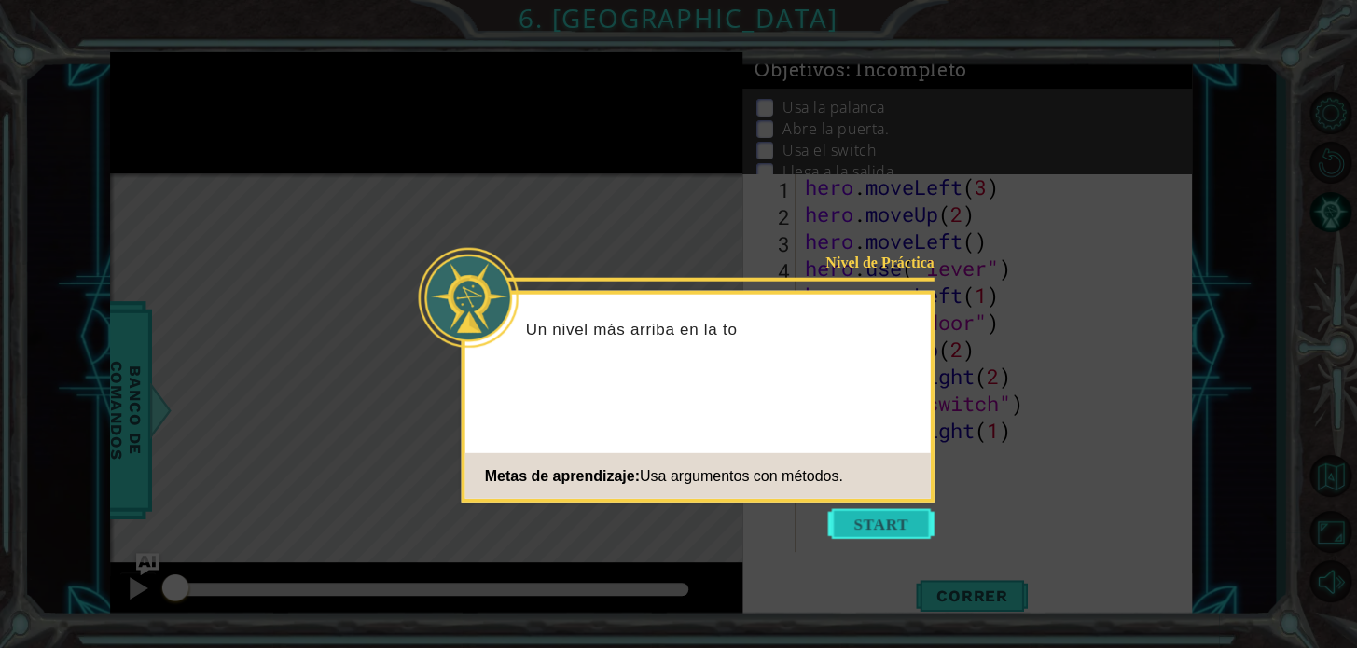
click at [853, 528] on button "Start" at bounding box center [881, 524] width 106 height 30
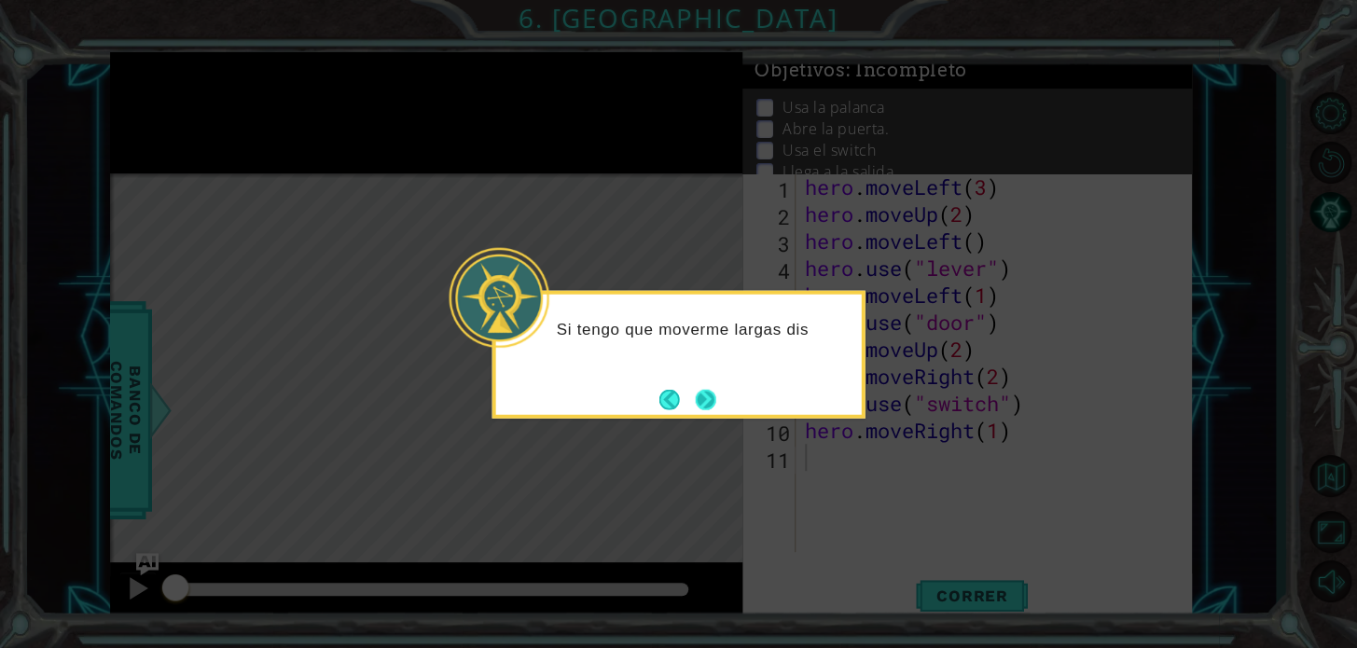
click at [704, 389] on button "Next" at bounding box center [705, 399] width 21 height 21
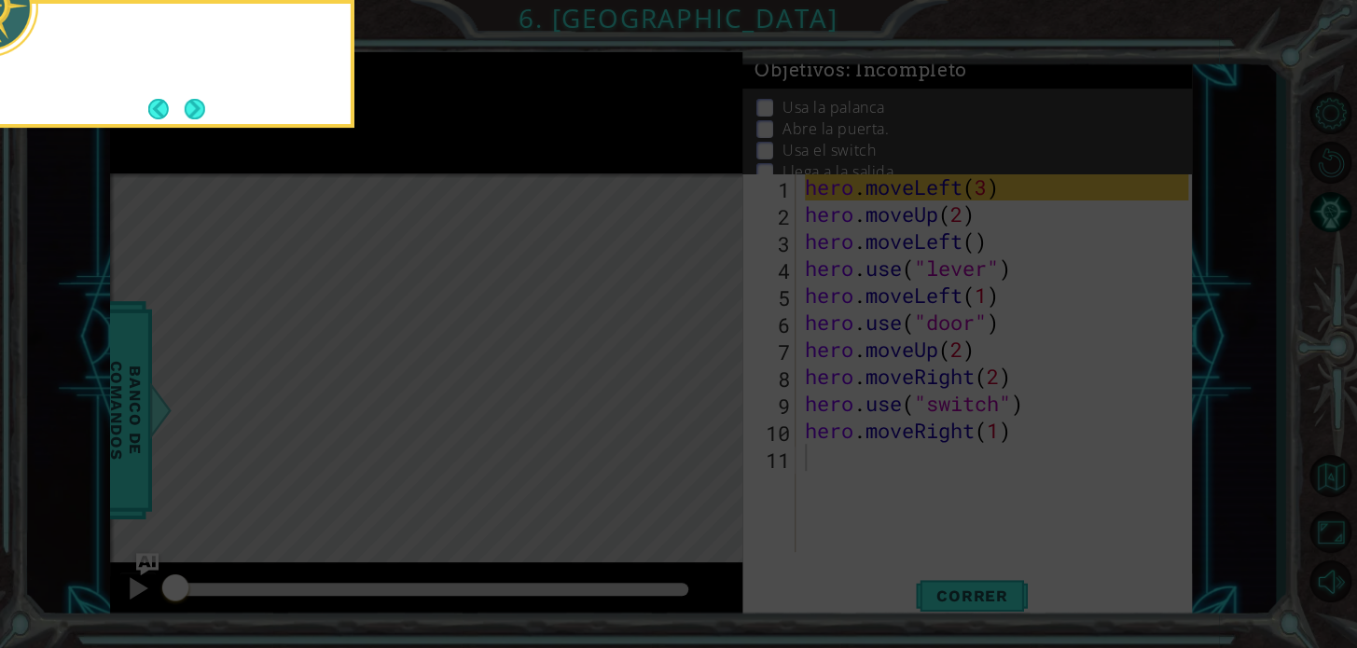
click at [704, 383] on icon at bounding box center [678, 97] width 1357 height 1102
drag, startPoint x: 583, startPoint y: 193, endPoint x: 462, endPoint y: 145, distance: 129.3
click at [563, 188] on icon at bounding box center [678, 97] width 1357 height 1102
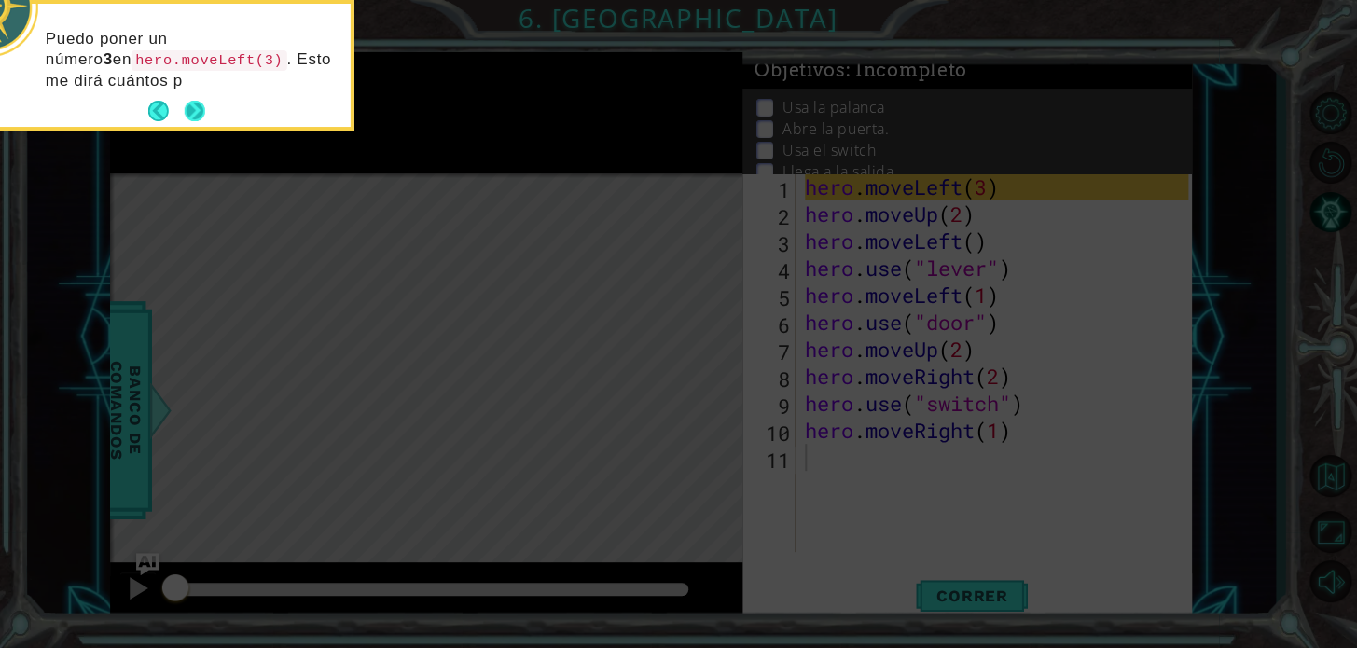
click at [194, 121] on button "Next" at bounding box center [195, 111] width 24 height 24
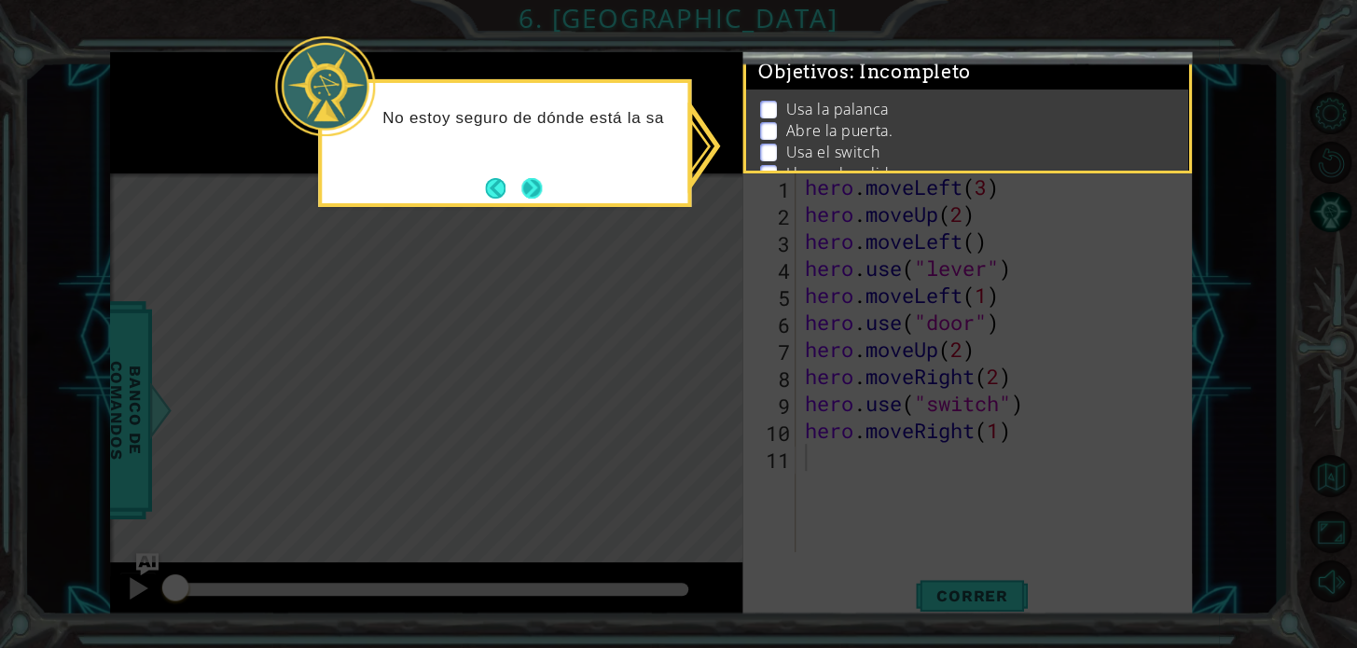
click at [520, 186] on button "Next" at bounding box center [532, 187] width 30 height 30
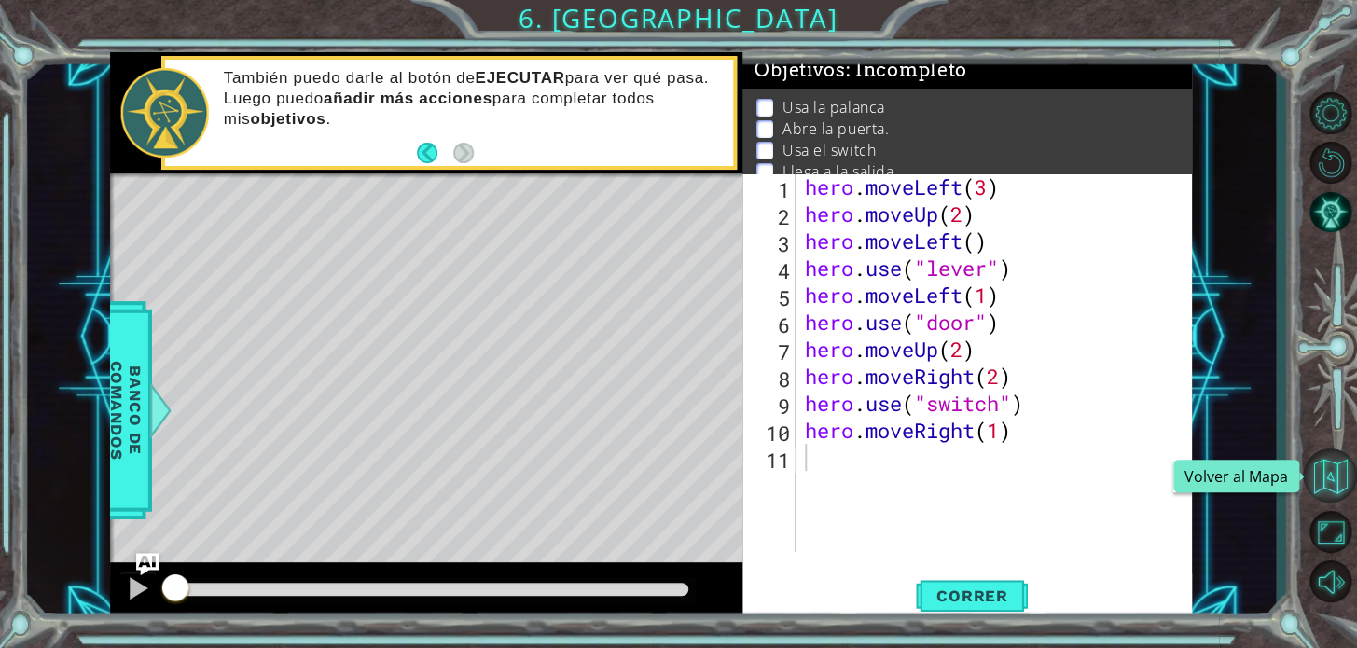
click at [1328, 486] on button "Volver al Mapa" at bounding box center [1330, 475] width 54 height 54
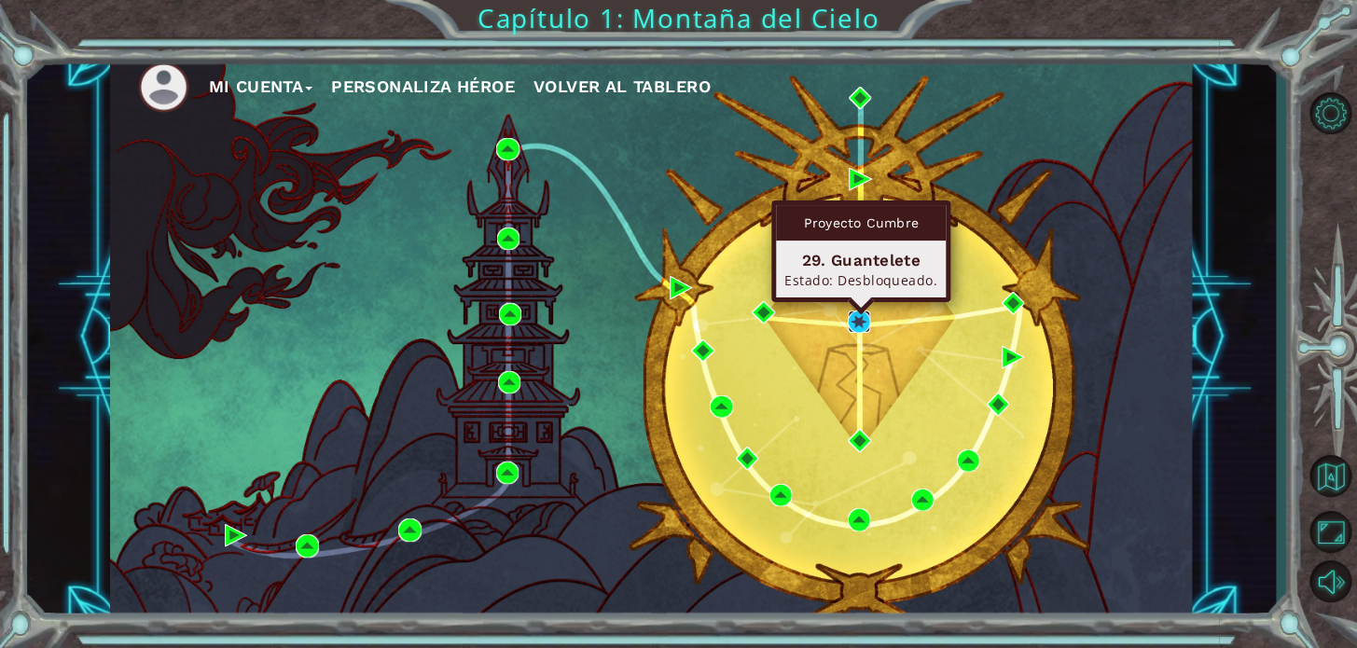
click at [850, 314] on img at bounding box center [859, 321] width 22 height 22
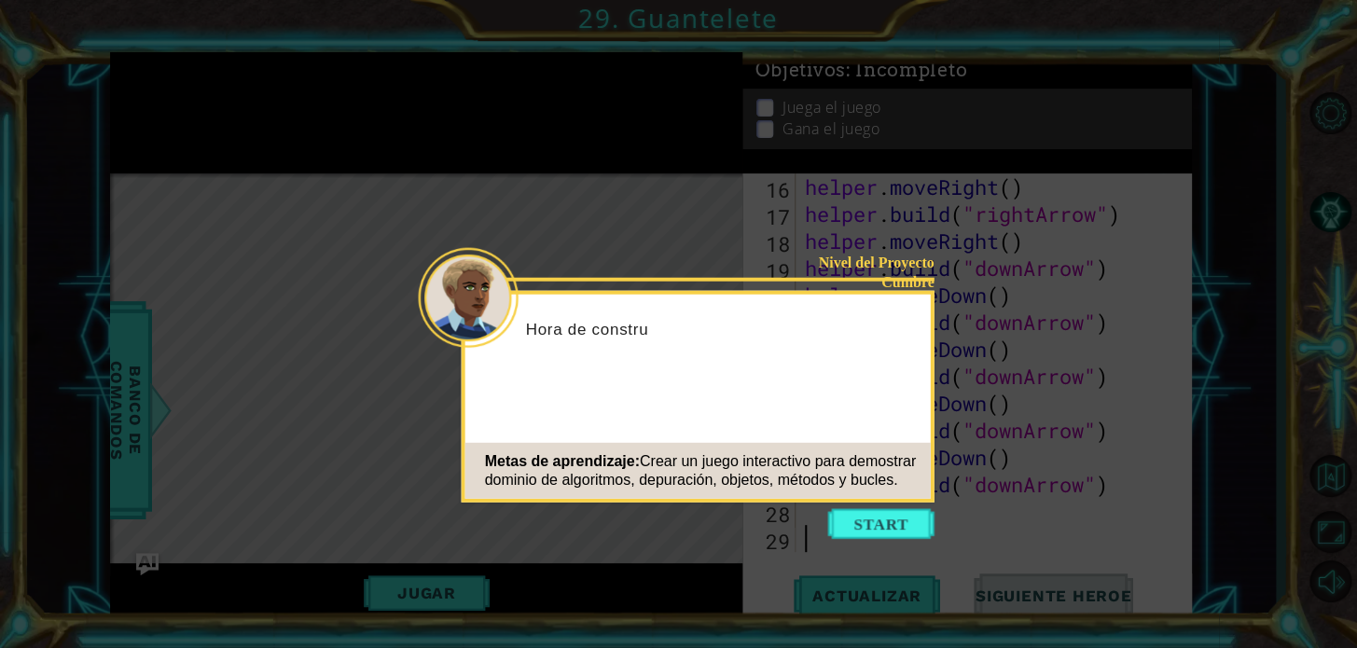
scroll to position [486, 0]
click at [875, 518] on button "Start" at bounding box center [881, 524] width 106 height 30
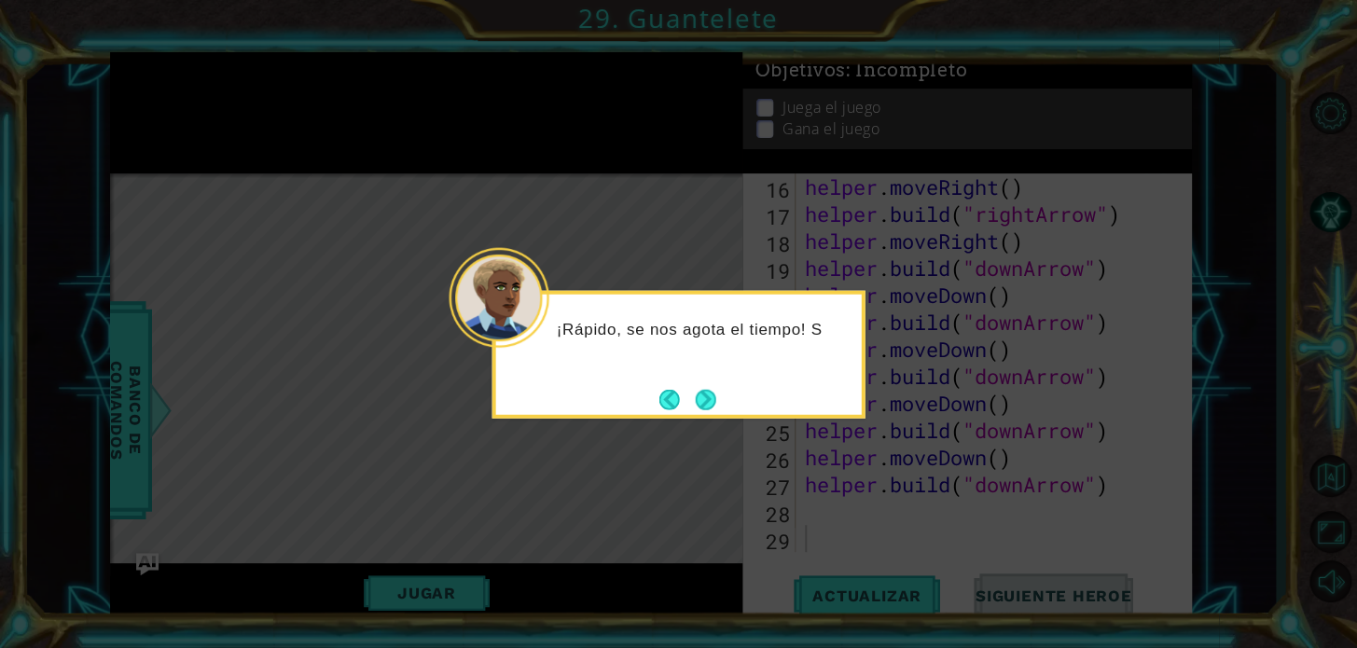
click at [718, 405] on button "Next" at bounding box center [705, 399] width 26 height 26
click at [711, 403] on button "Next" at bounding box center [705, 399] width 21 height 21
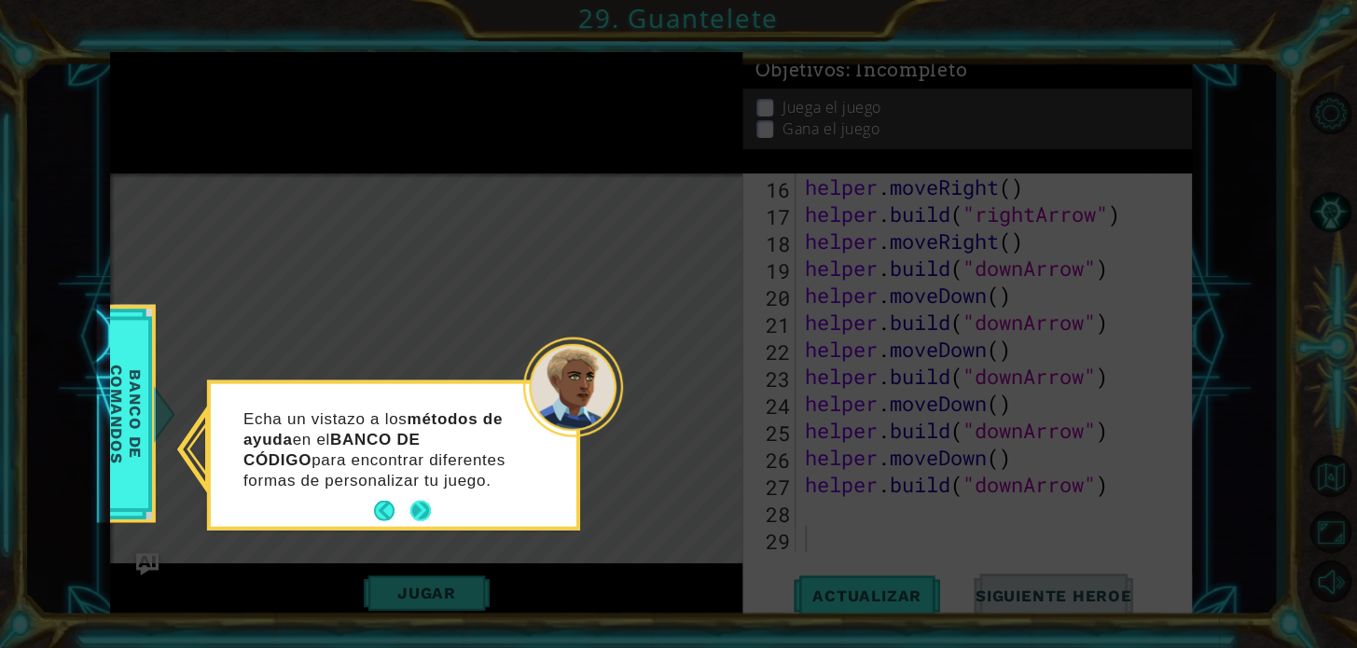
click at [427, 504] on button "Next" at bounding box center [420, 510] width 34 height 34
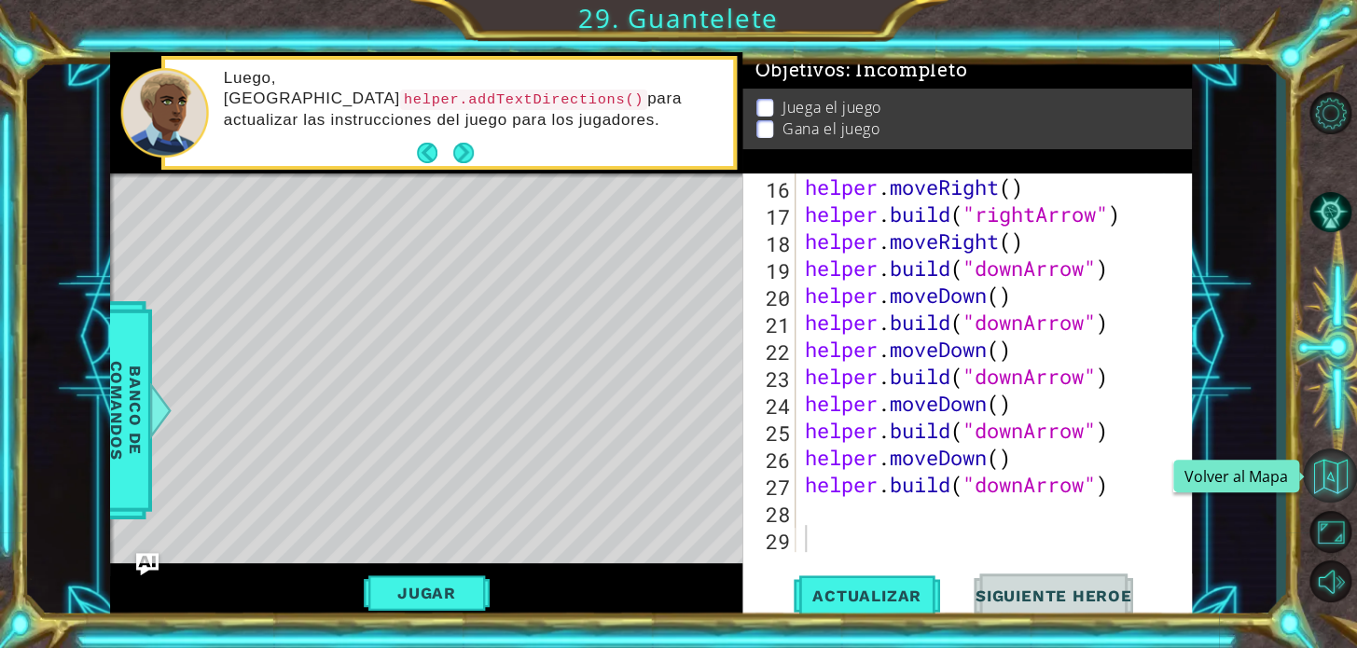
click at [1332, 458] on button "Volver al Mapa" at bounding box center [1330, 475] width 54 height 54
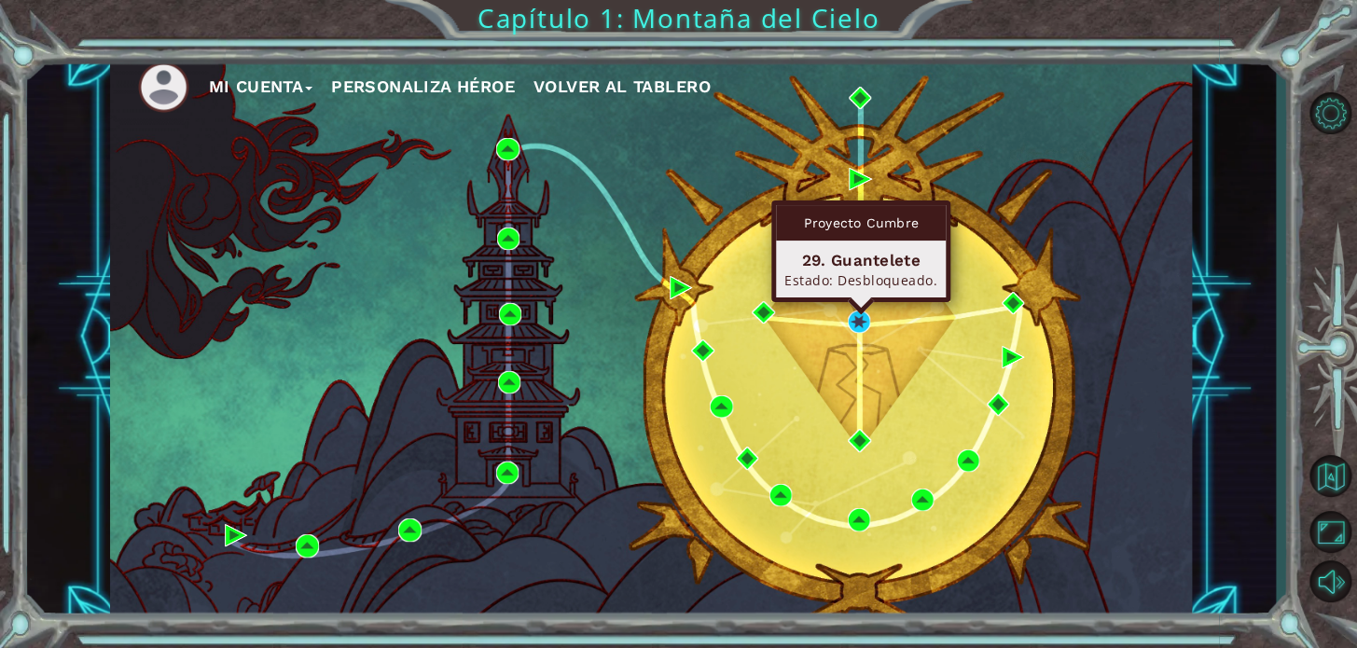
click at [862, 284] on div "Estado: Desbloqueado." at bounding box center [860, 280] width 153 height 18
